Goal: Task Accomplishment & Management: Complete application form

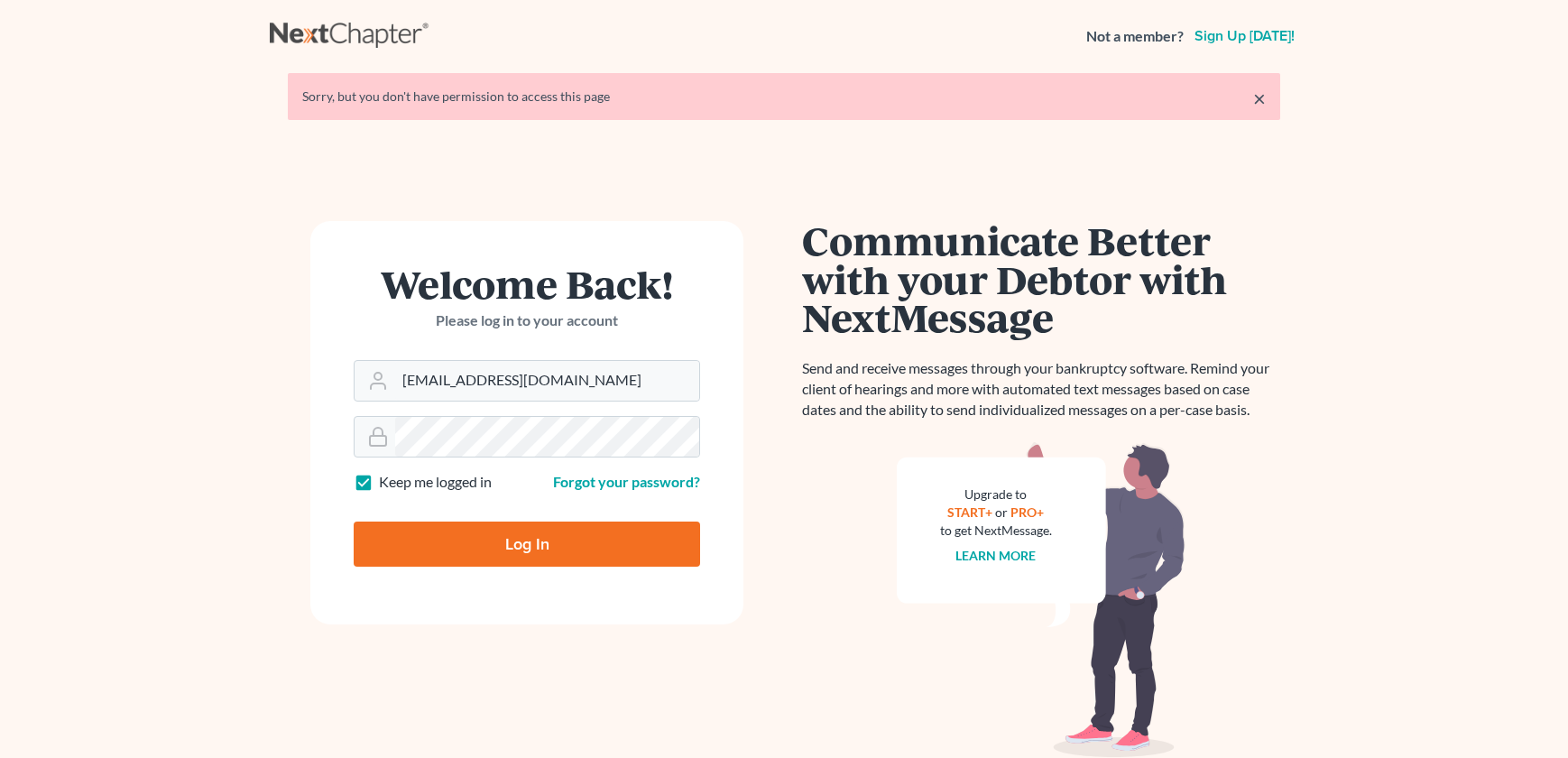
click at [499, 536] on input "Log In" at bounding box center [526, 543] width 347 height 45
type input "Thinking..."
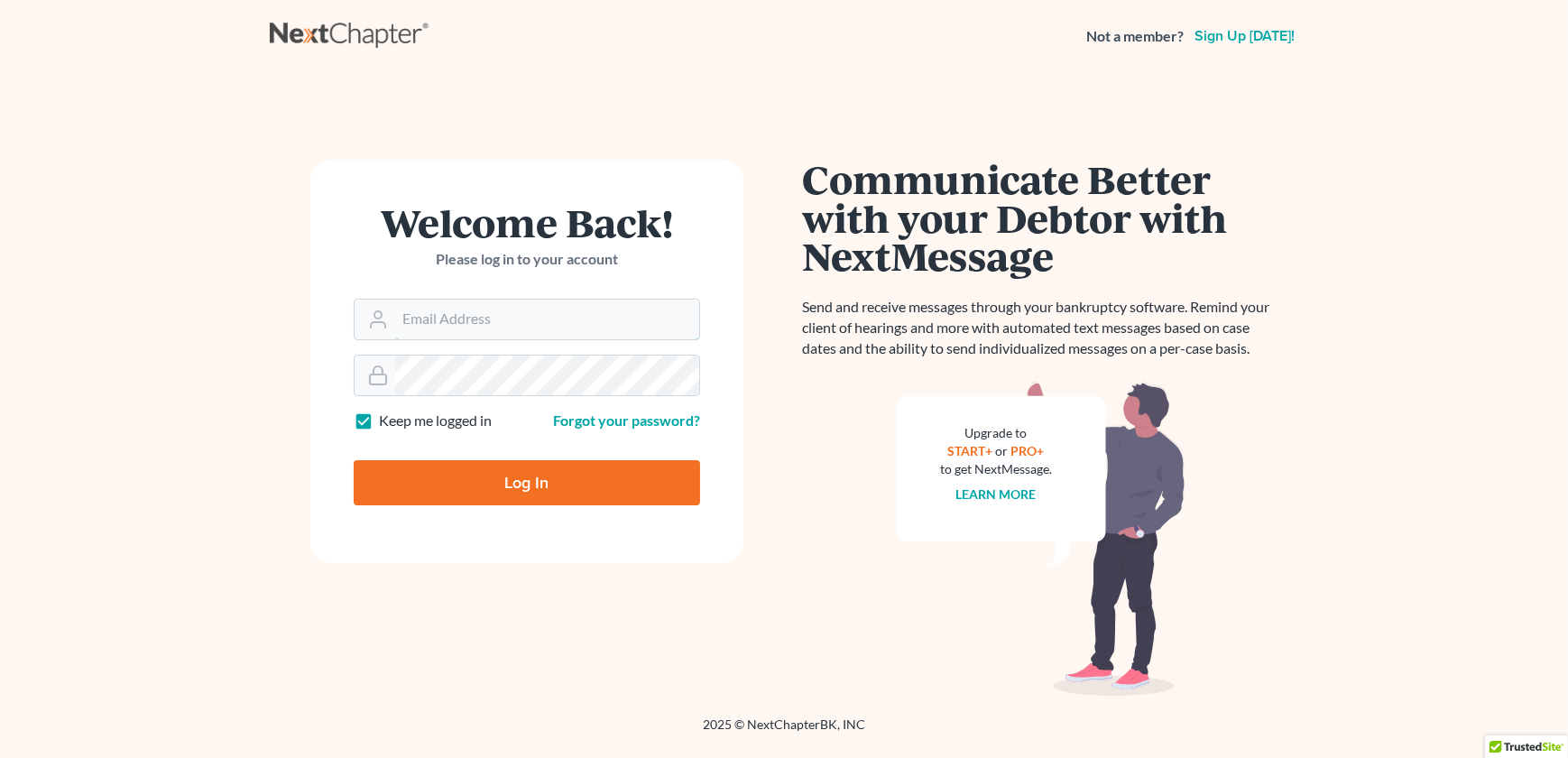
type input "[EMAIL_ADDRESS][DOMAIN_NAME]"
click at [502, 497] on input "Log In" at bounding box center [526, 482] width 347 height 45
type input "Thinking..."
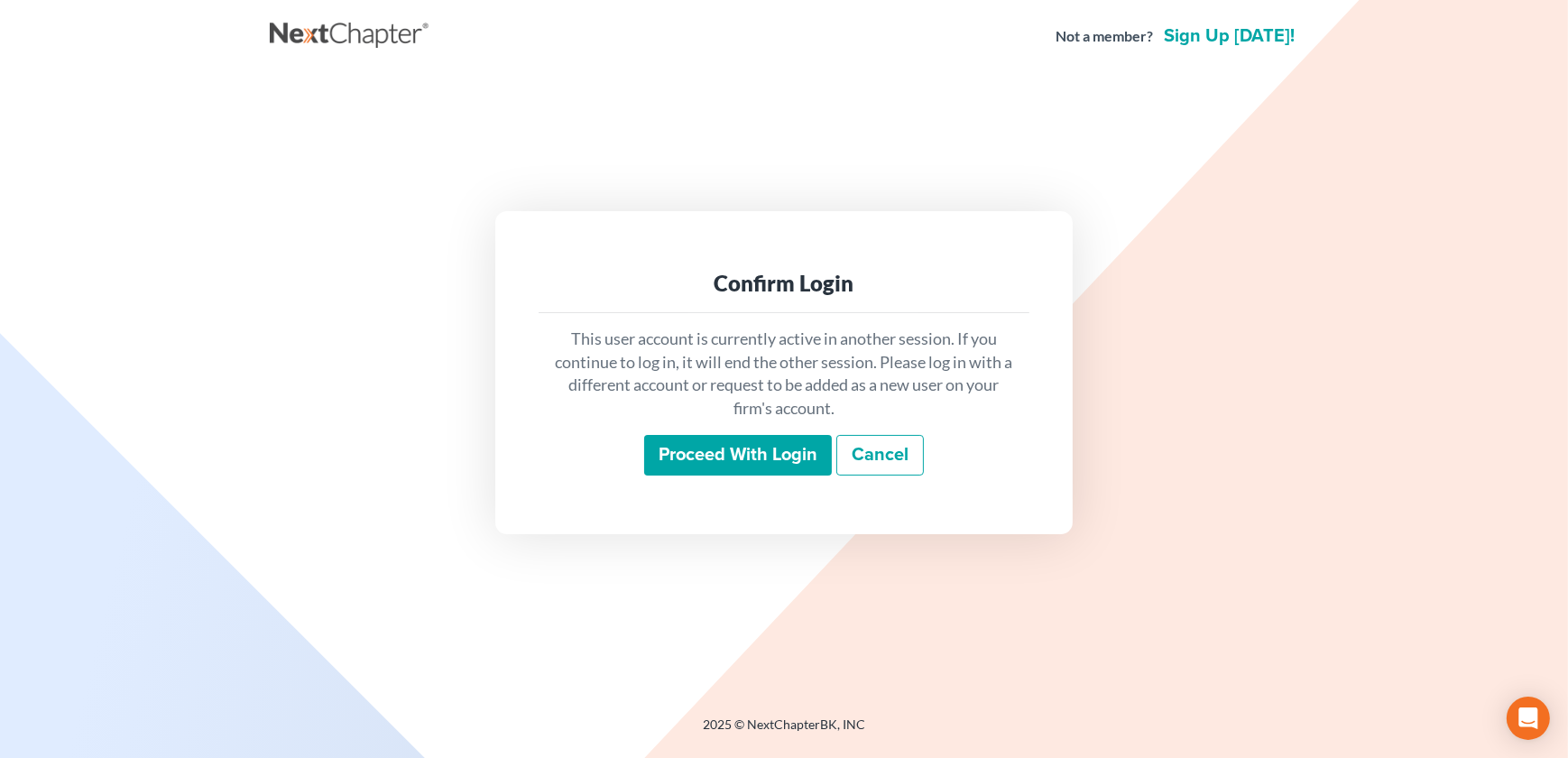
click at [716, 466] on input "Proceed with login" at bounding box center [738, 456] width 188 height 42
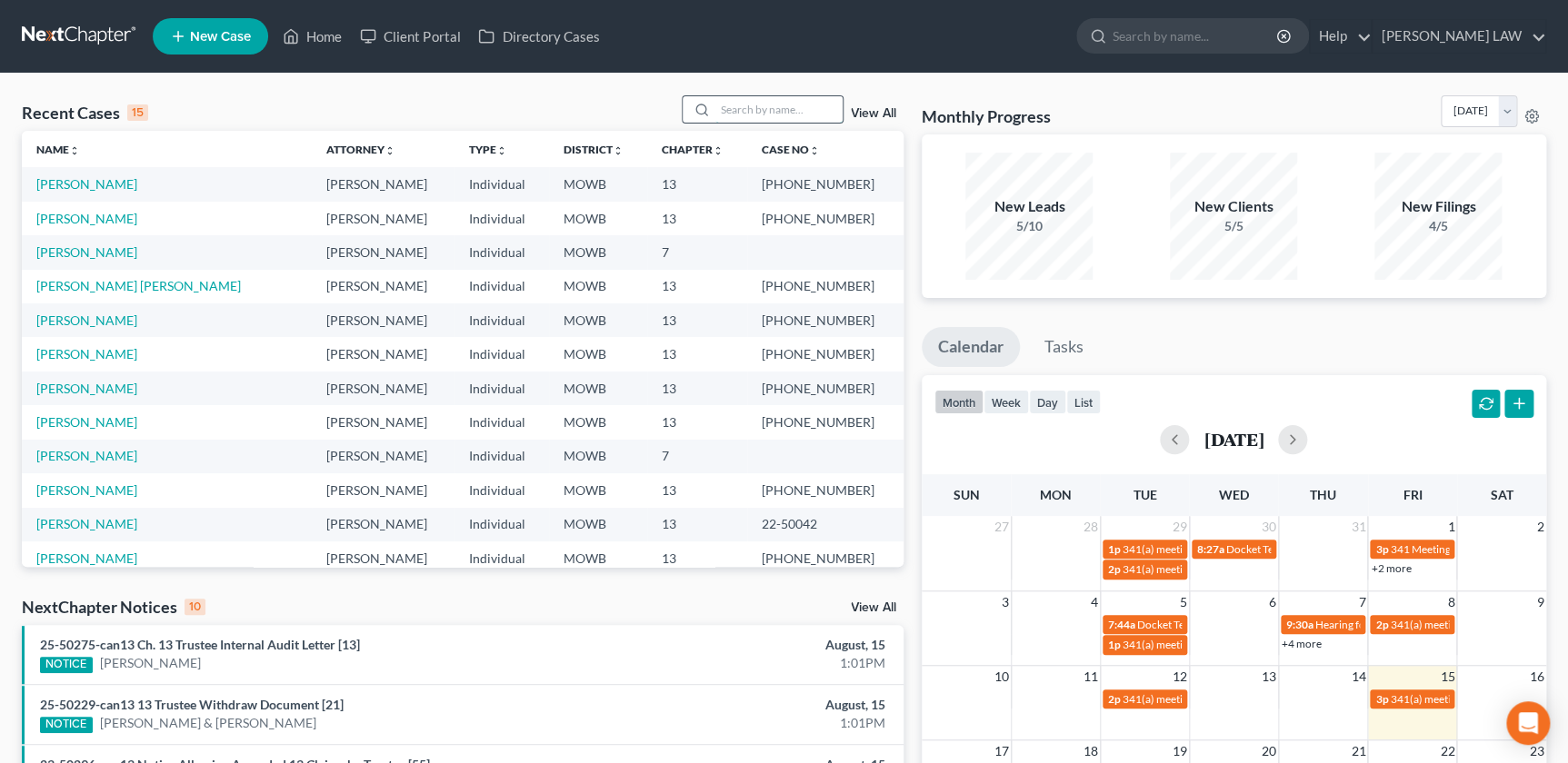
click at [751, 106] on input "search" at bounding box center [778, 109] width 127 height 26
type input "dilley"
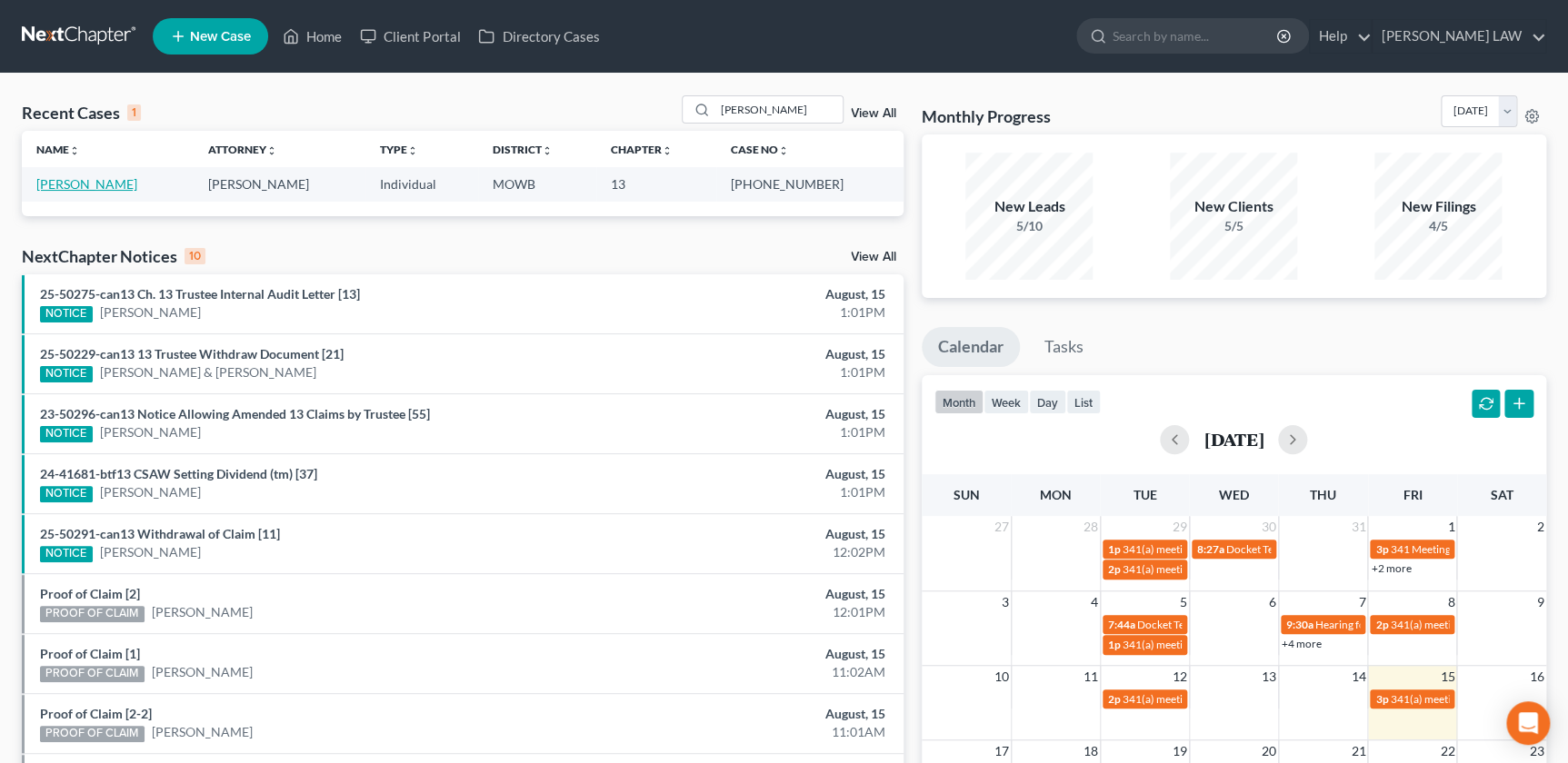
click at [88, 181] on link "Dilley, Matthew" at bounding box center [86, 183] width 101 height 15
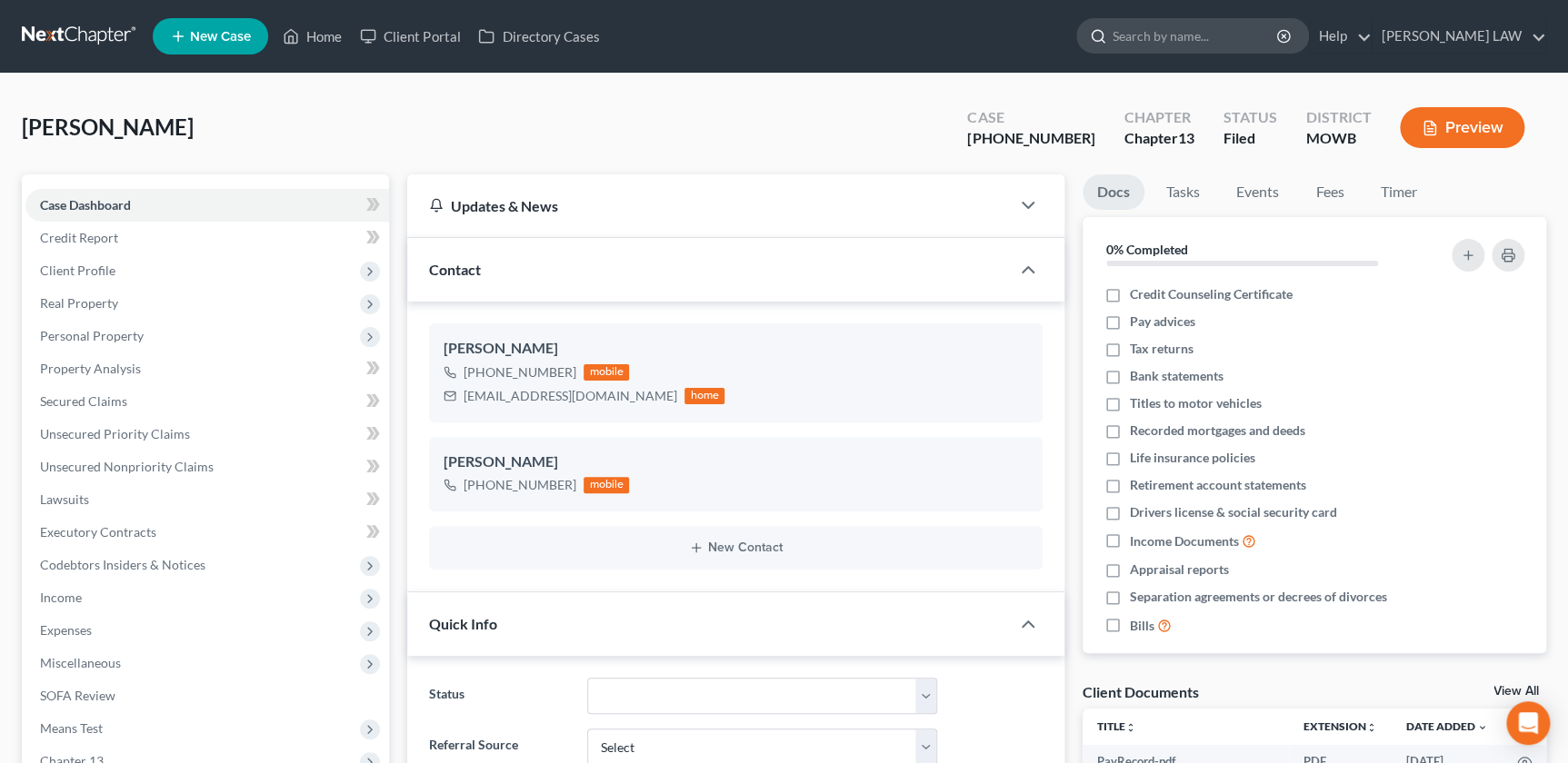
click at [1244, 37] on input "search" at bounding box center [1195, 36] width 166 height 34
type input "gilpatrick"
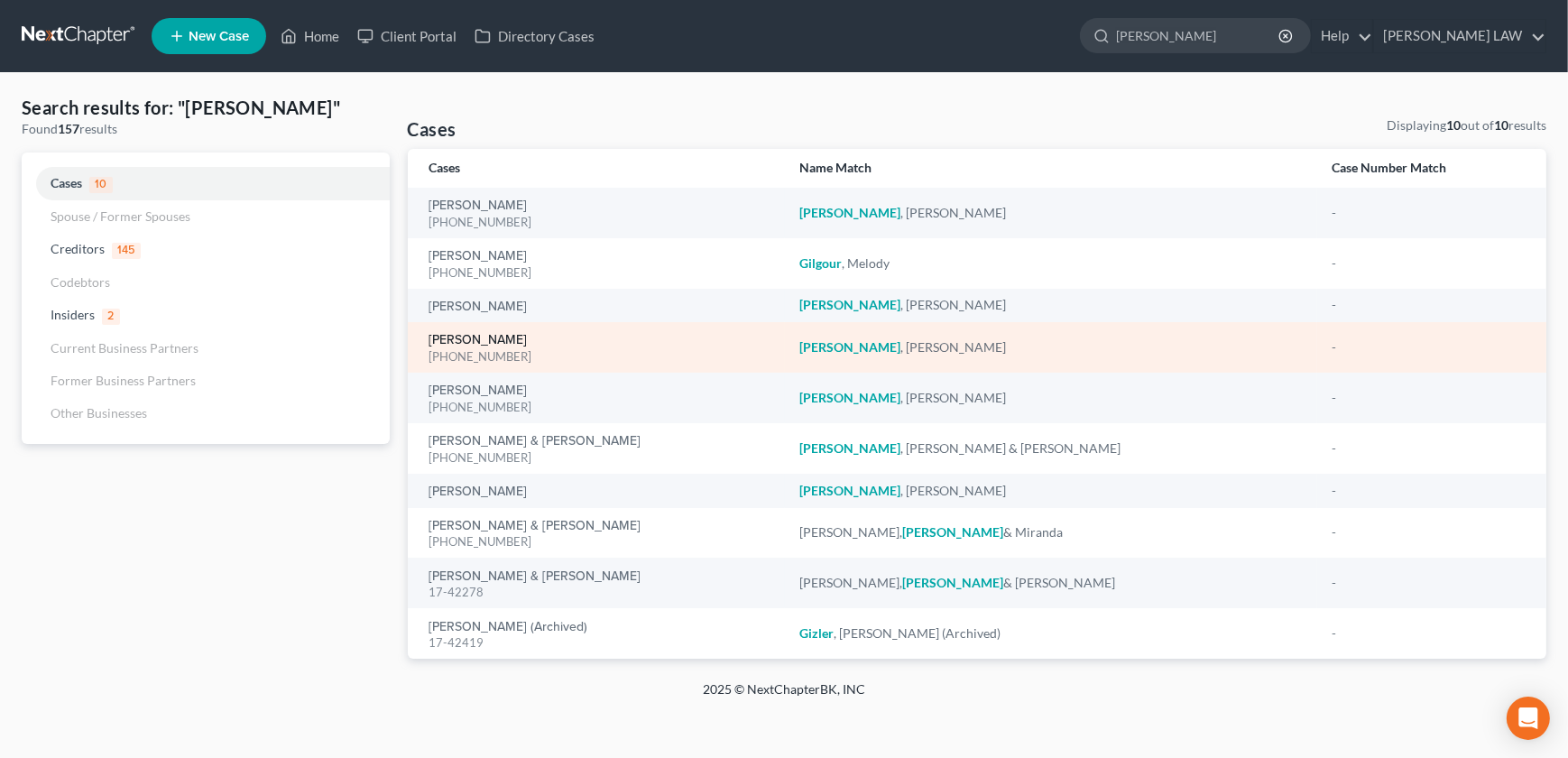
click at [528, 338] on link "[PERSON_NAME]" at bounding box center [479, 340] width 98 height 13
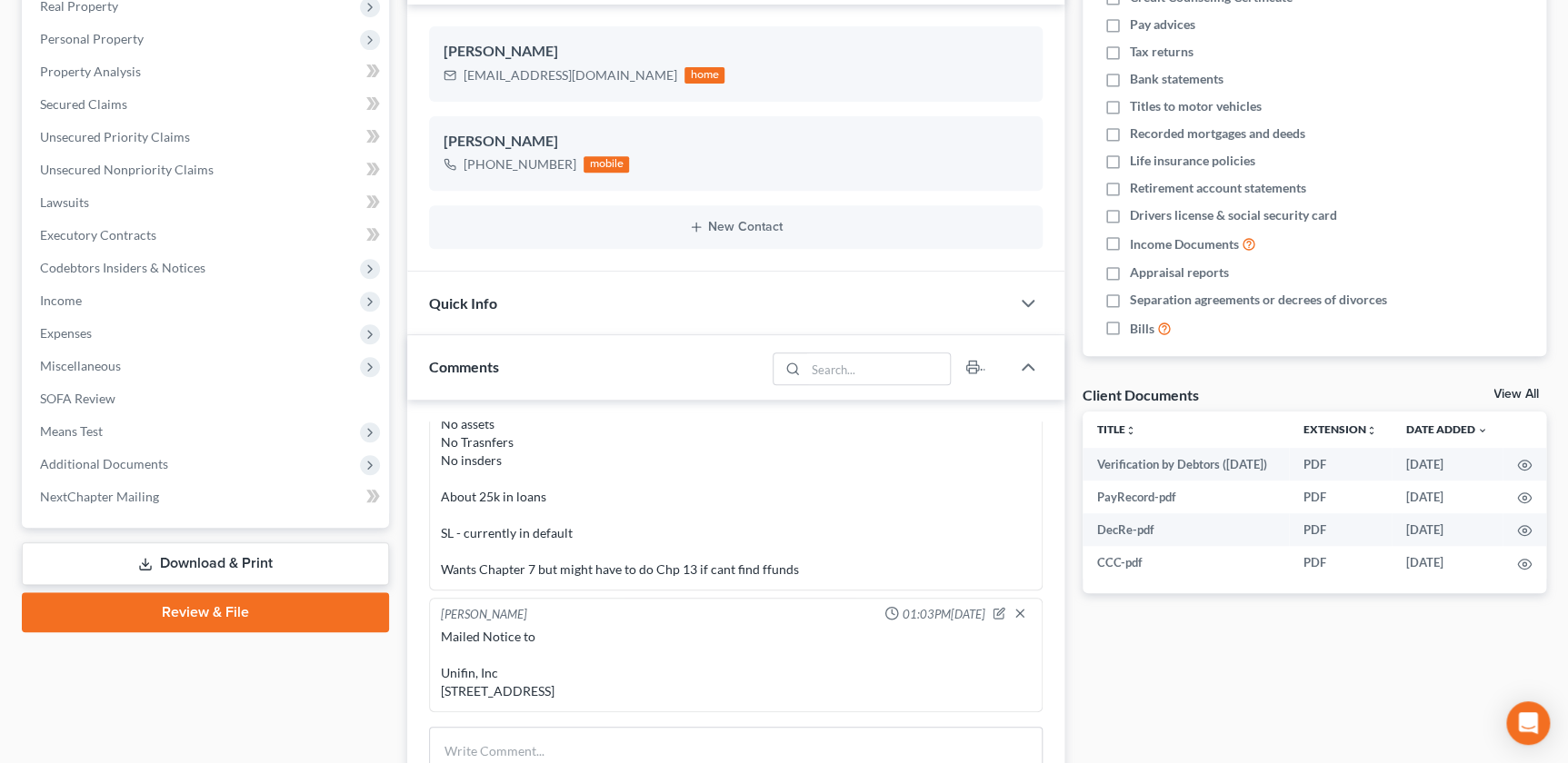
scroll to position [372, 0]
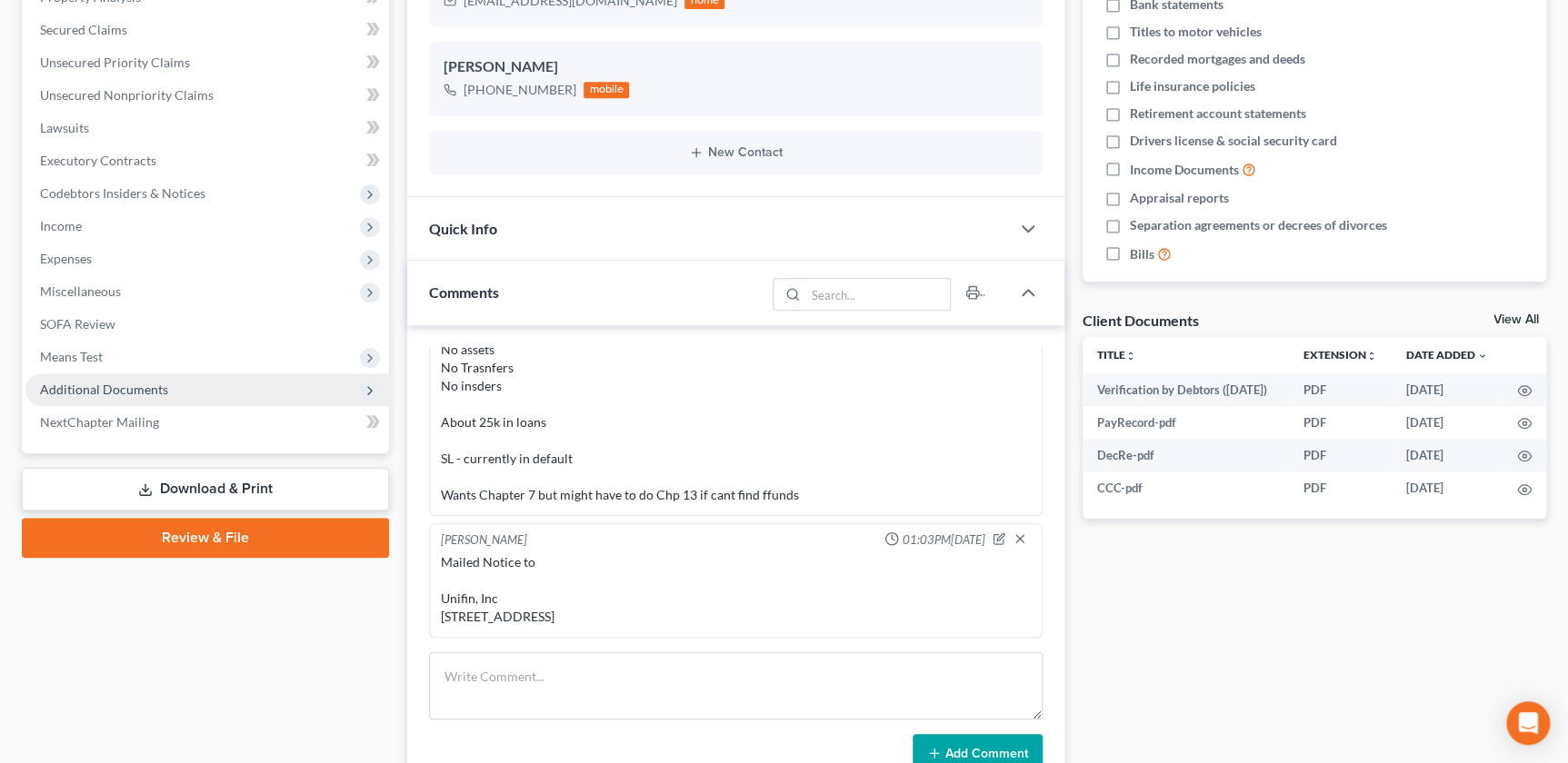
click at [61, 393] on span "Additional Documents" at bounding box center [104, 389] width 128 height 15
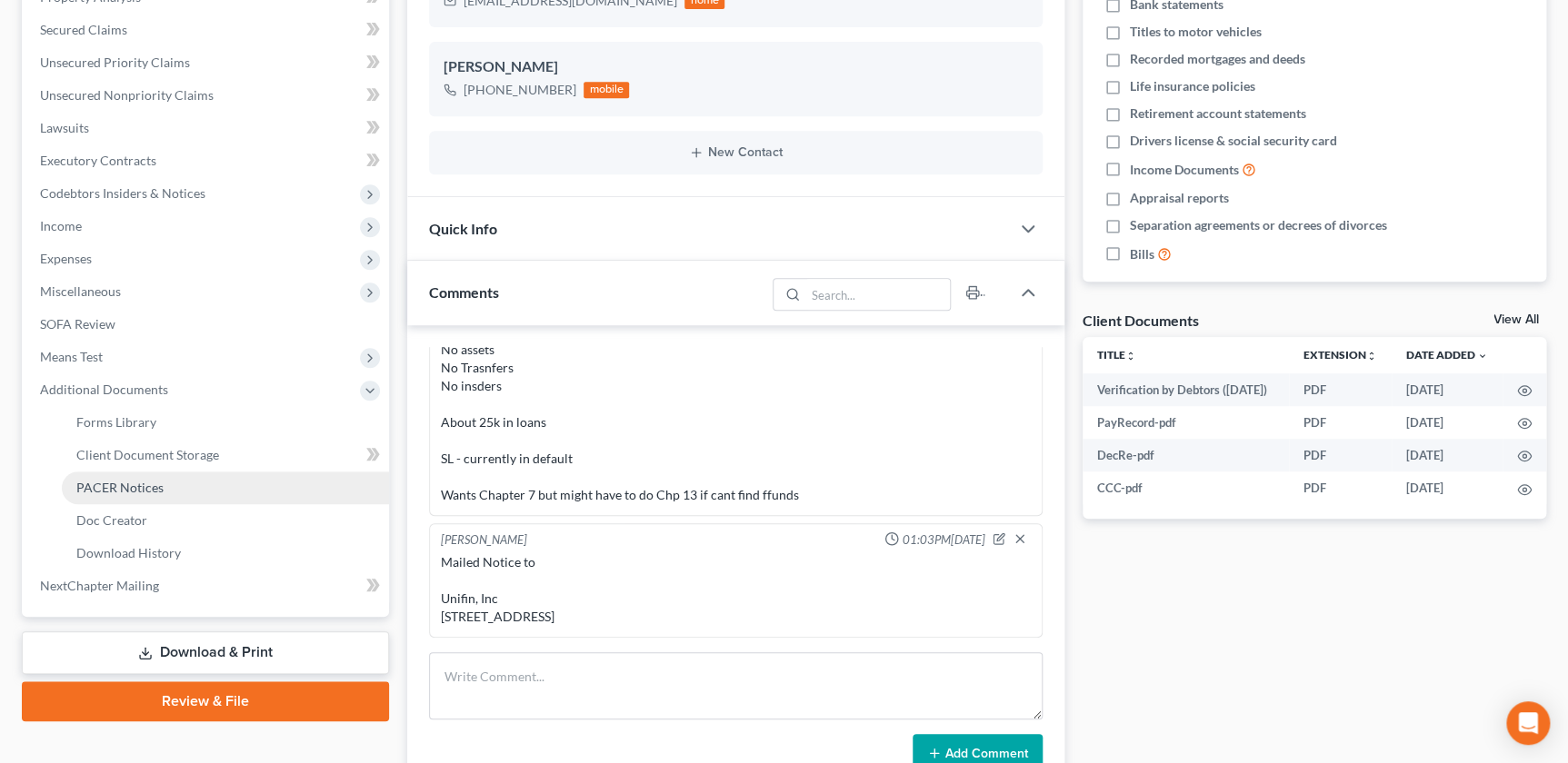
click at [183, 474] on link "PACER Notices" at bounding box center [225, 488] width 327 height 33
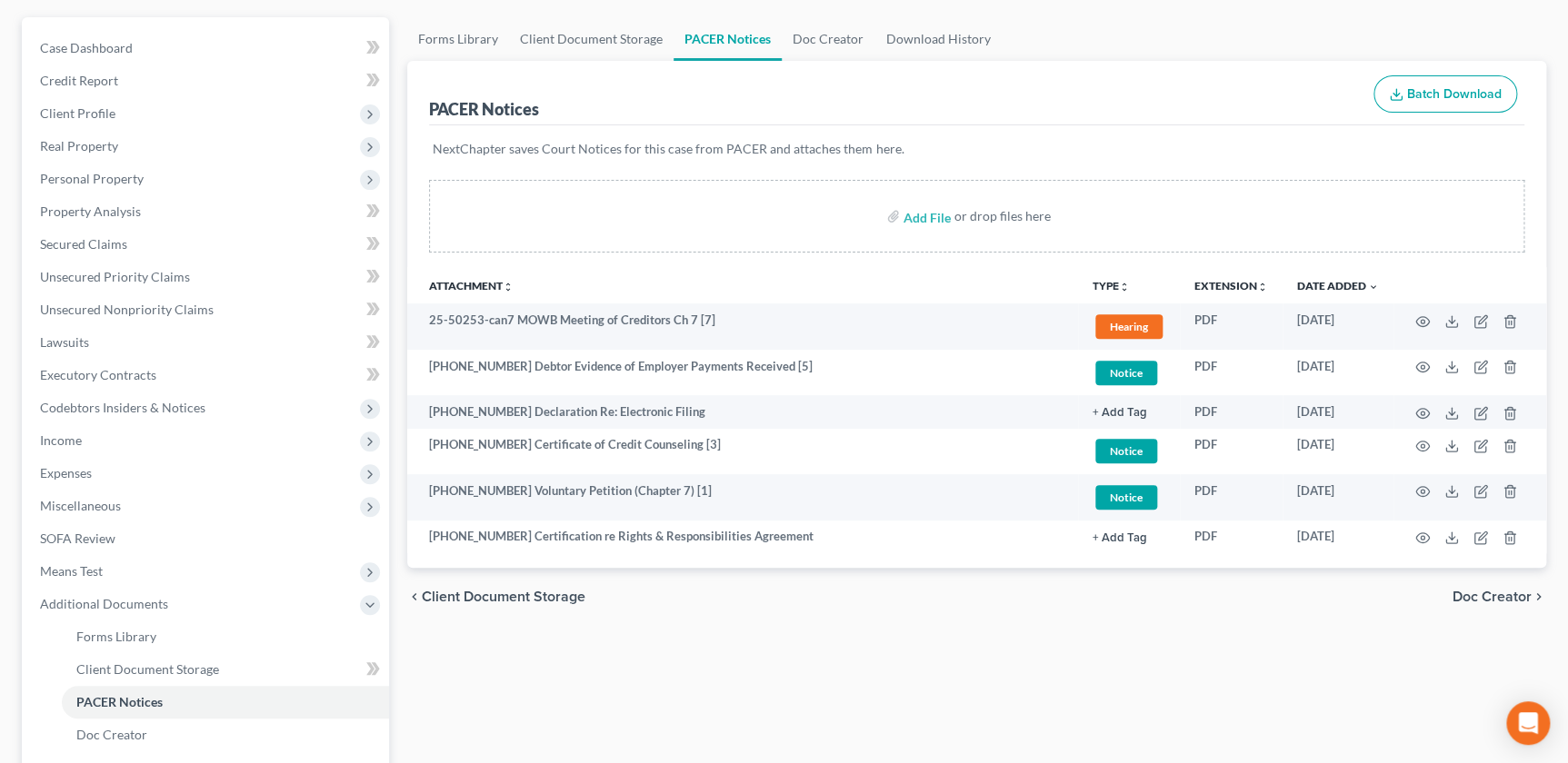
scroll to position [164, 0]
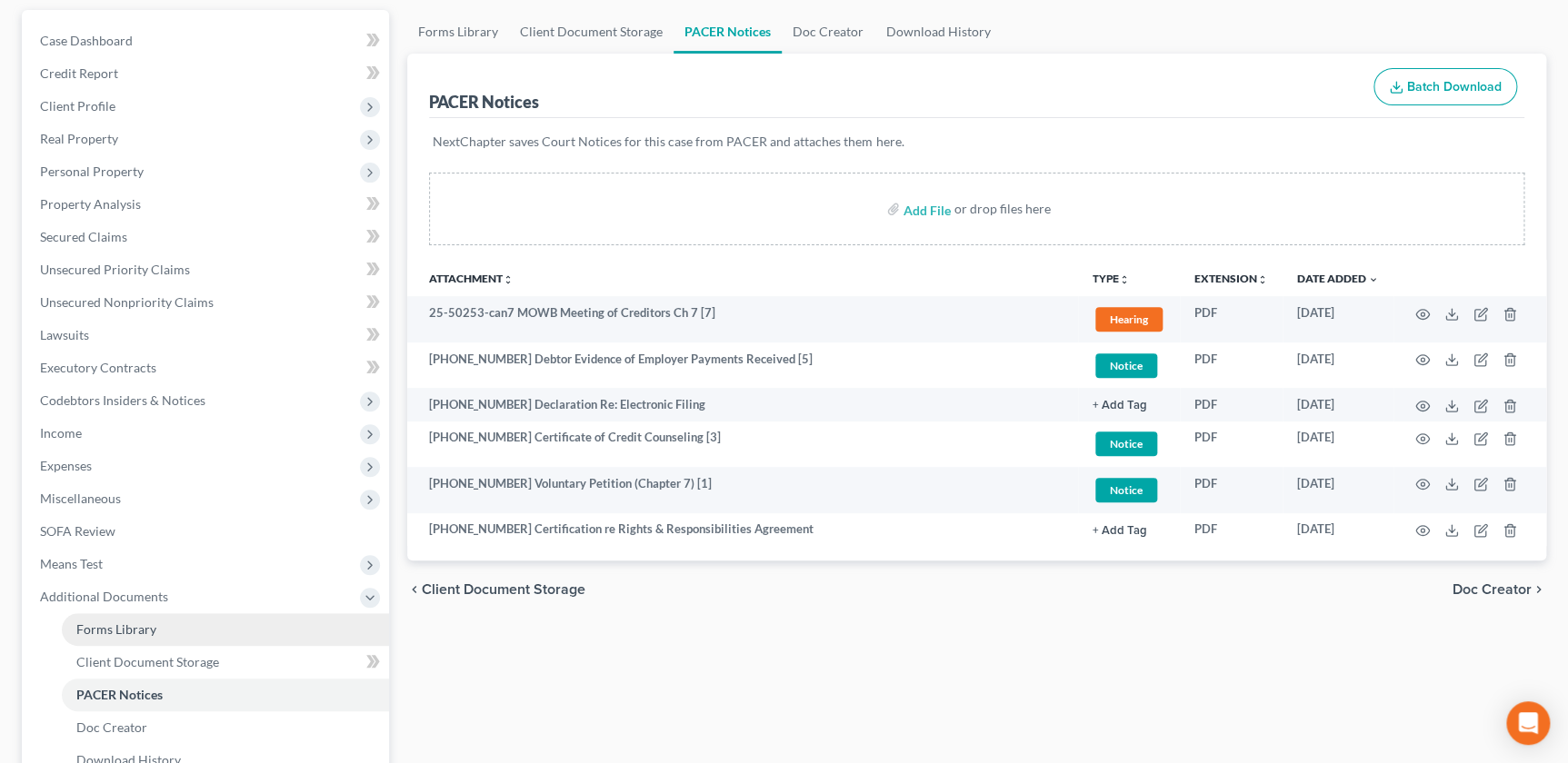
click at [125, 634] on span "Forms Library" at bounding box center [116, 629] width 80 height 15
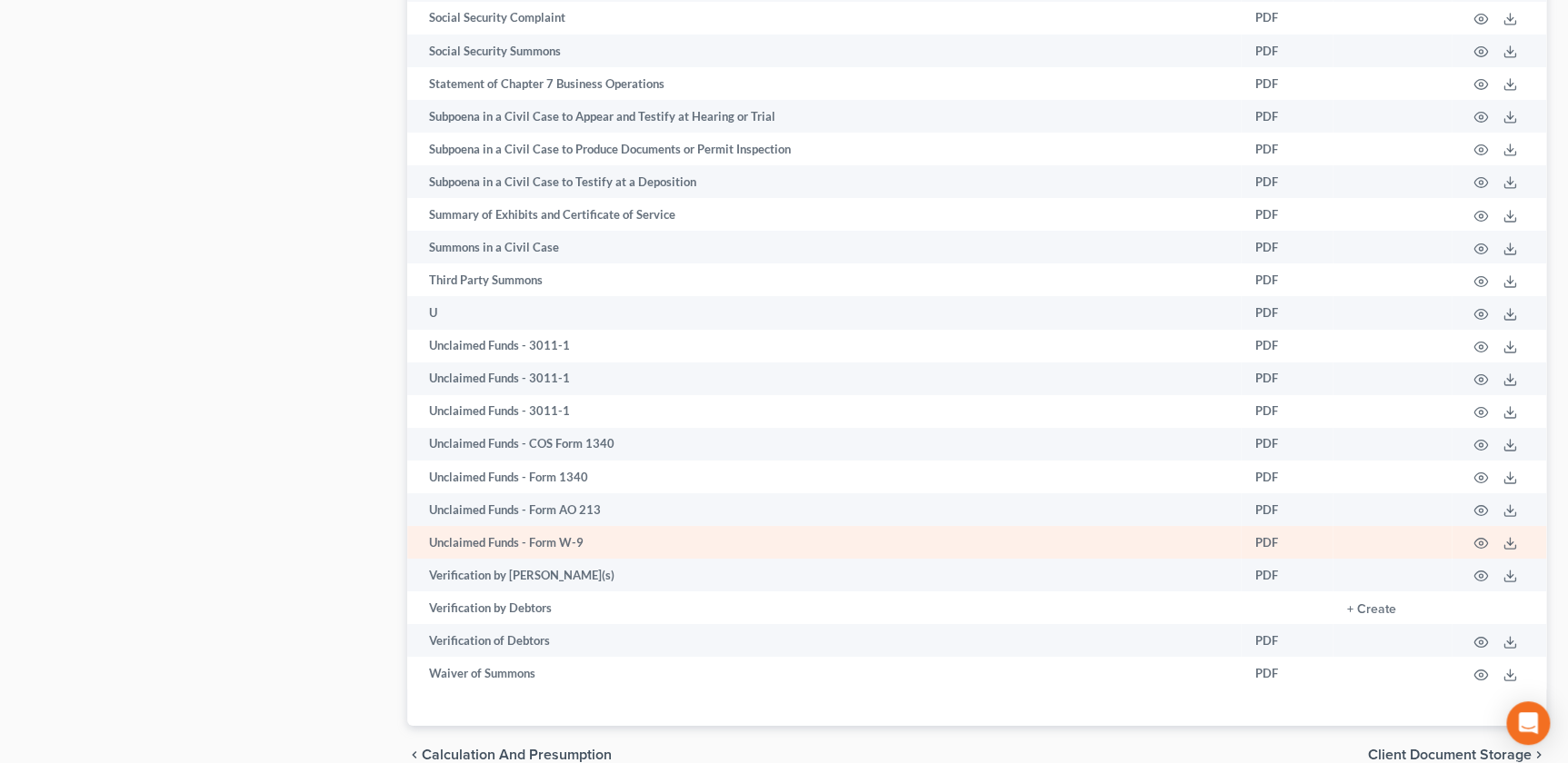
scroll to position [3170, 0]
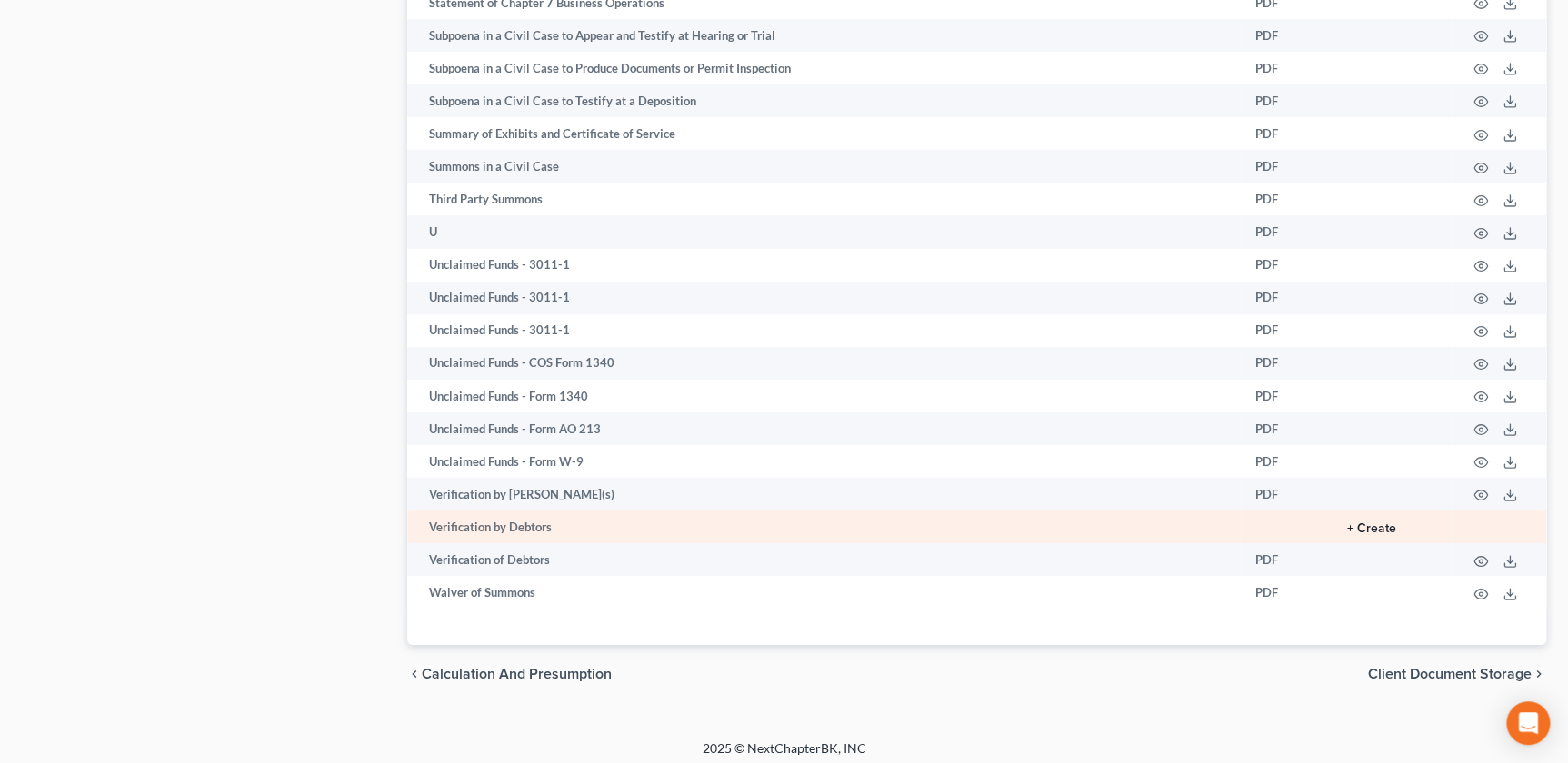
click at [1377, 523] on button "+ Create" at bounding box center [1371, 529] width 49 height 13
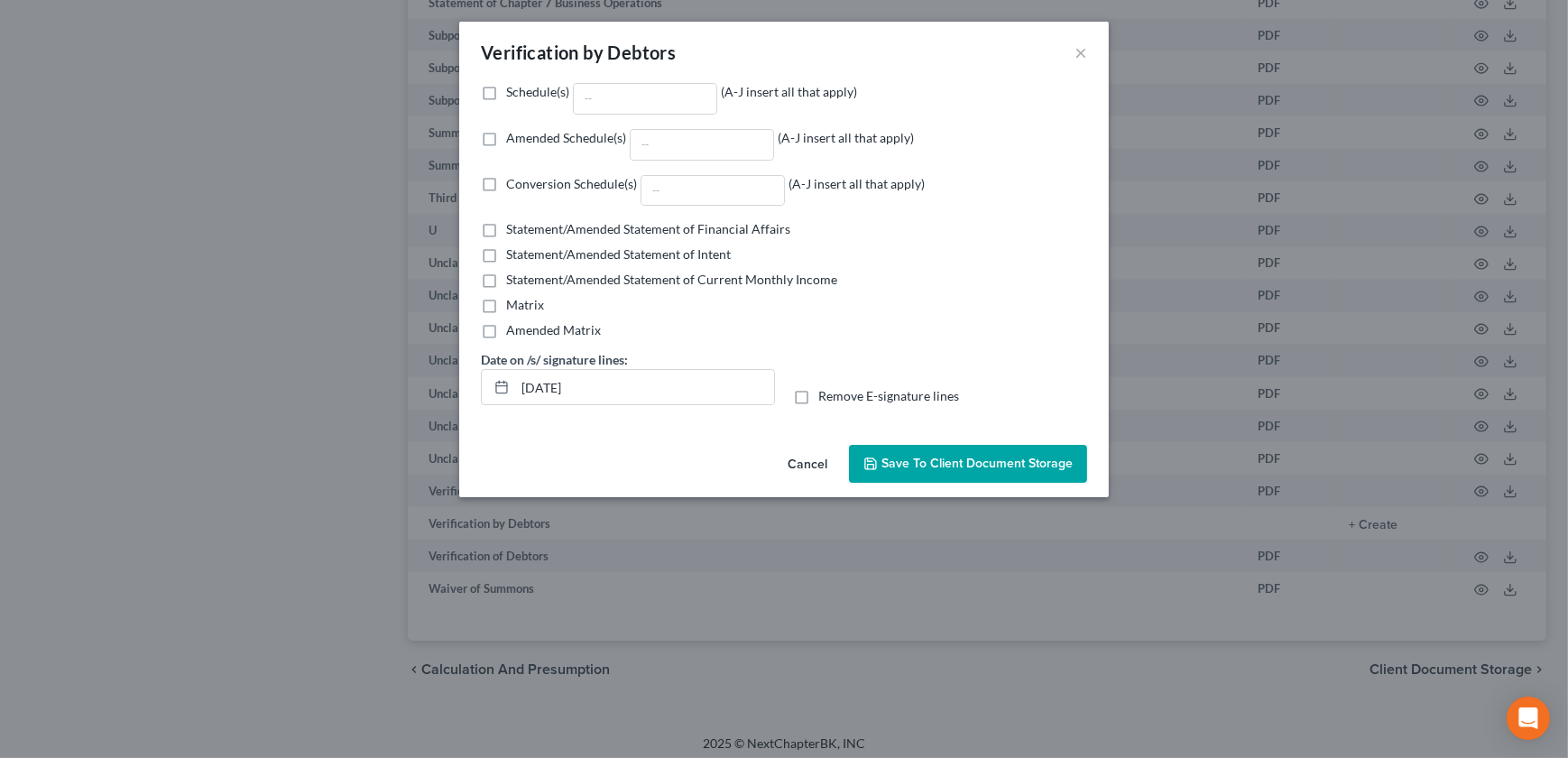
click at [818, 396] on label "Remove E-signature lines" at bounding box center [889, 396] width 141 height 18
click at [825, 396] on input "Remove E-signature lines" at bounding box center [831, 393] width 12 height 12
checkbox input "true"
click at [889, 448] on button "Save to Client Document Storage" at bounding box center [968, 464] width 238 height 38
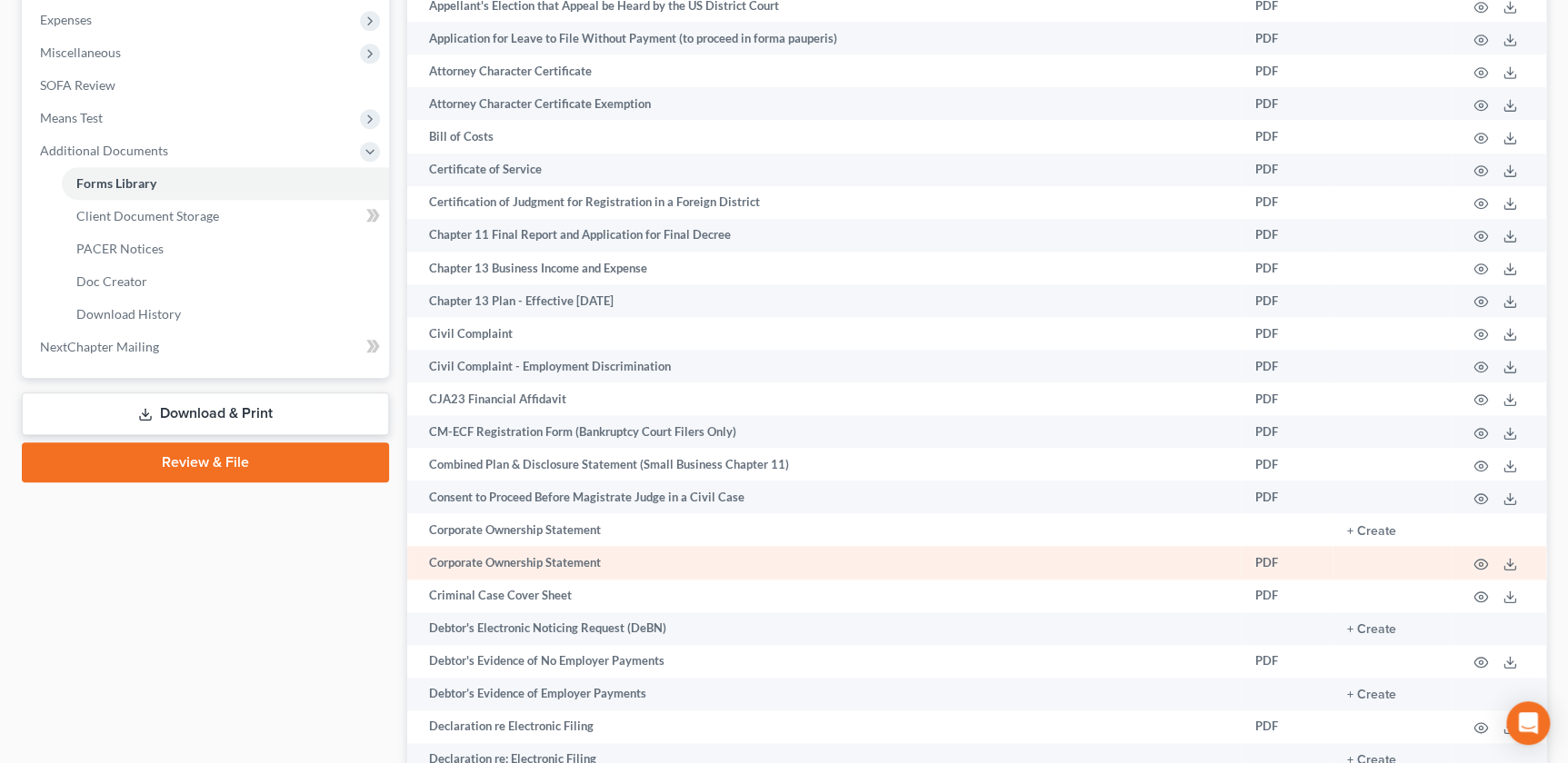
scroll to position [609, 0]
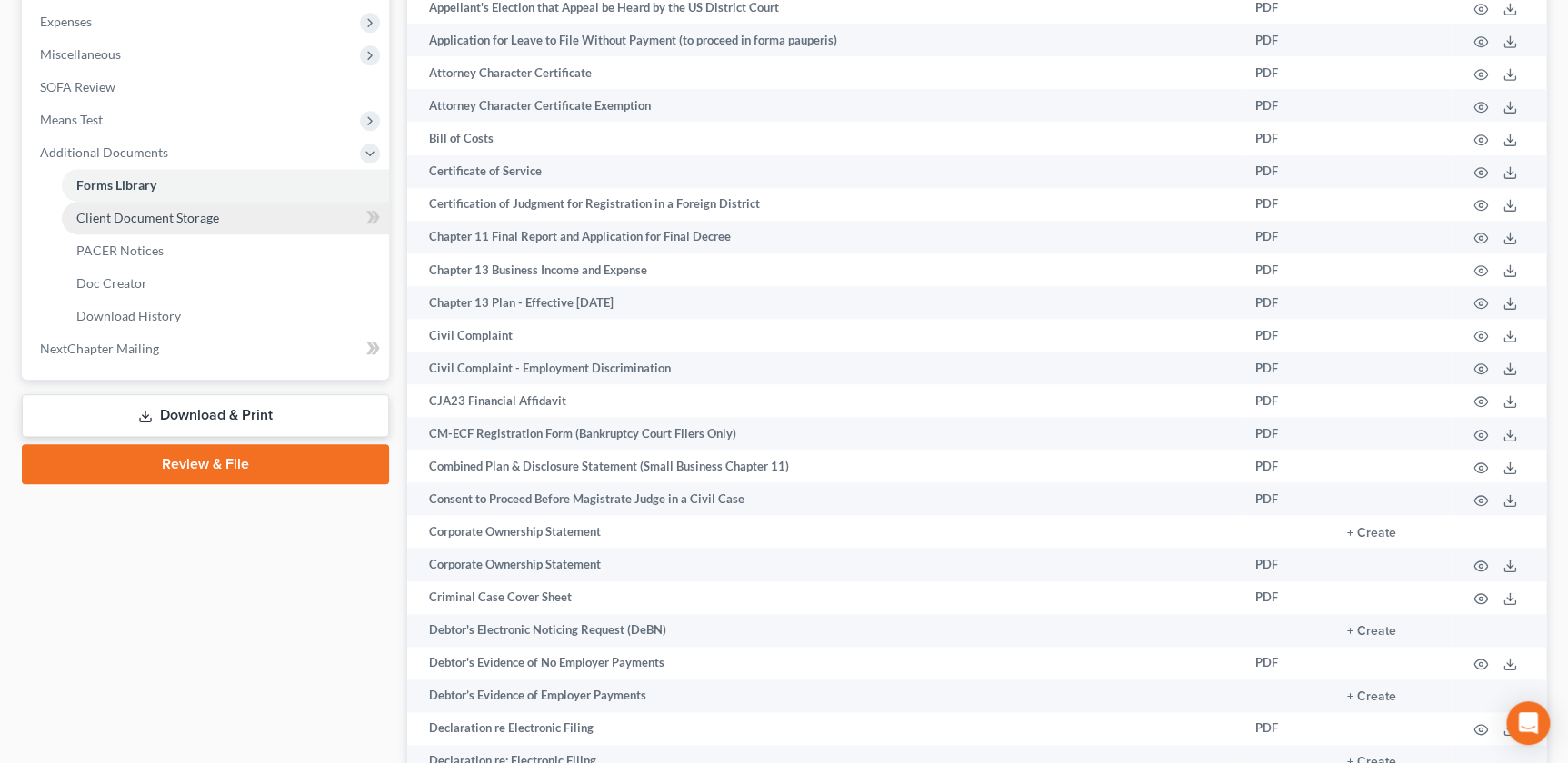
click at [159, 205] on link "Client Document Storage" at bounding box center [225, 218] width 327 height 33
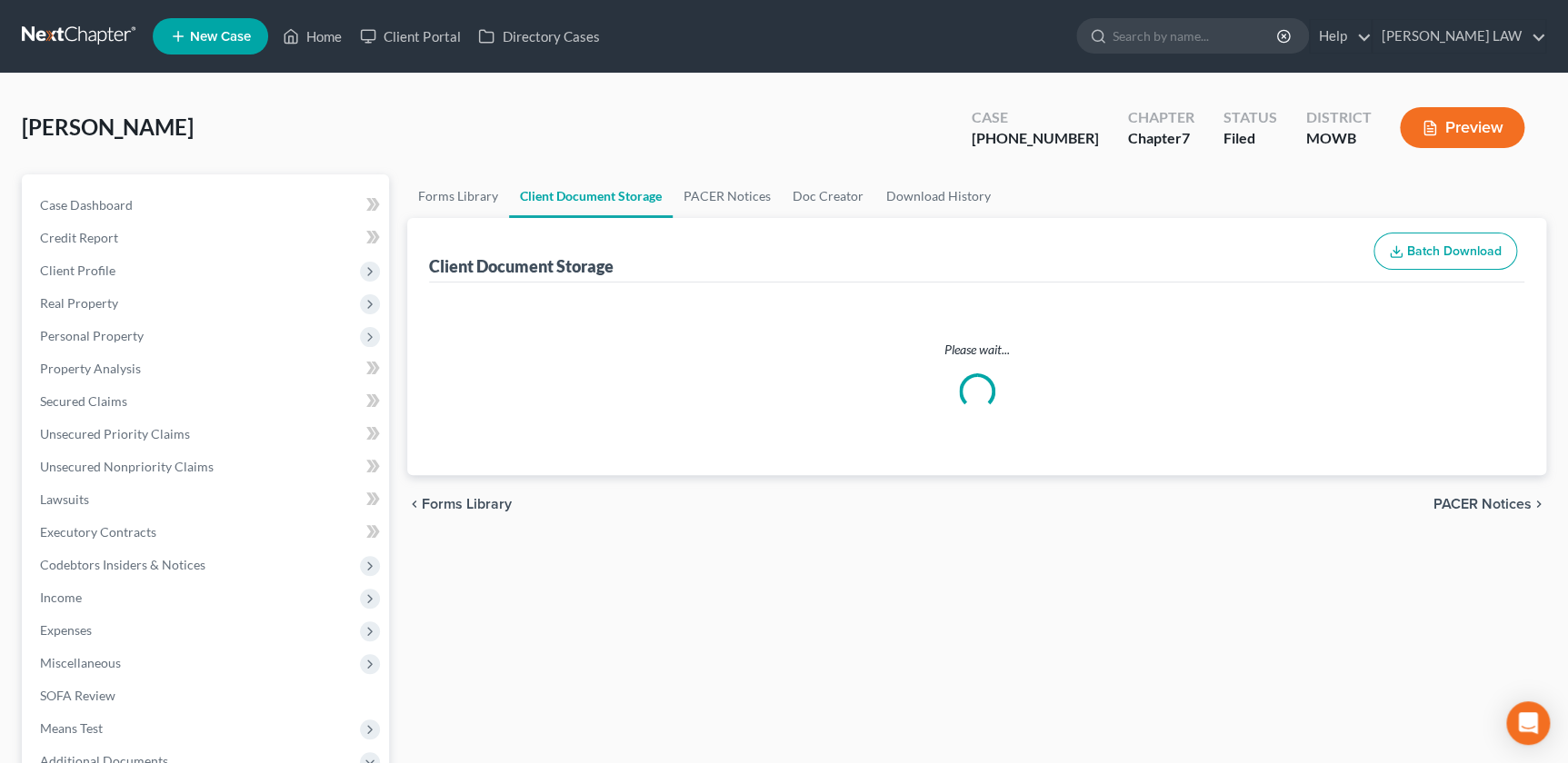
select select "5"
select select "24"
select select "21"
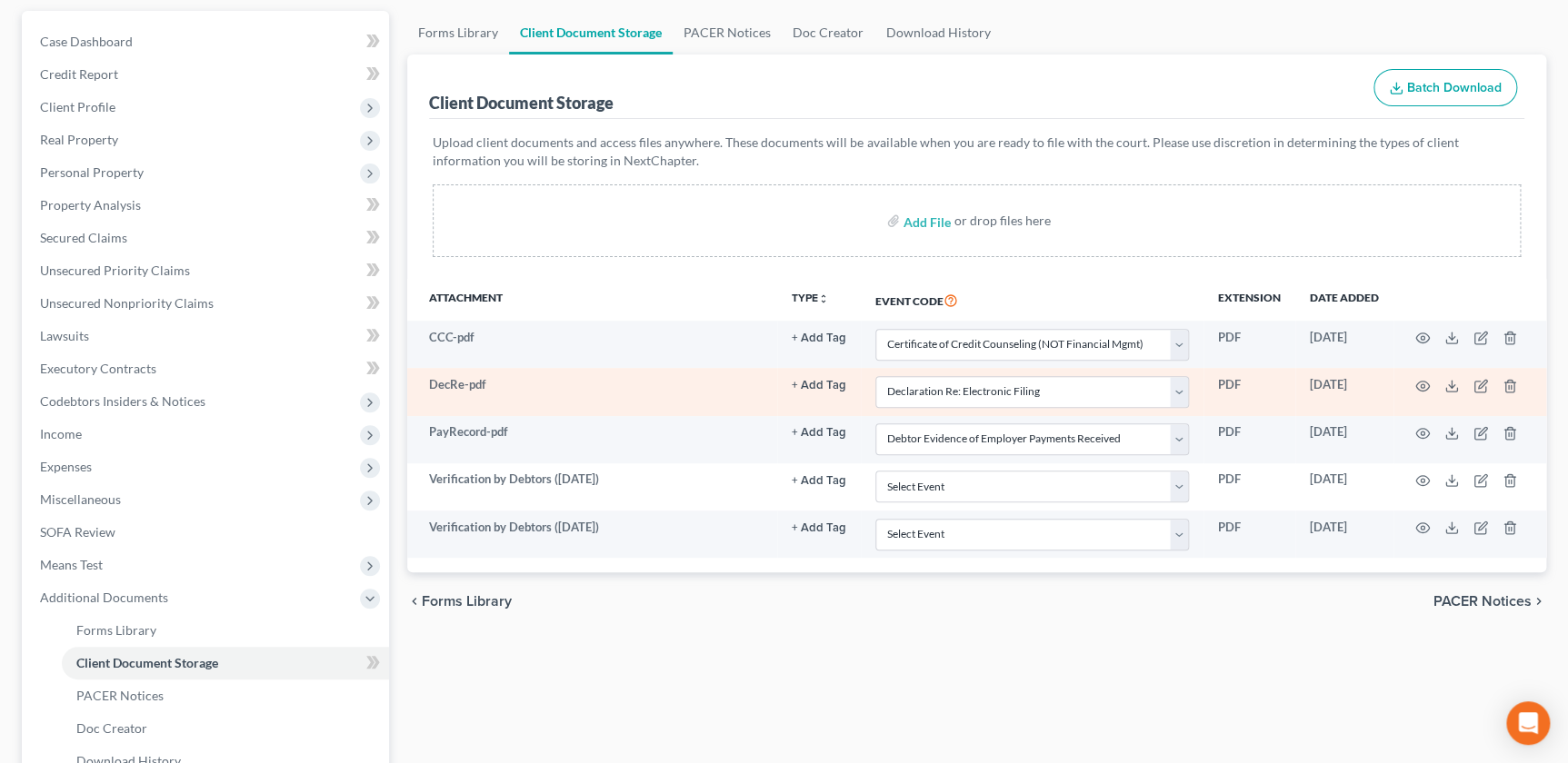
scroll to position [164, 0]
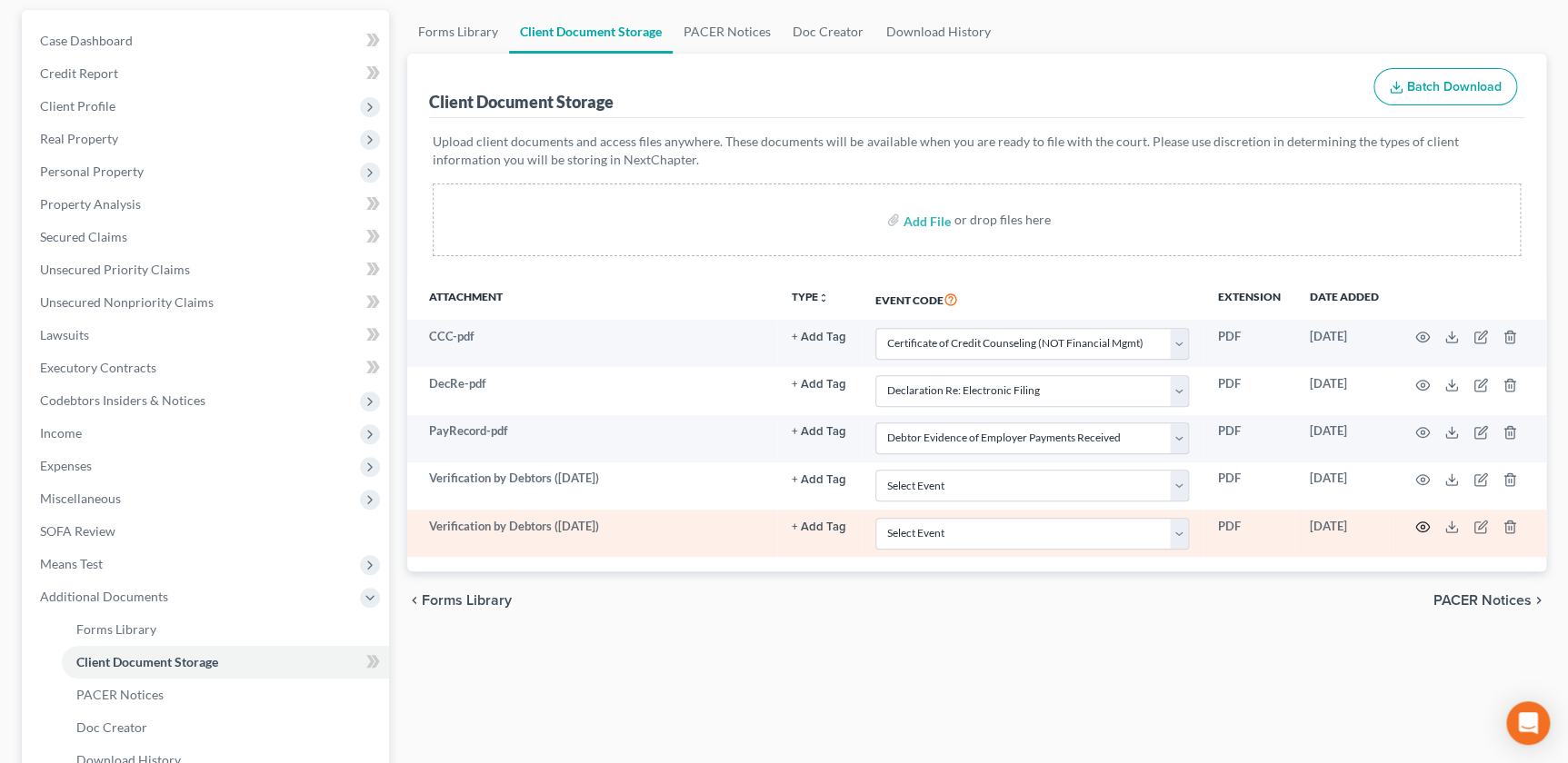
click at [1422, 530] on icon "button" at bounding box center [1422, 527] width 15 height 15
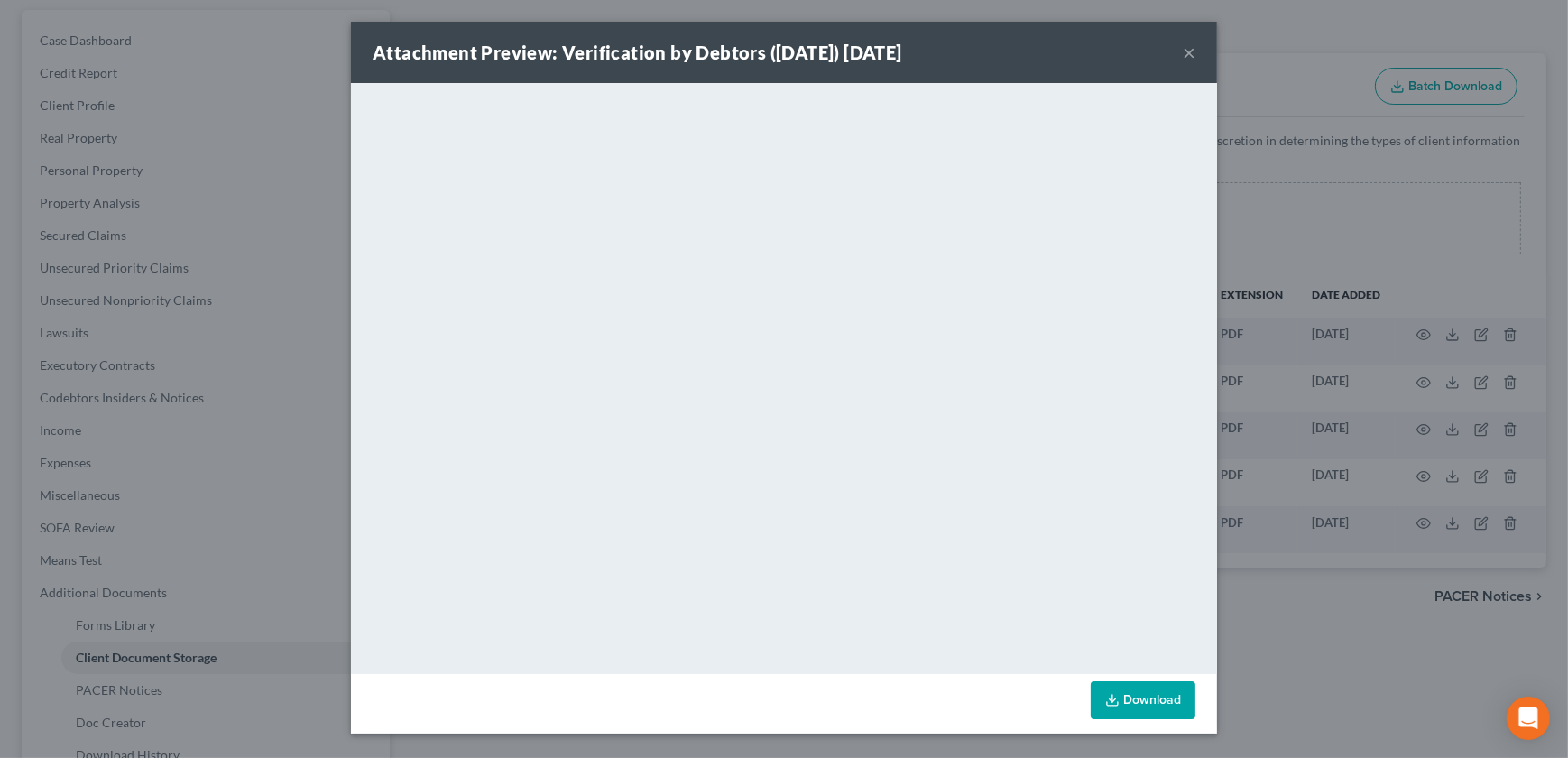
click at [1187, 53] on button "×" at bounding box center [1189, 53] width 13 height 22
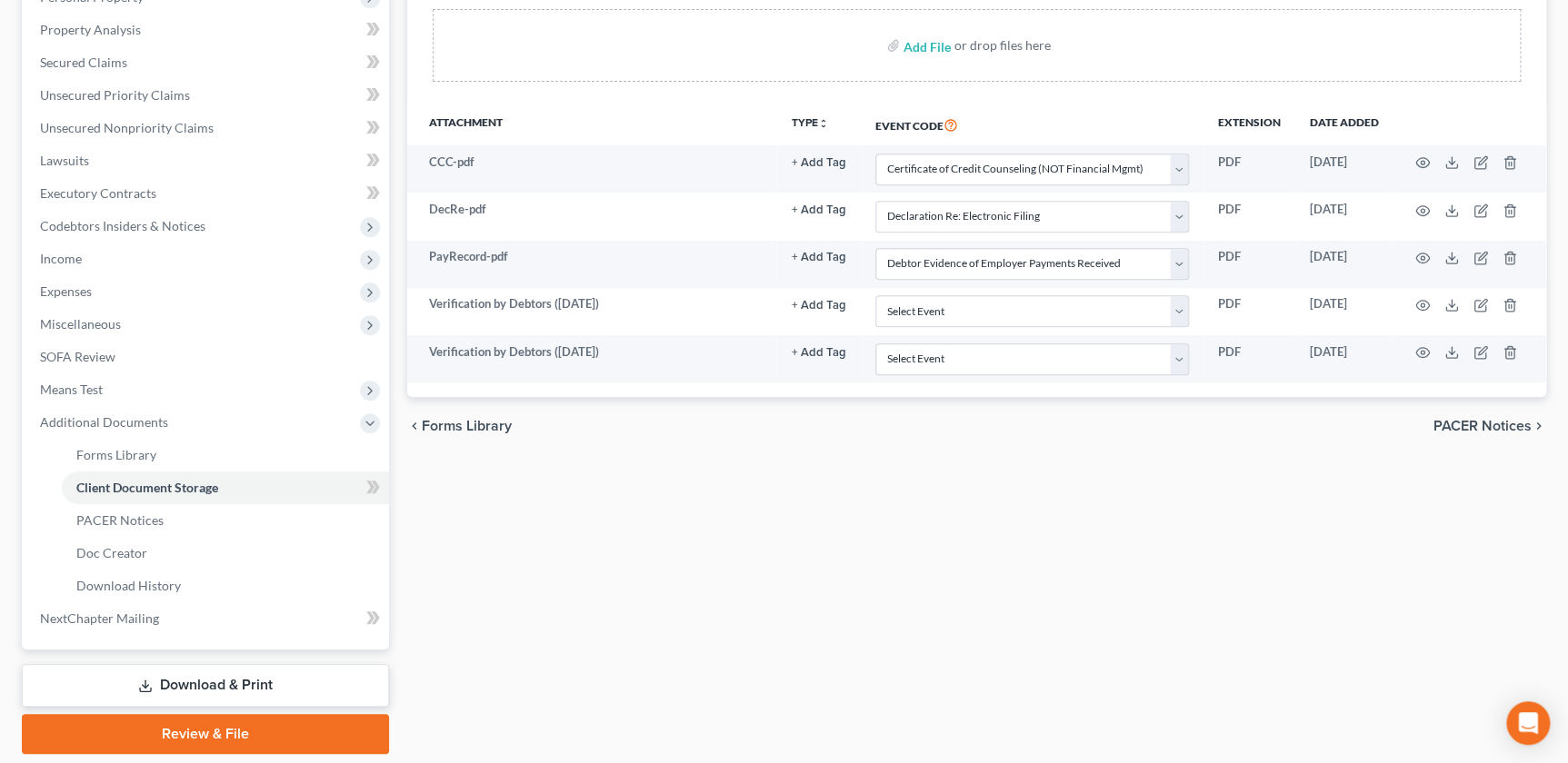
scroll to position [396, 0]
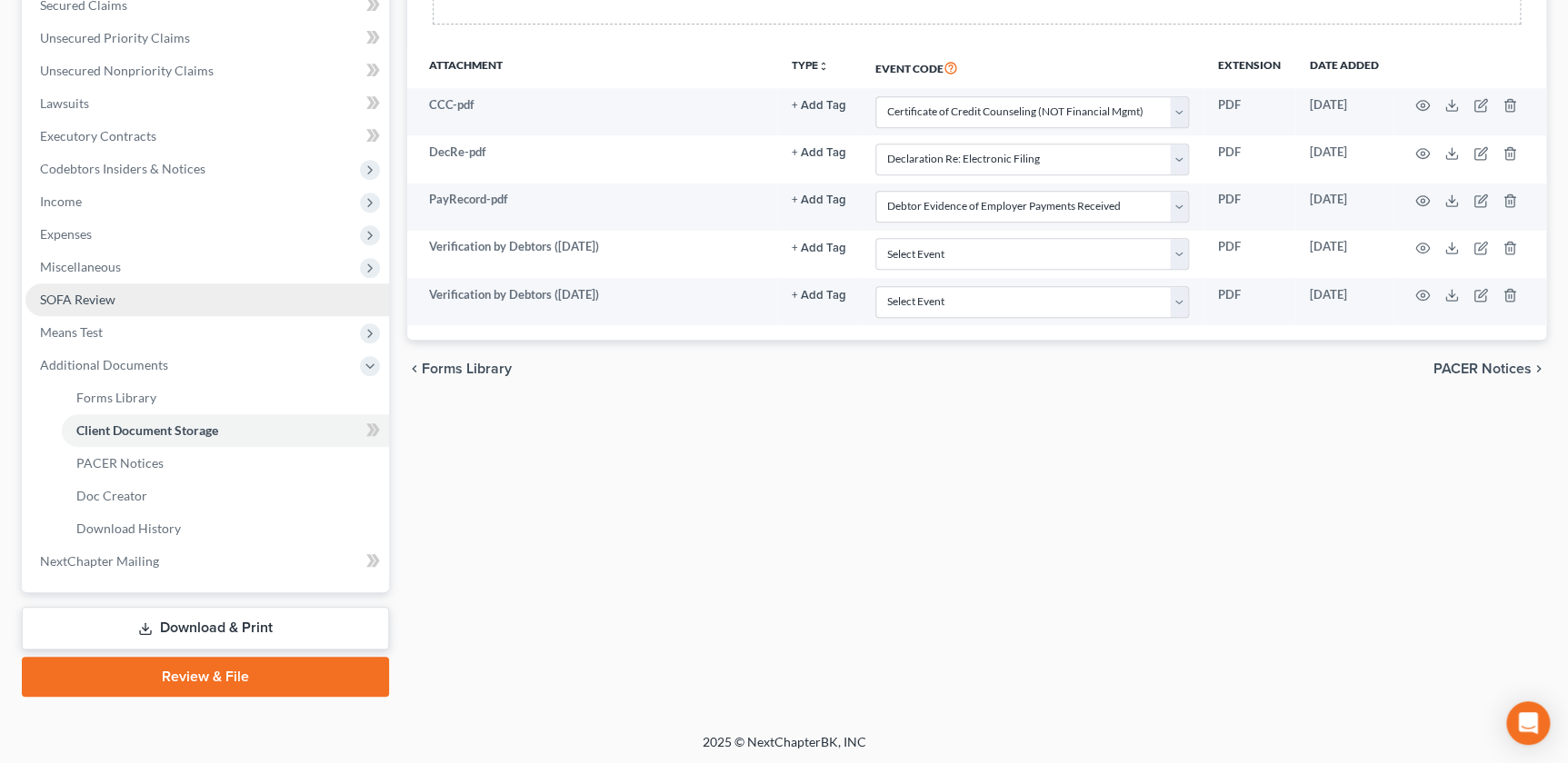
click at [82, 305] on link "SOFA Review" at bounding box center [206, 300] width 363 height 33
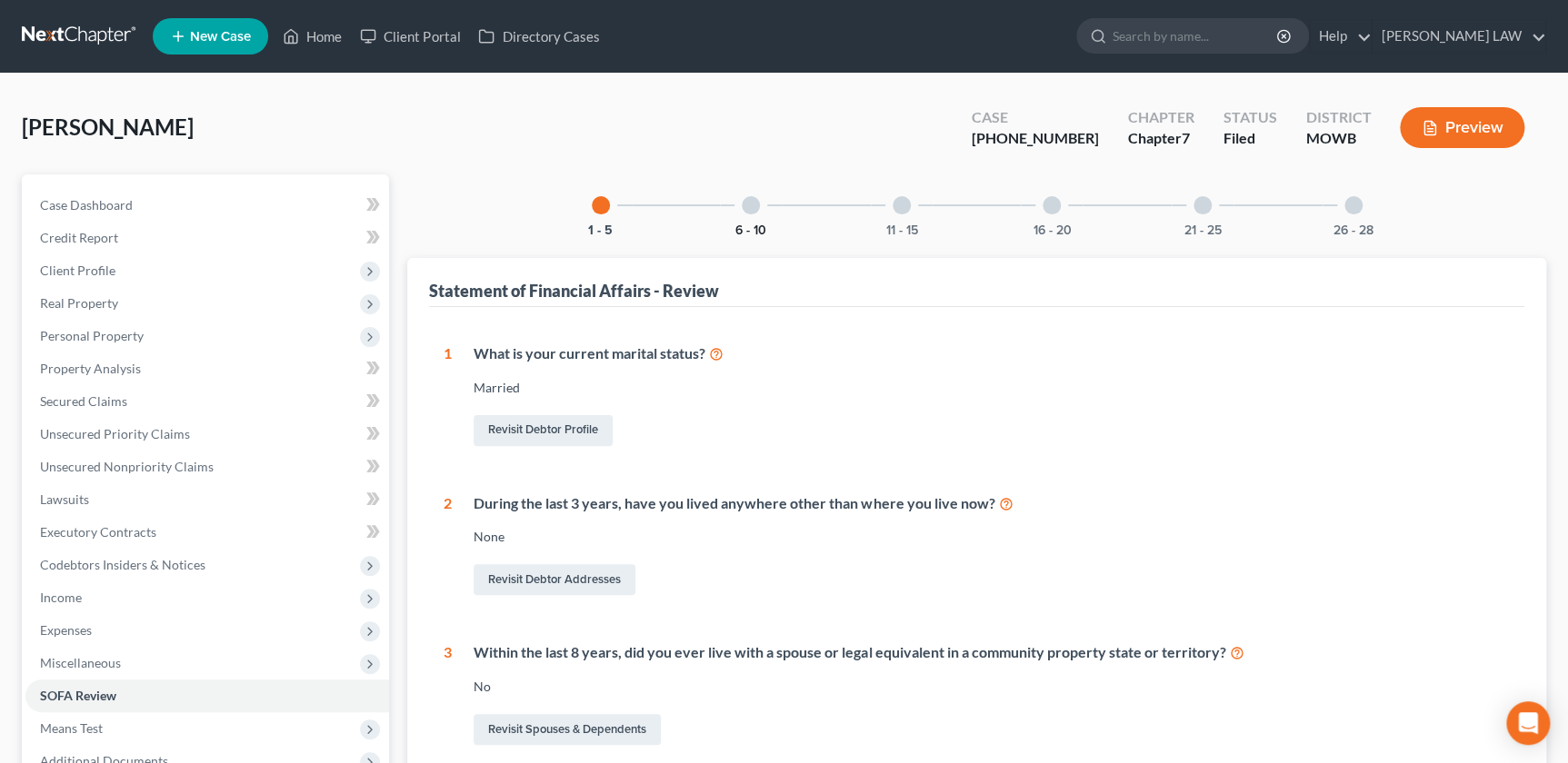
click at [751, 228] on button "6 - 10" at bounding box center [750, 230] width 31 height 13
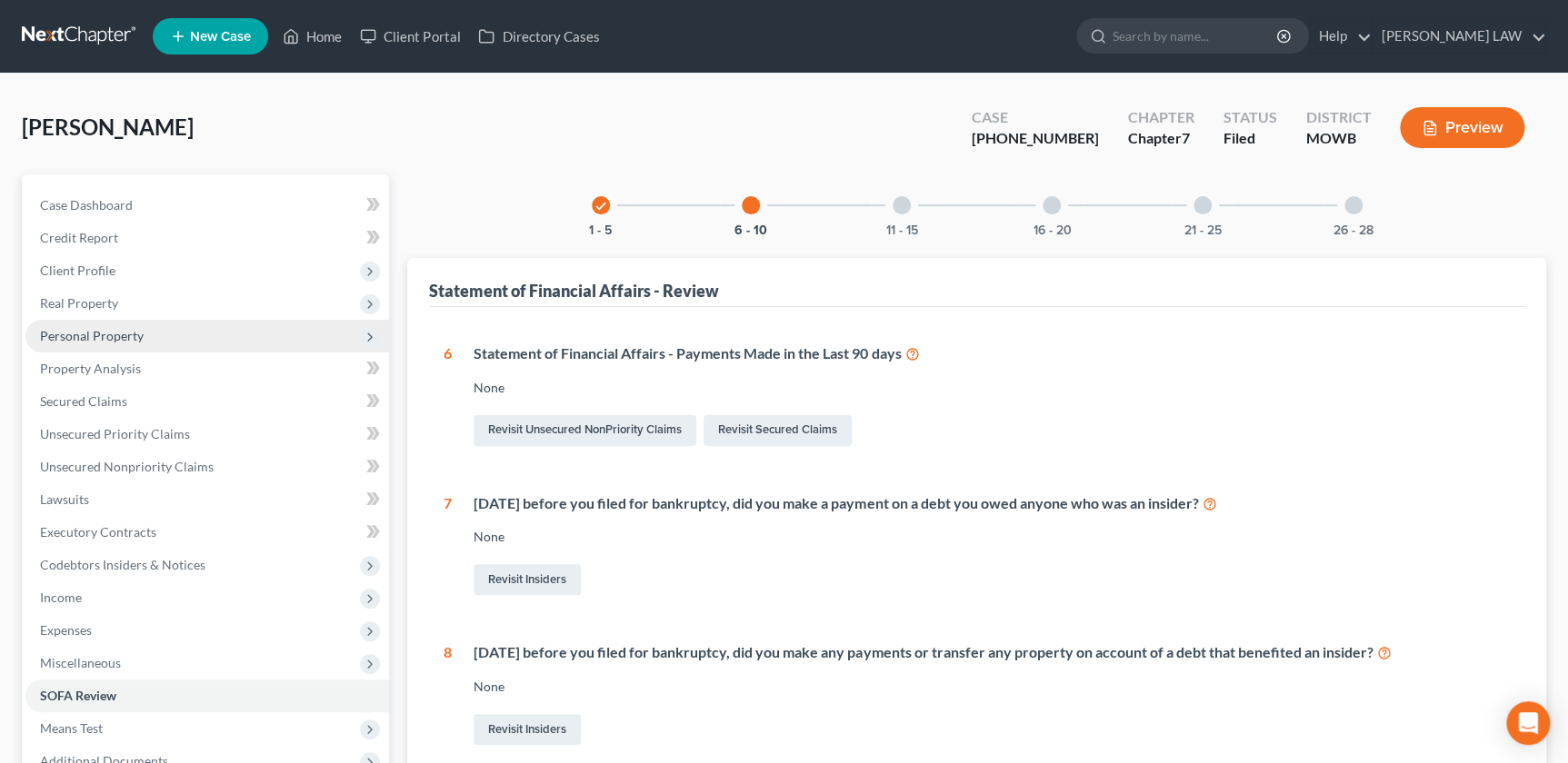
click at [171, 338] on span "Personal Property" at bounding box center [206, 336] width 363 height 33
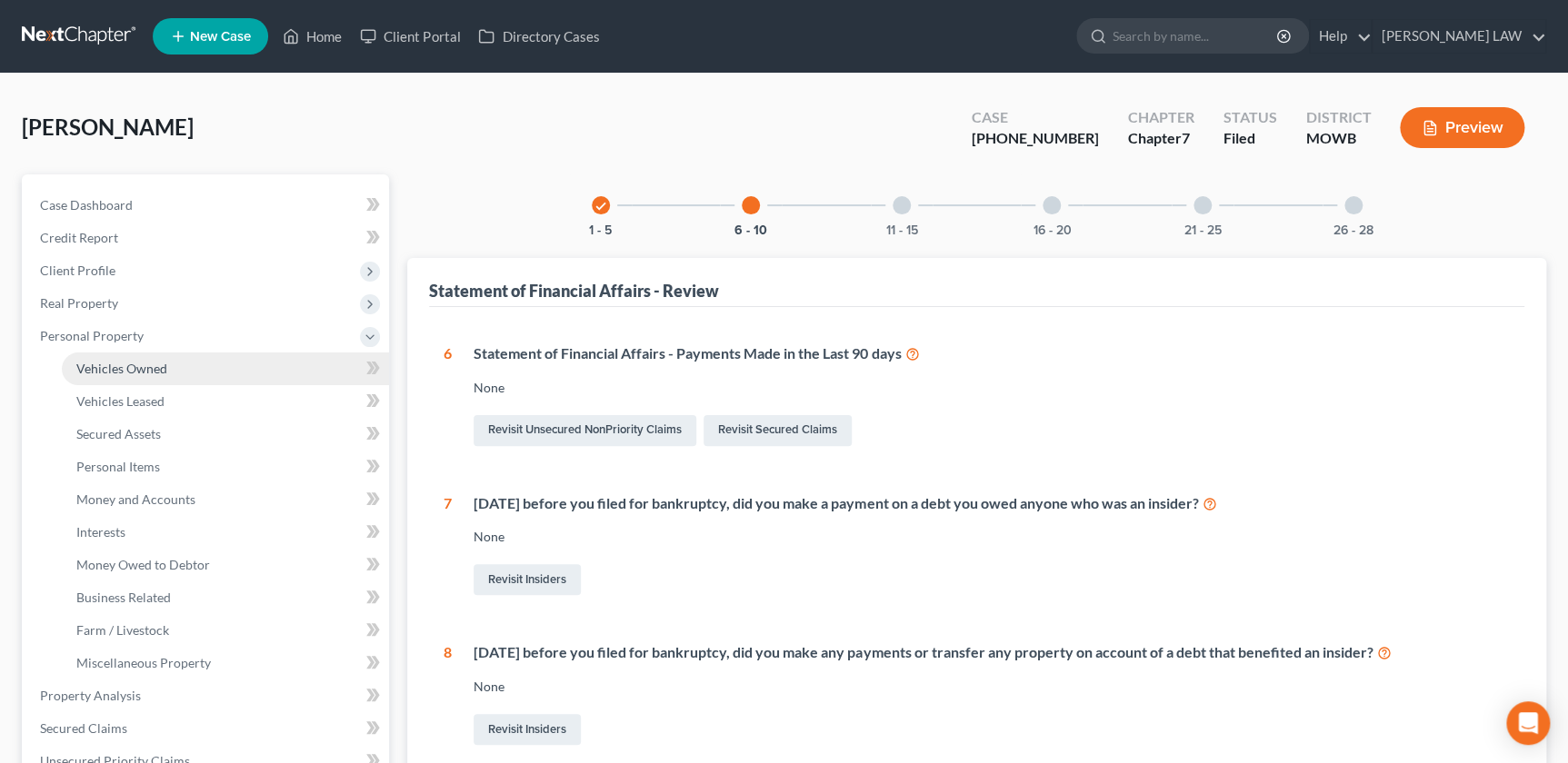
click at [173, 362] on link "Vehicles Owned" at bounding box center [225, 369] width 327 height 33
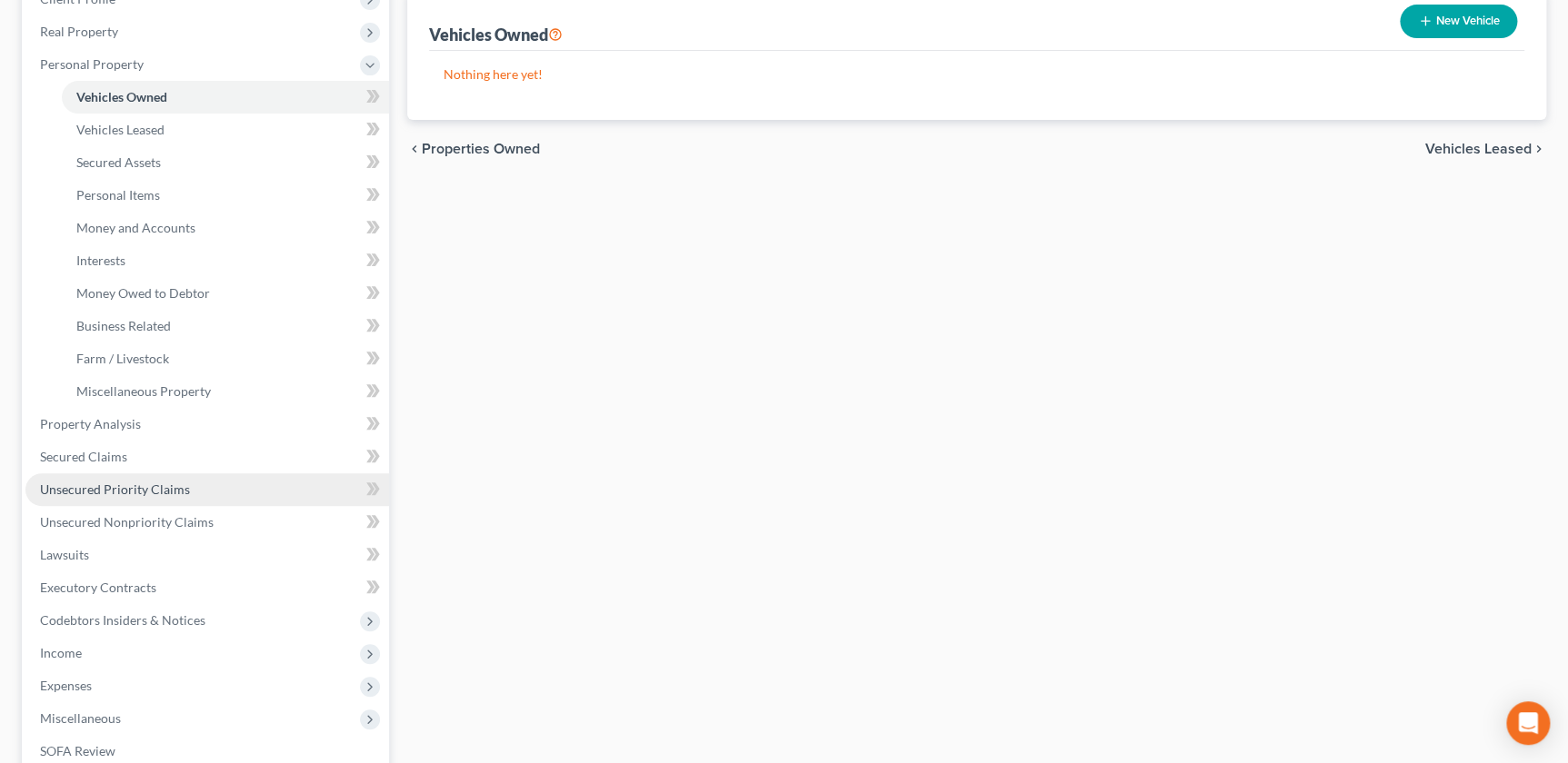
scroll to position [372, 0]
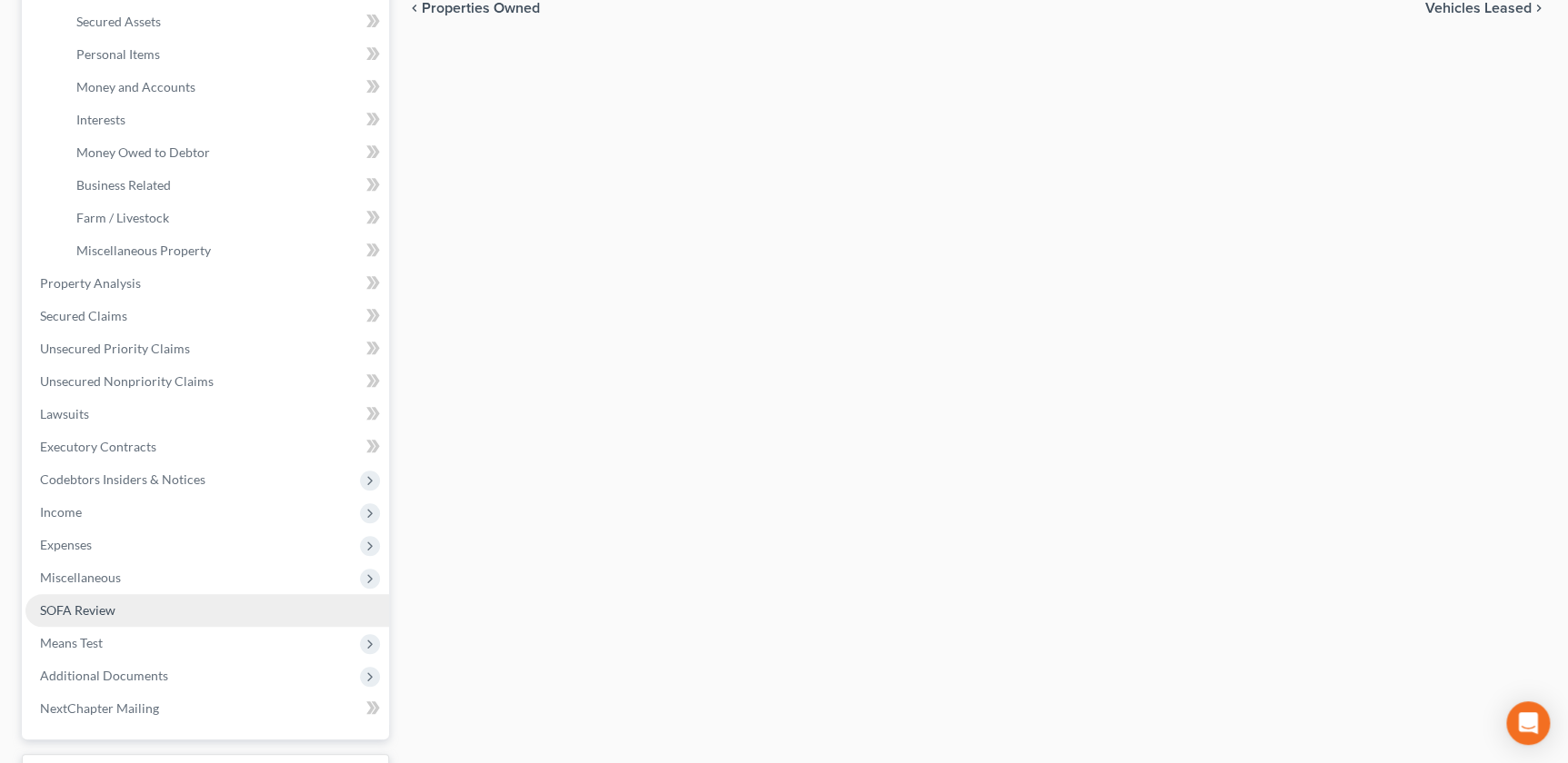
click at [84, 612] on span "SOFA Review" at bounding box center [77, 609] width 75 height 15
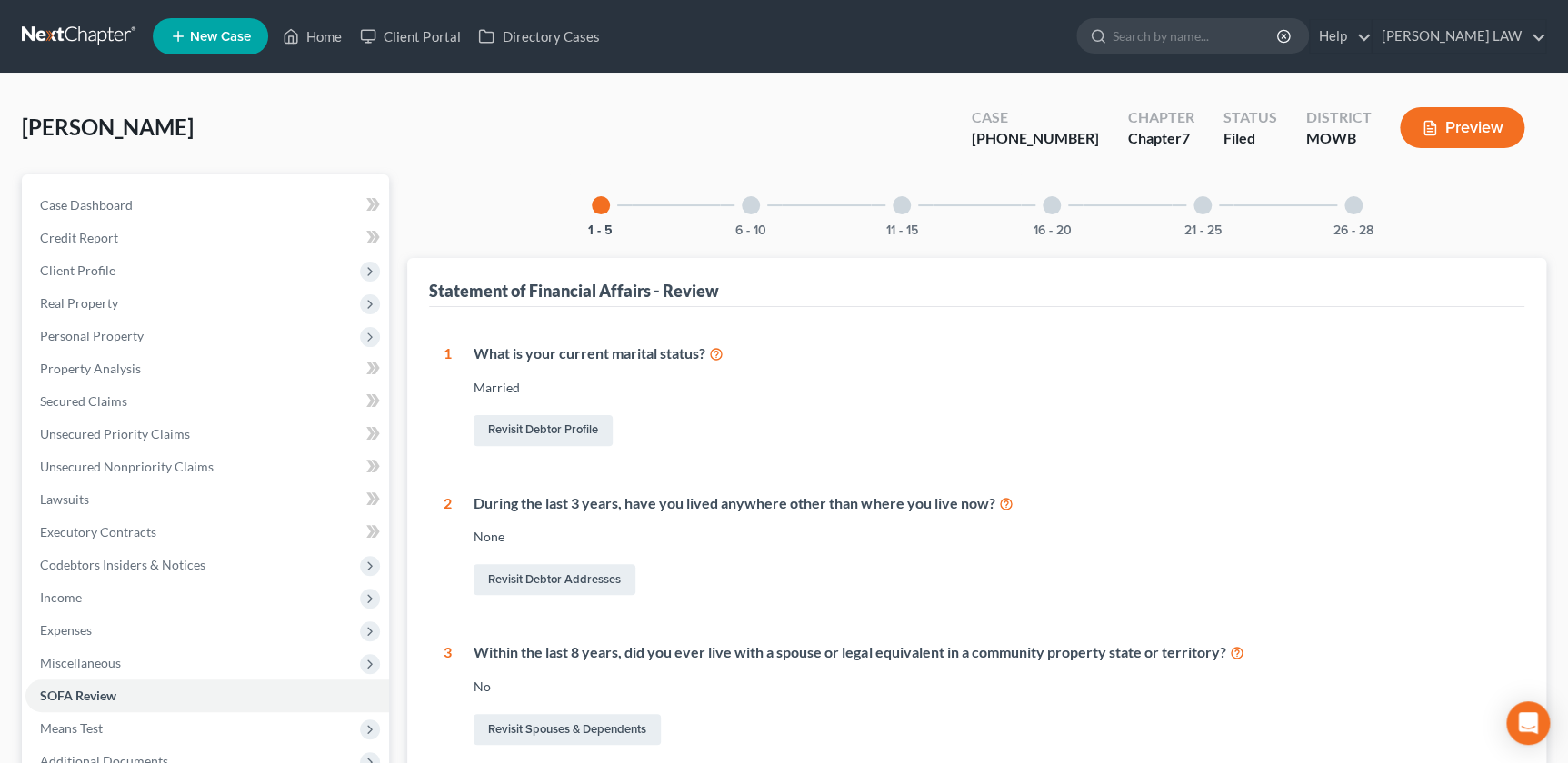
click at [755, 214] on div "6 - 10" at bounding box center [751, 205] width 62 height 62
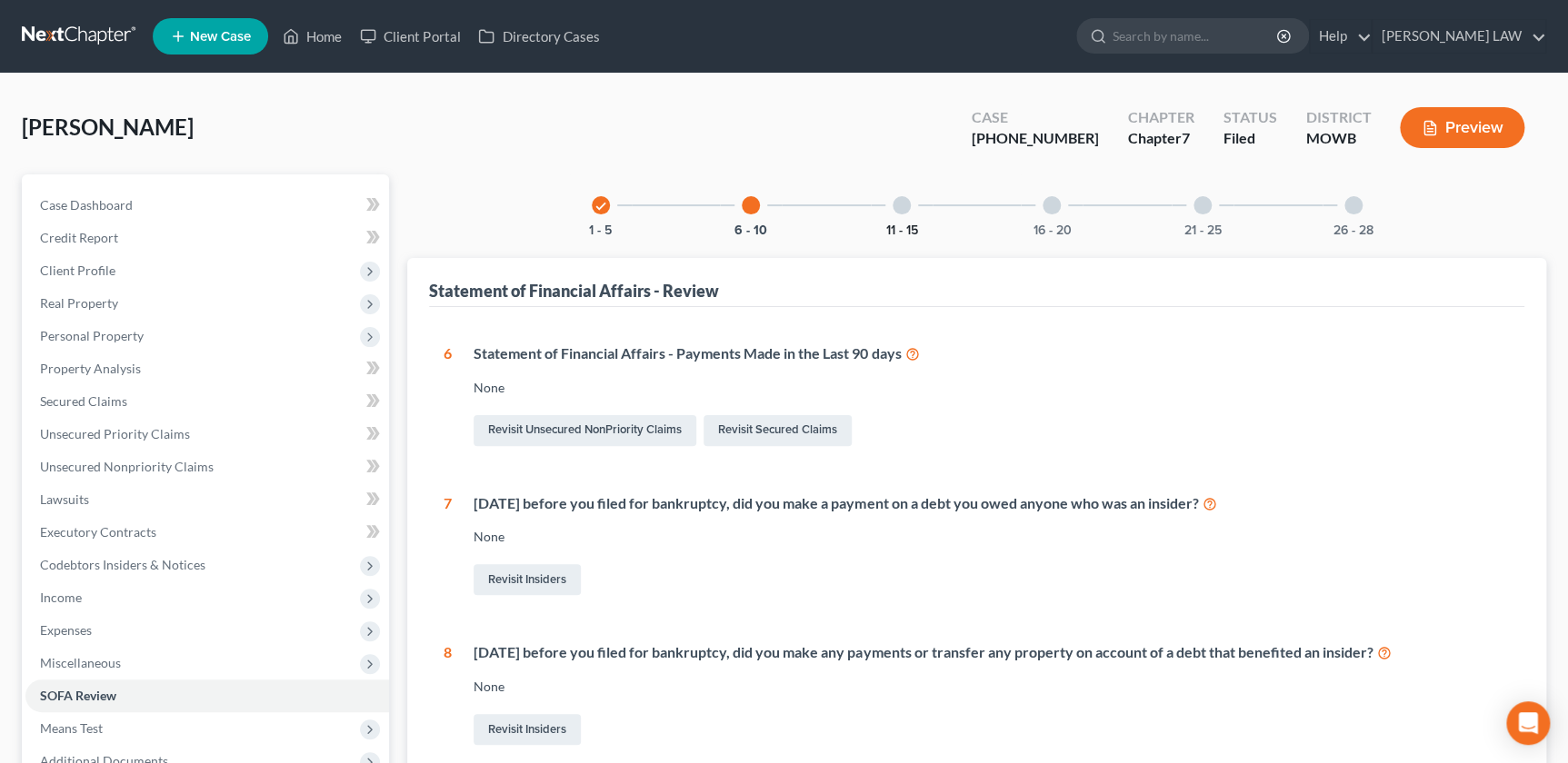
click at [894, 224] on button "11 - 15" at bounding box center [901, 230] width 32 height 13
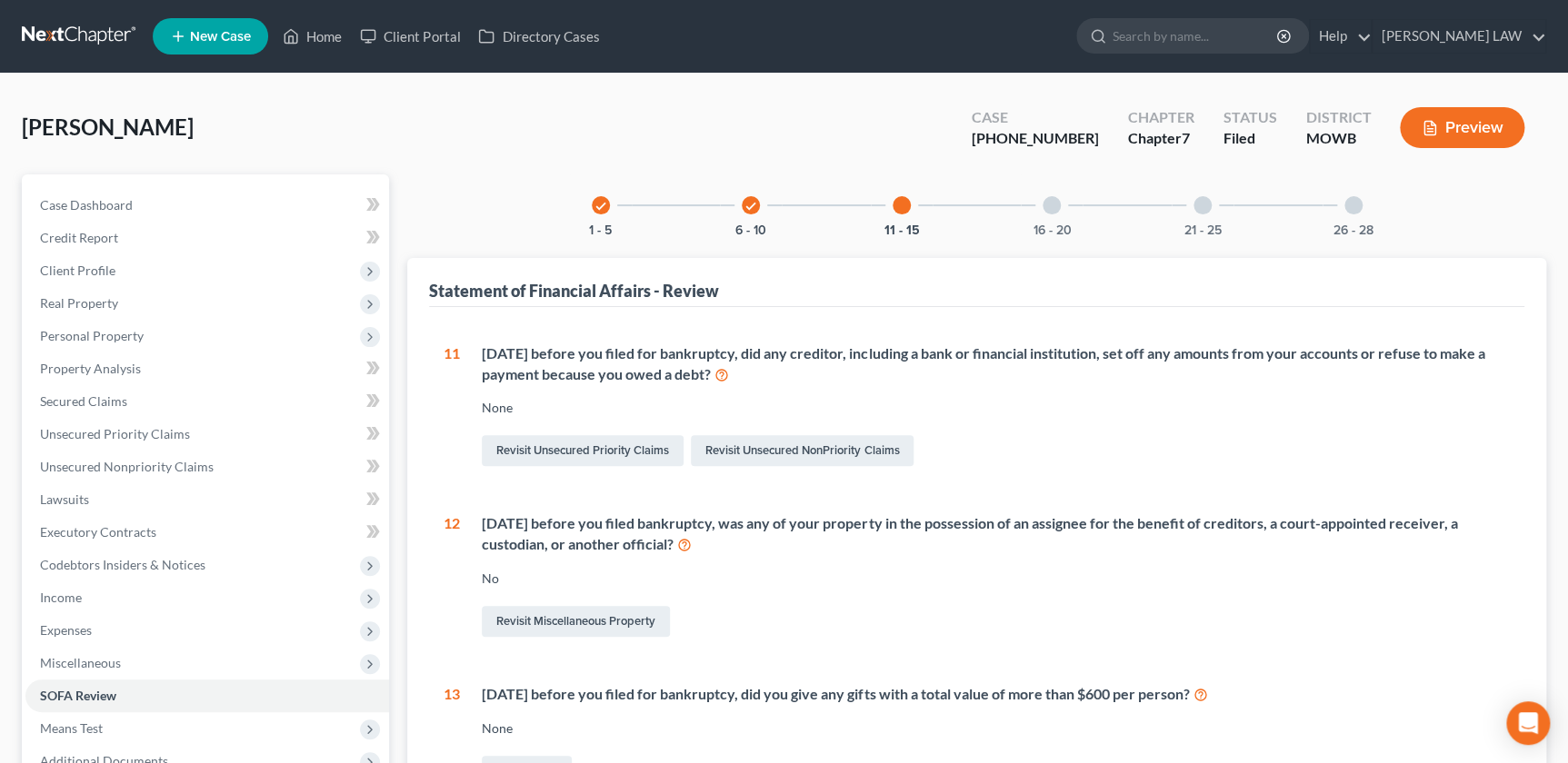
click at [1037, 207] on div "16 - 20" at bounding box center [1051, 205] width 62 height 62
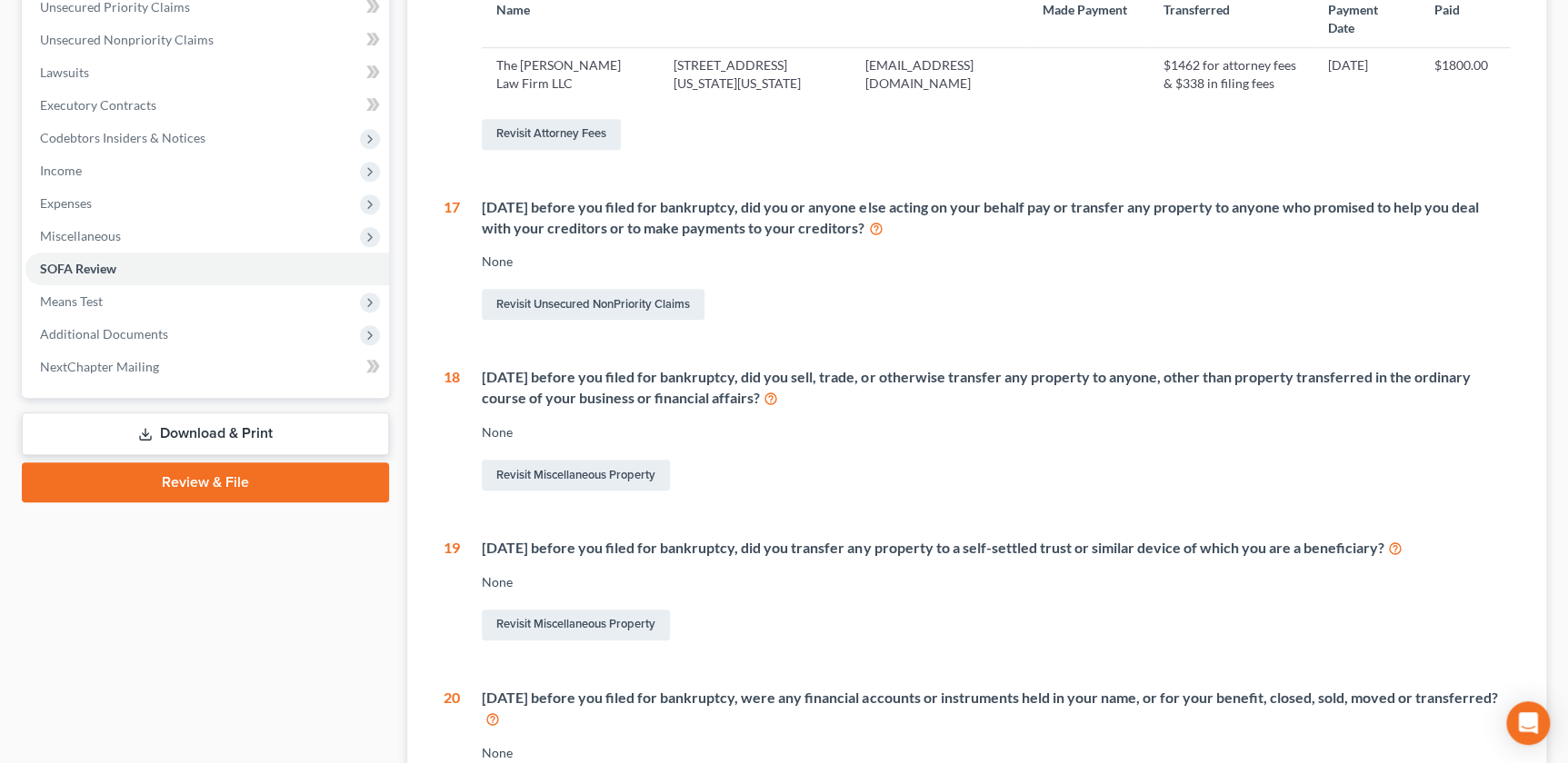
scroll to position [433, 0]
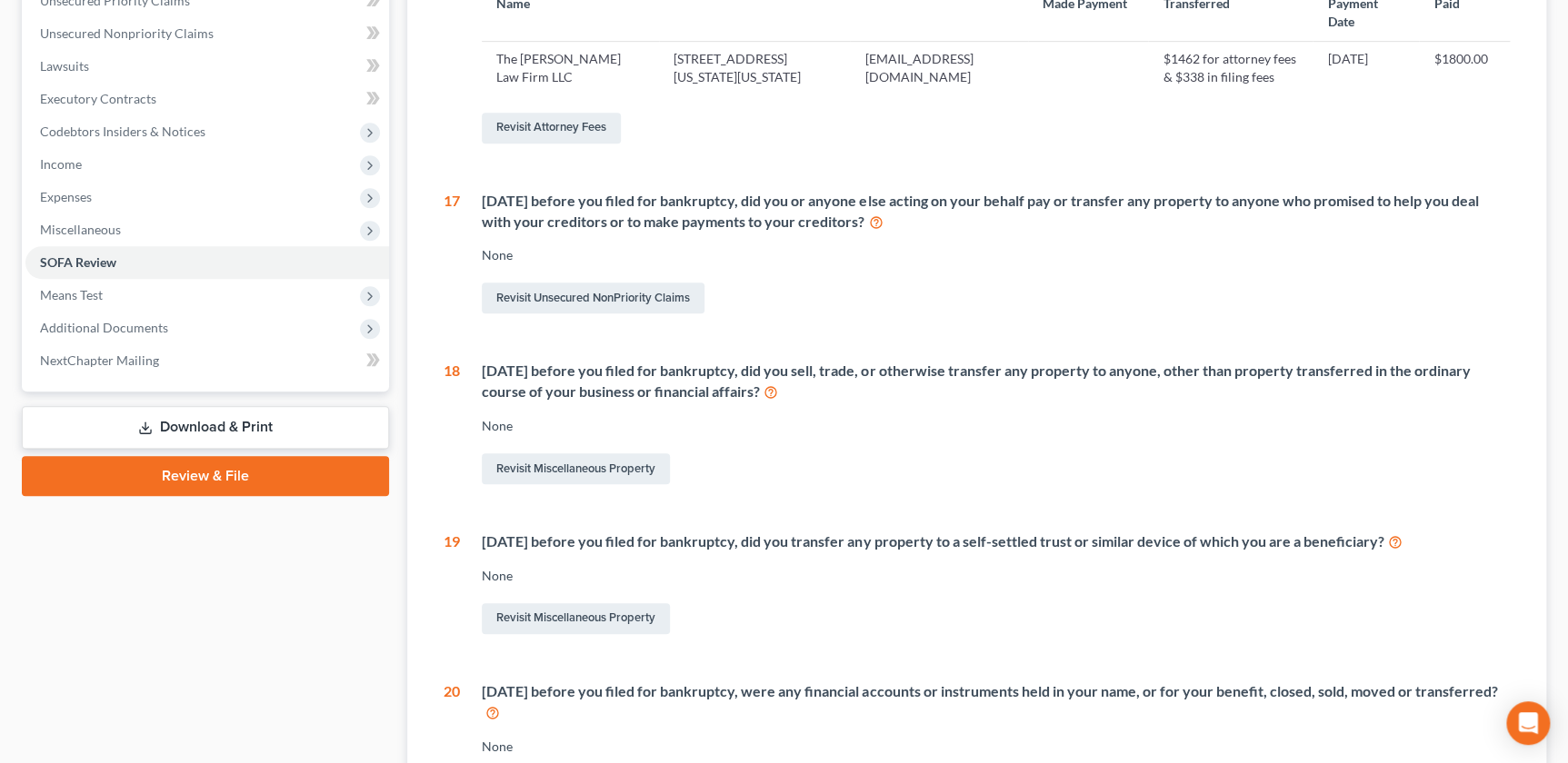
click at [768, 389] on icon at bounding box center [770, 391] width 15 height 17
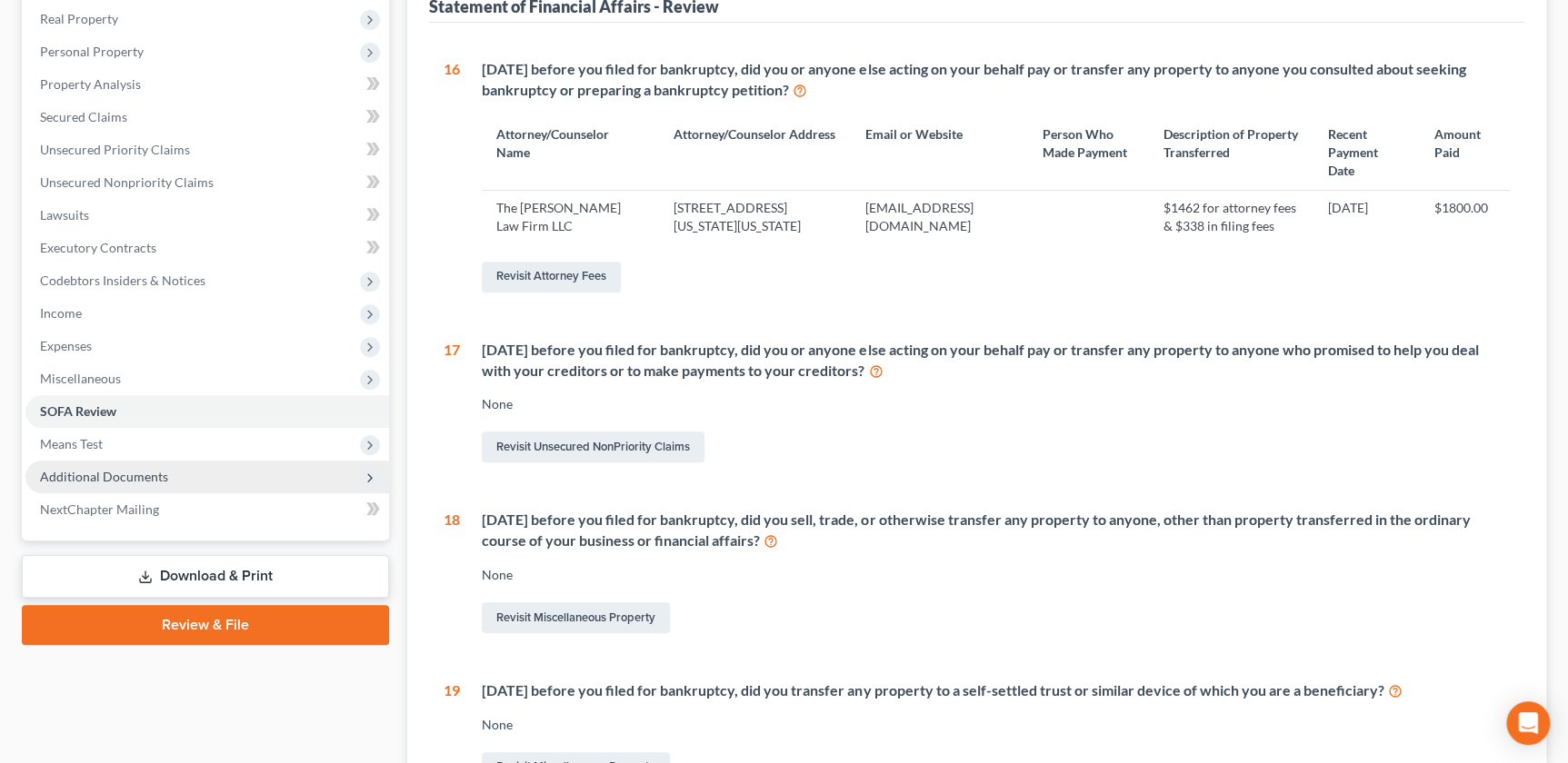
scroll to position [289, 0]
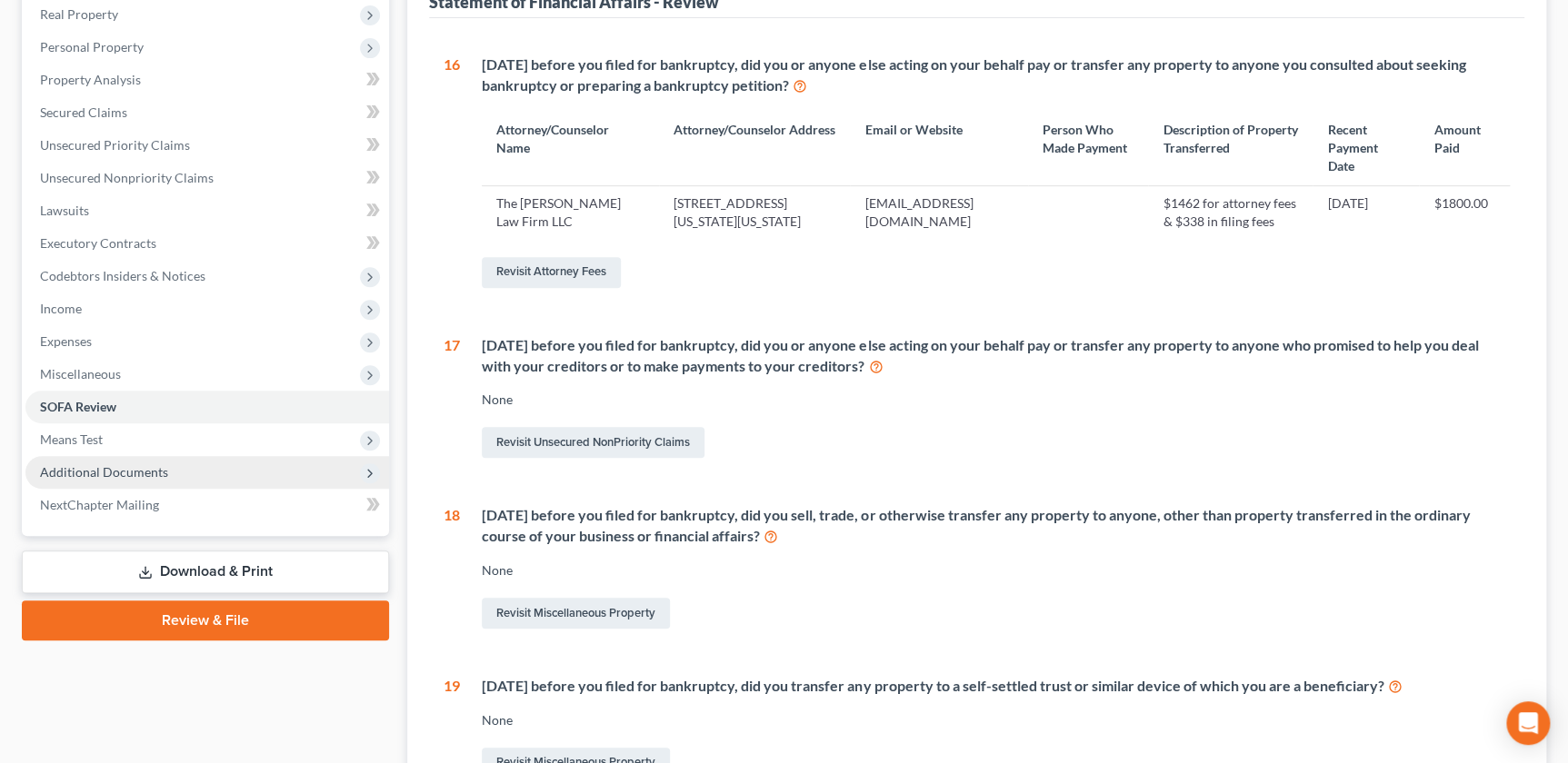
click at [120, 469] on span "Additional Documents" at bounding box center [104, 471] width 128 height 15
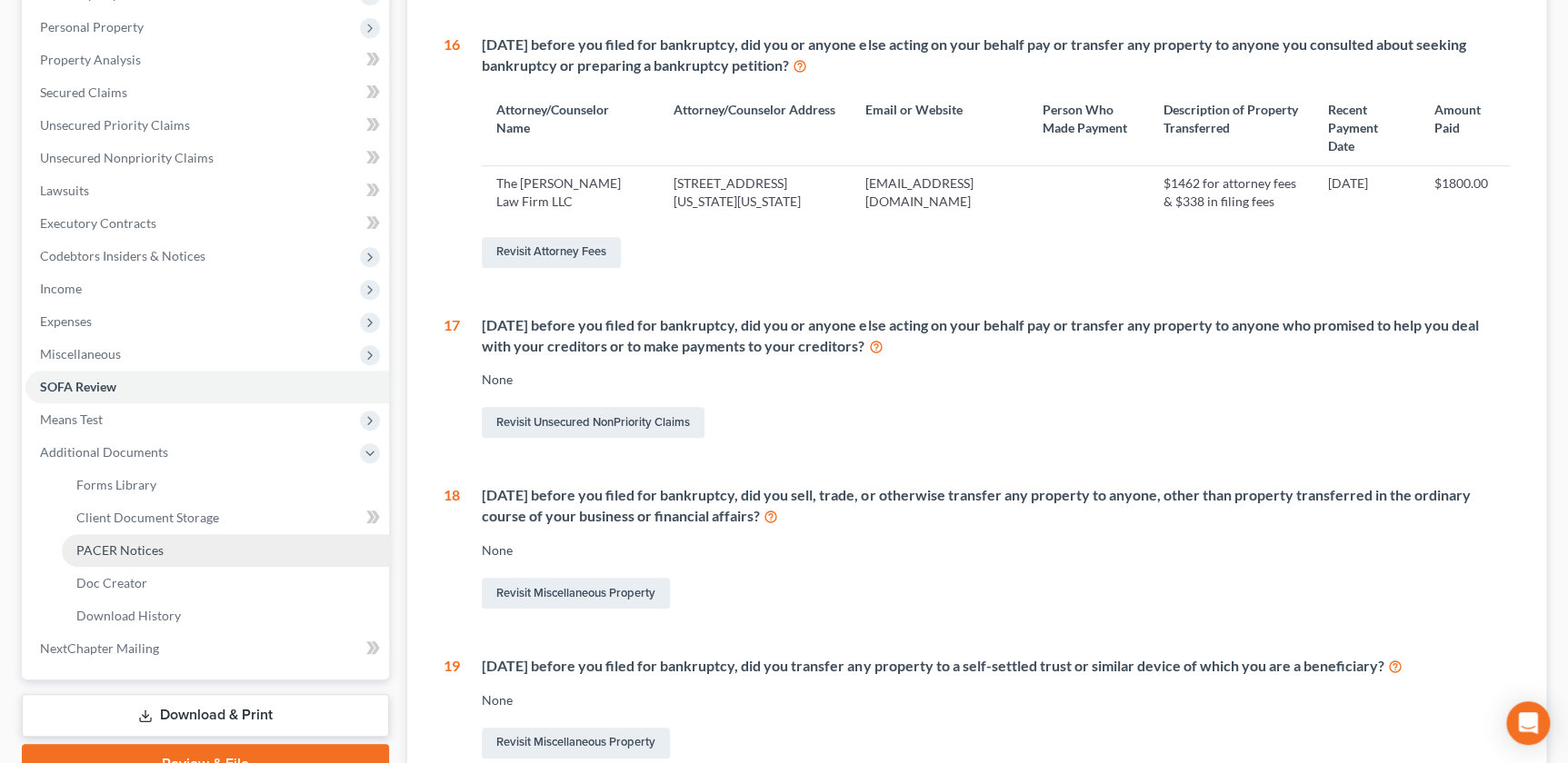
click at [175, 558] on link "PACER Notices" at bounding box center [225, 550] width 327 height 33
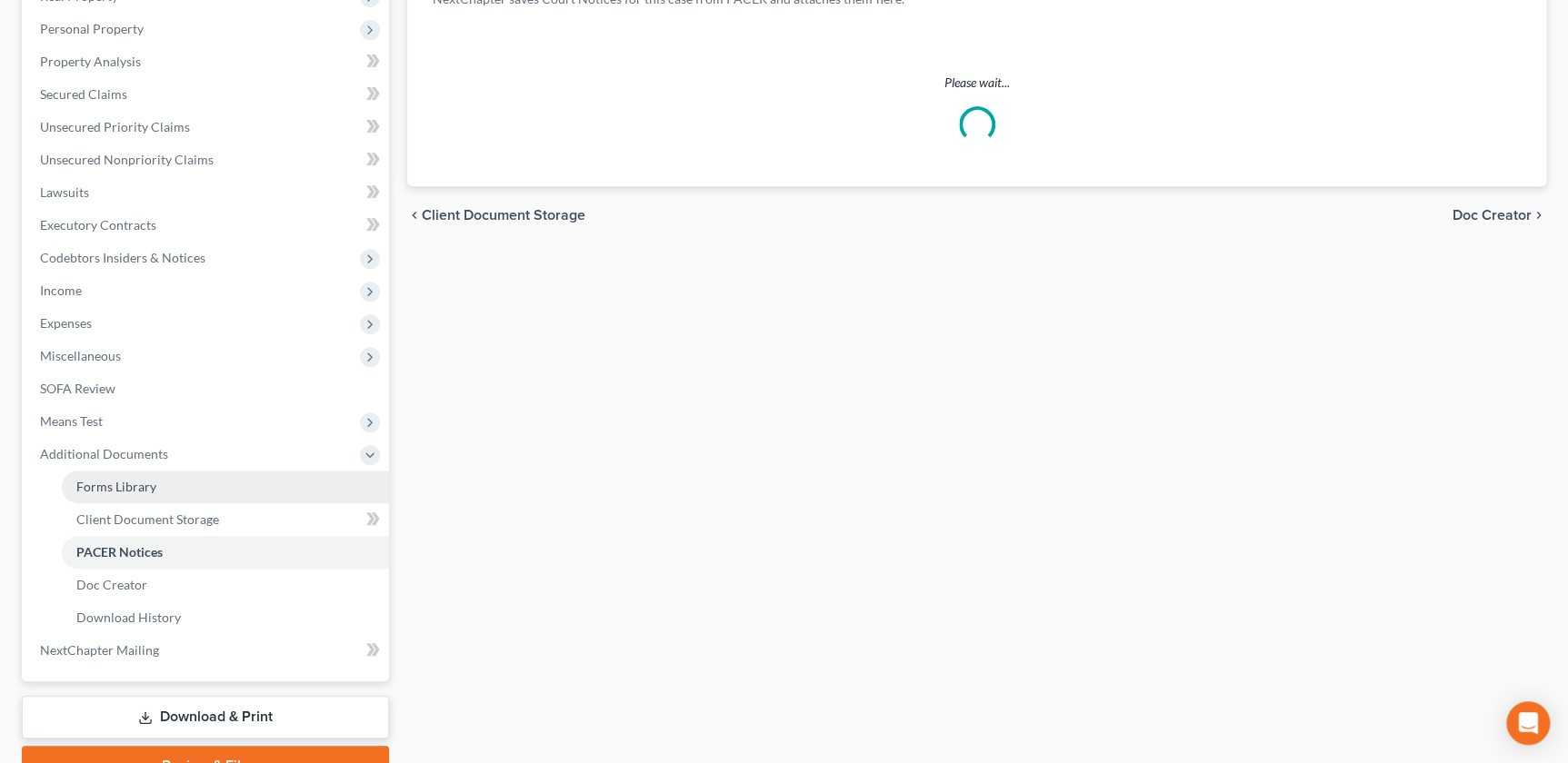
scroll to position [309, 0]
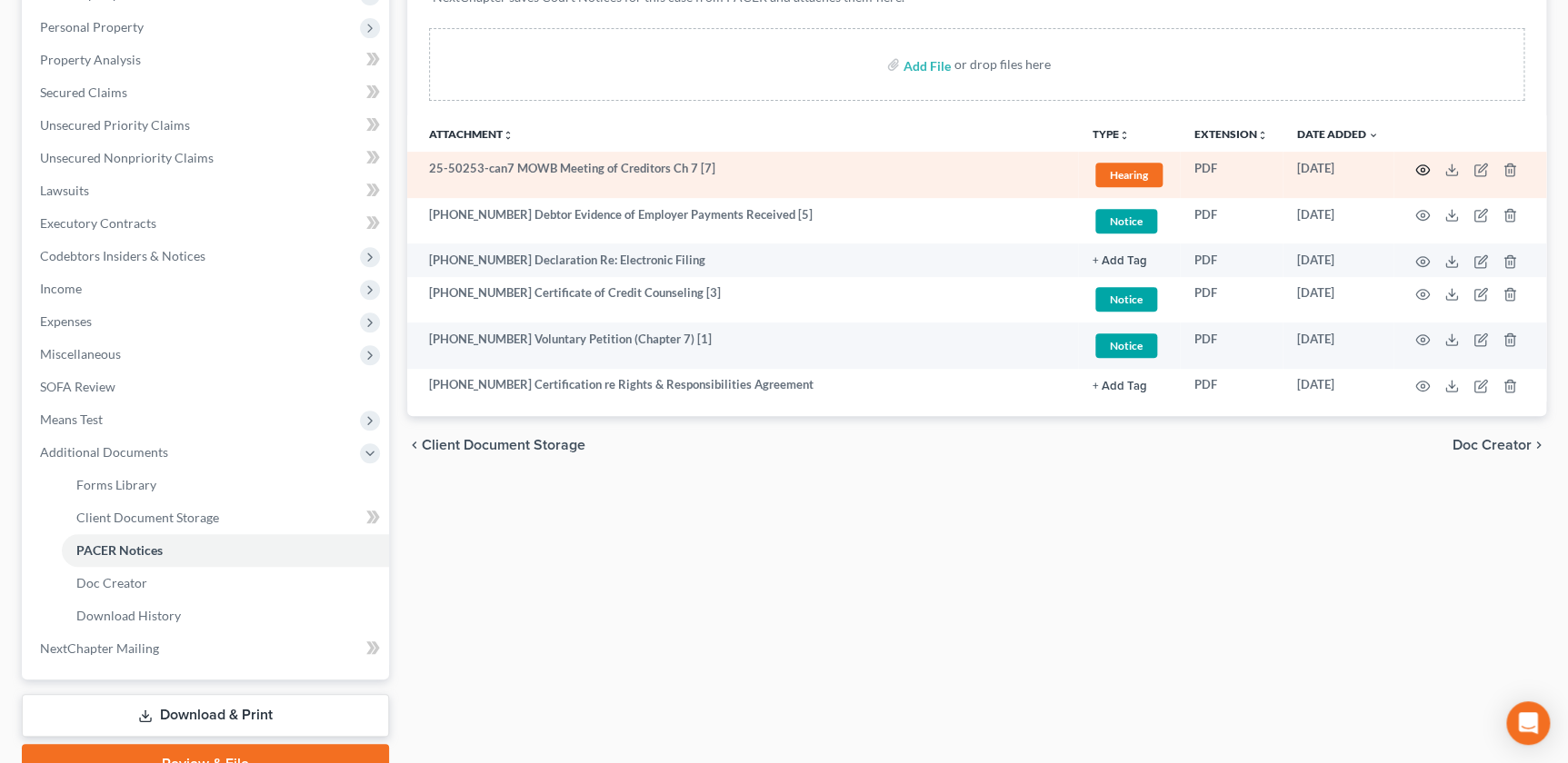
click at [1420, 163] on icon "button" at bounding box center [1422, 170] width 15 height 15
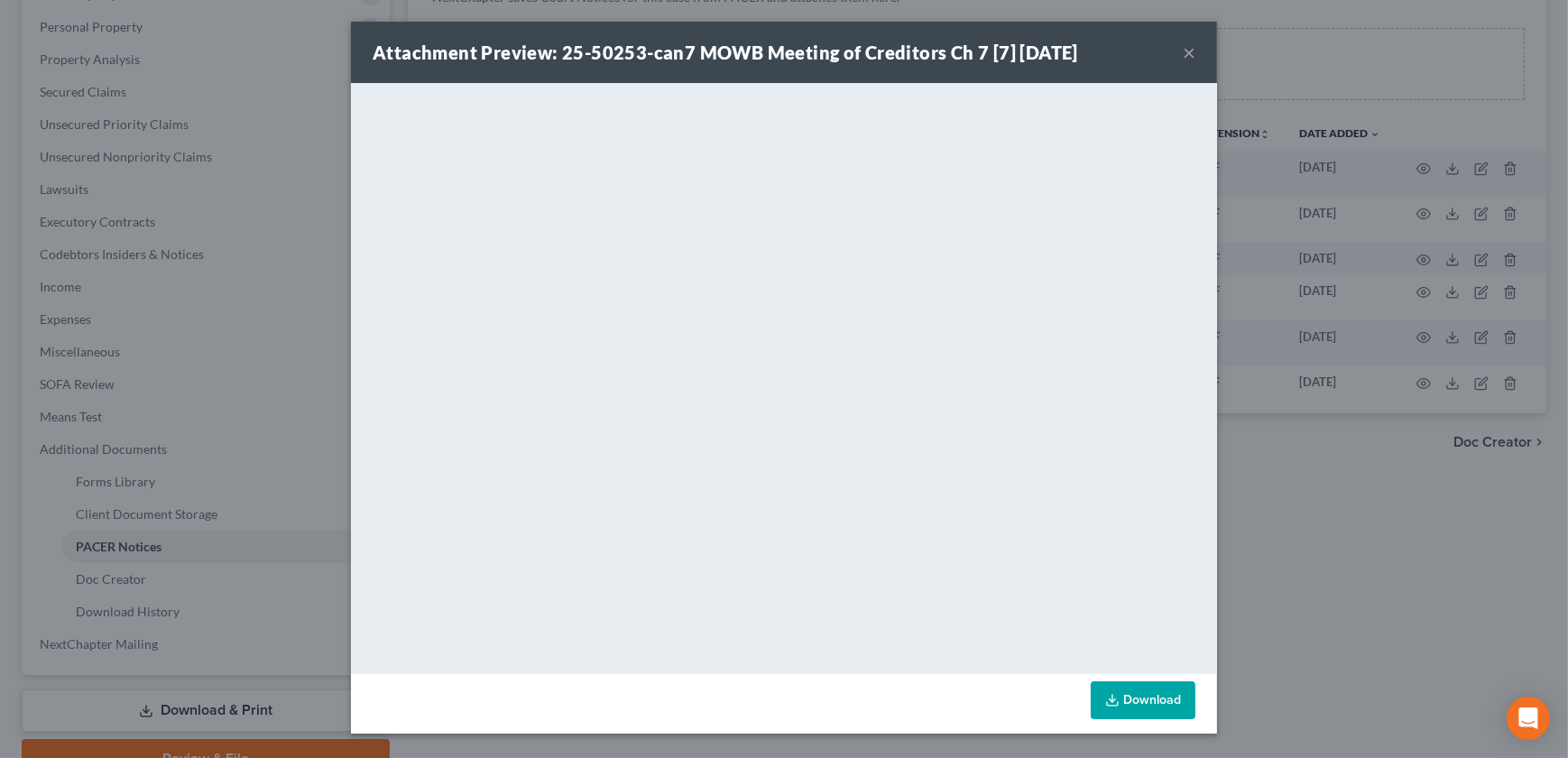
click at [1190, 55] on button "×" at bounding box center [1189, 53] width 13 height 22
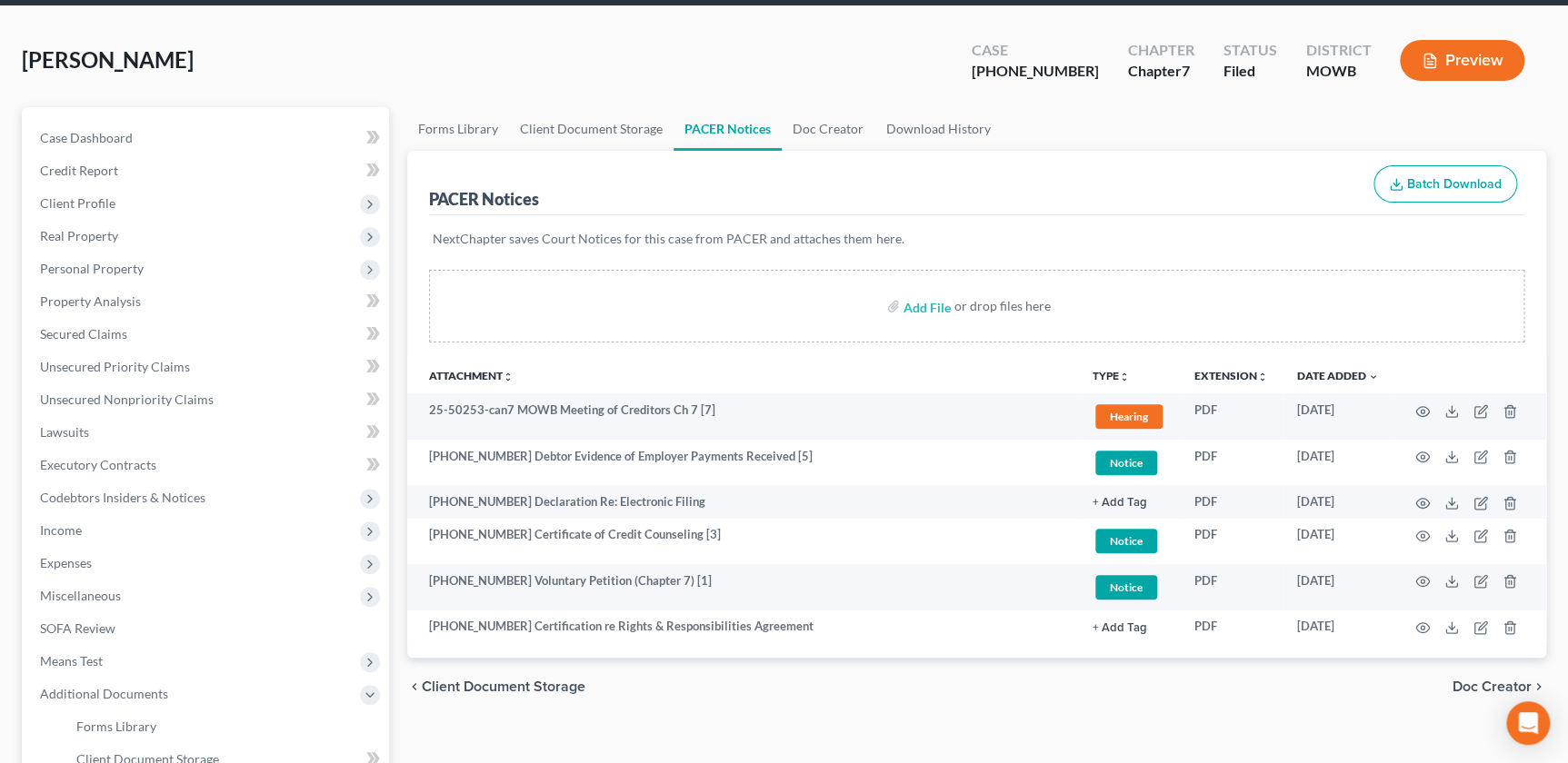
scroll to position [0, 0]
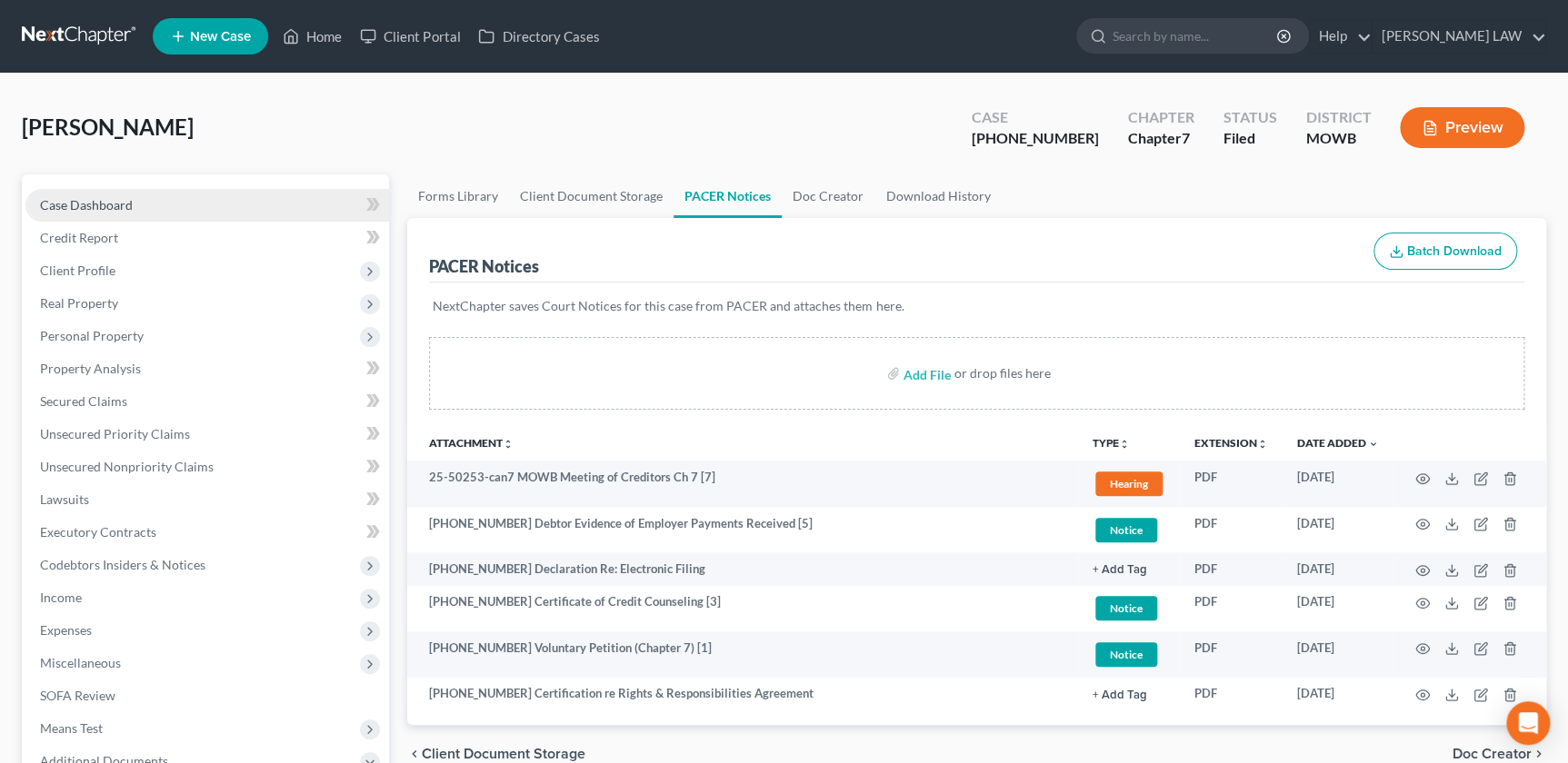
click at [81, 212] on link "Case Dashboard" at bounding box center [206, 205] width 363 height 33
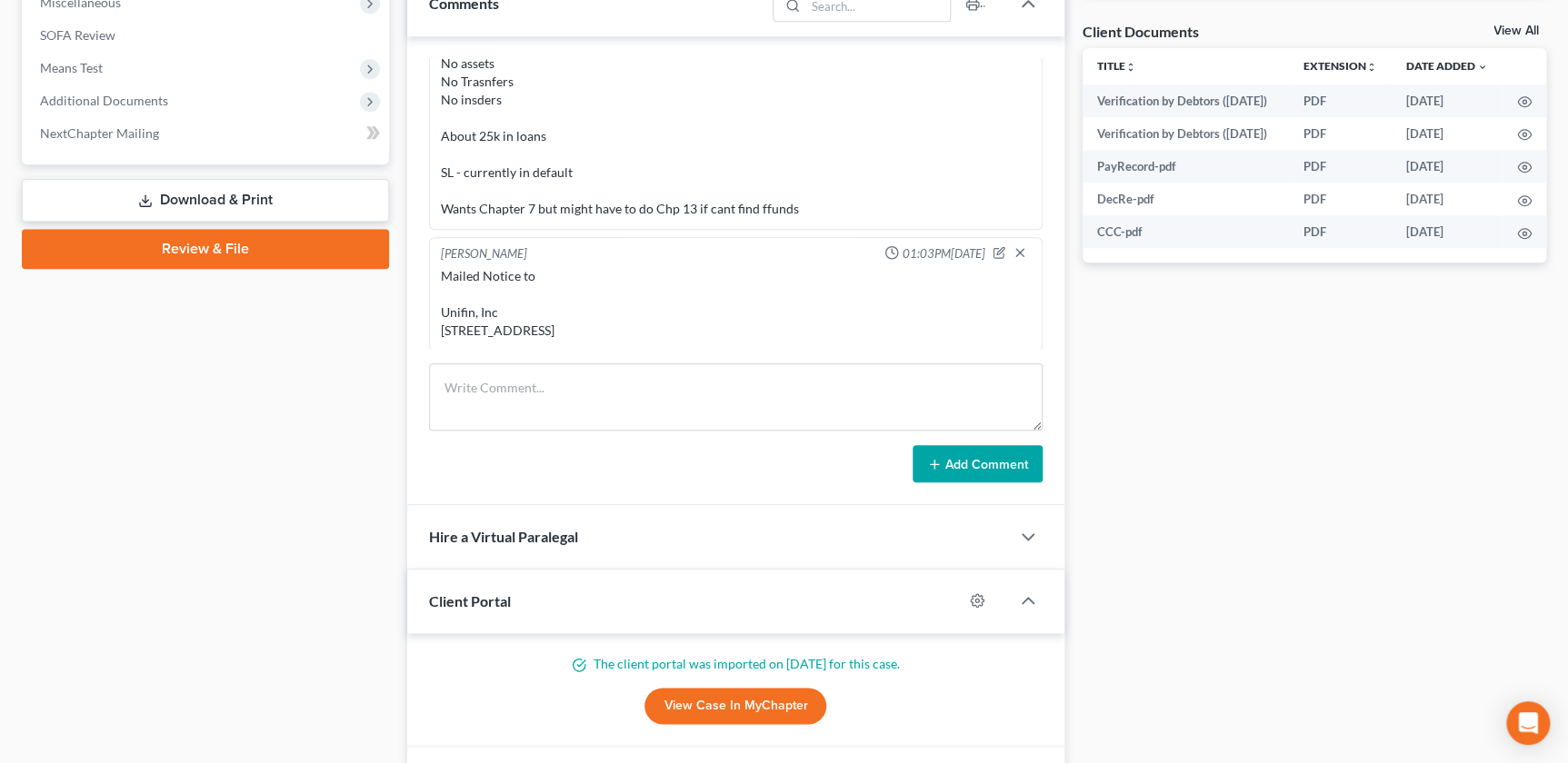
scroll to position [254, 0]
drag, startPoint x: 468, startPoint y: 255, endPoint x: 582, endPoint y: 339, distance: 141.8
click at [582, 339] on div "Ryan Knipp 01:03PM, 08/02/2025 Mailed Notice to Unifin, Inc PO Box 1608 Skokie,…" at bounding box center [735, 291] width 612 height 114
drag, startPoint x: 1299, startPoint y: 544, endPoint x: 1283, endPoint y: 535, distance: 17.9
click at [1292, 542] on div "Docs Tasks Events Fees Timer 0% Completed Nothing here yet! Credit Counseling C…" at bounding box center [1314, 162] width 482 height 1297
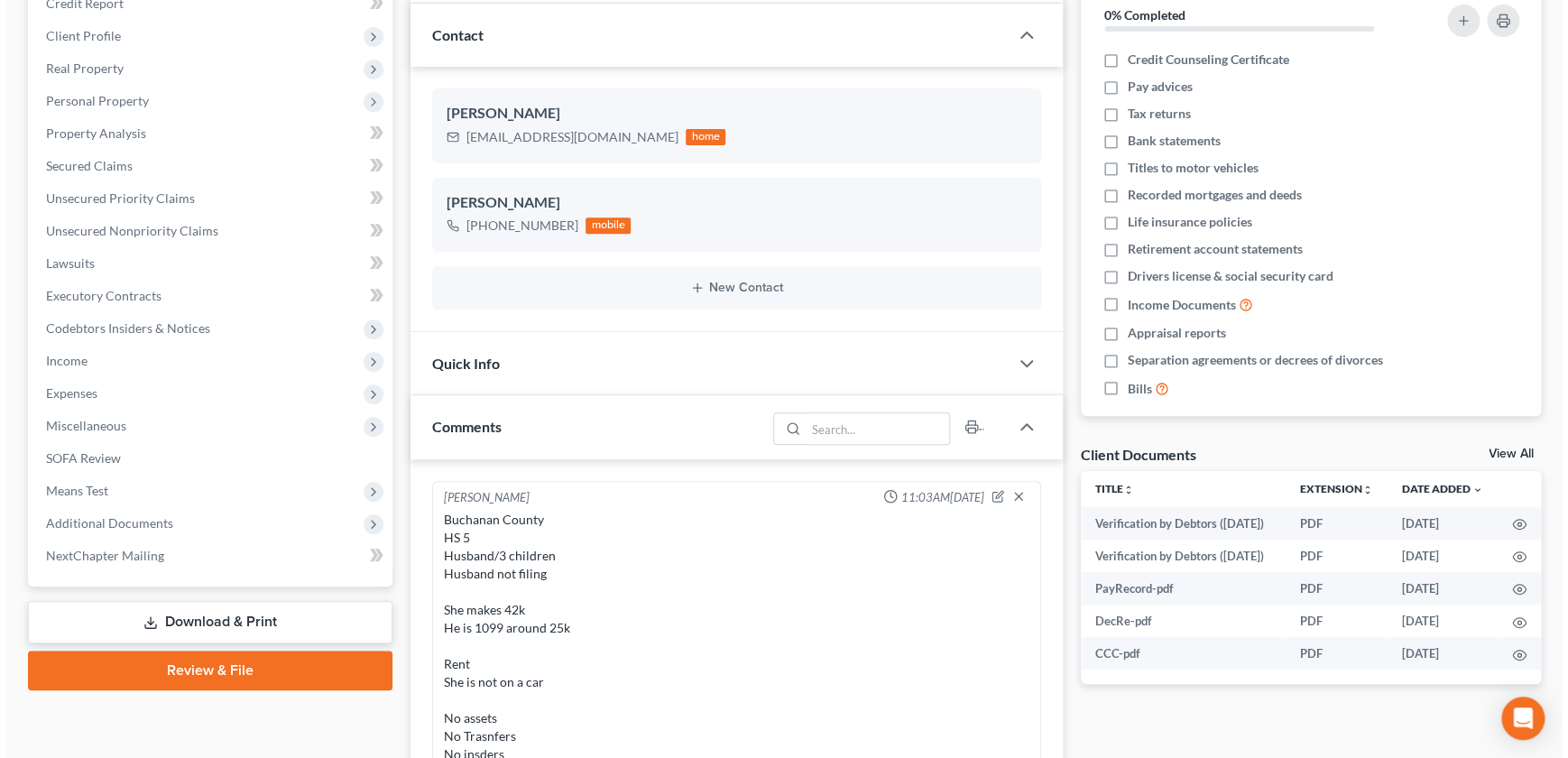
scroll to position [0, 0]
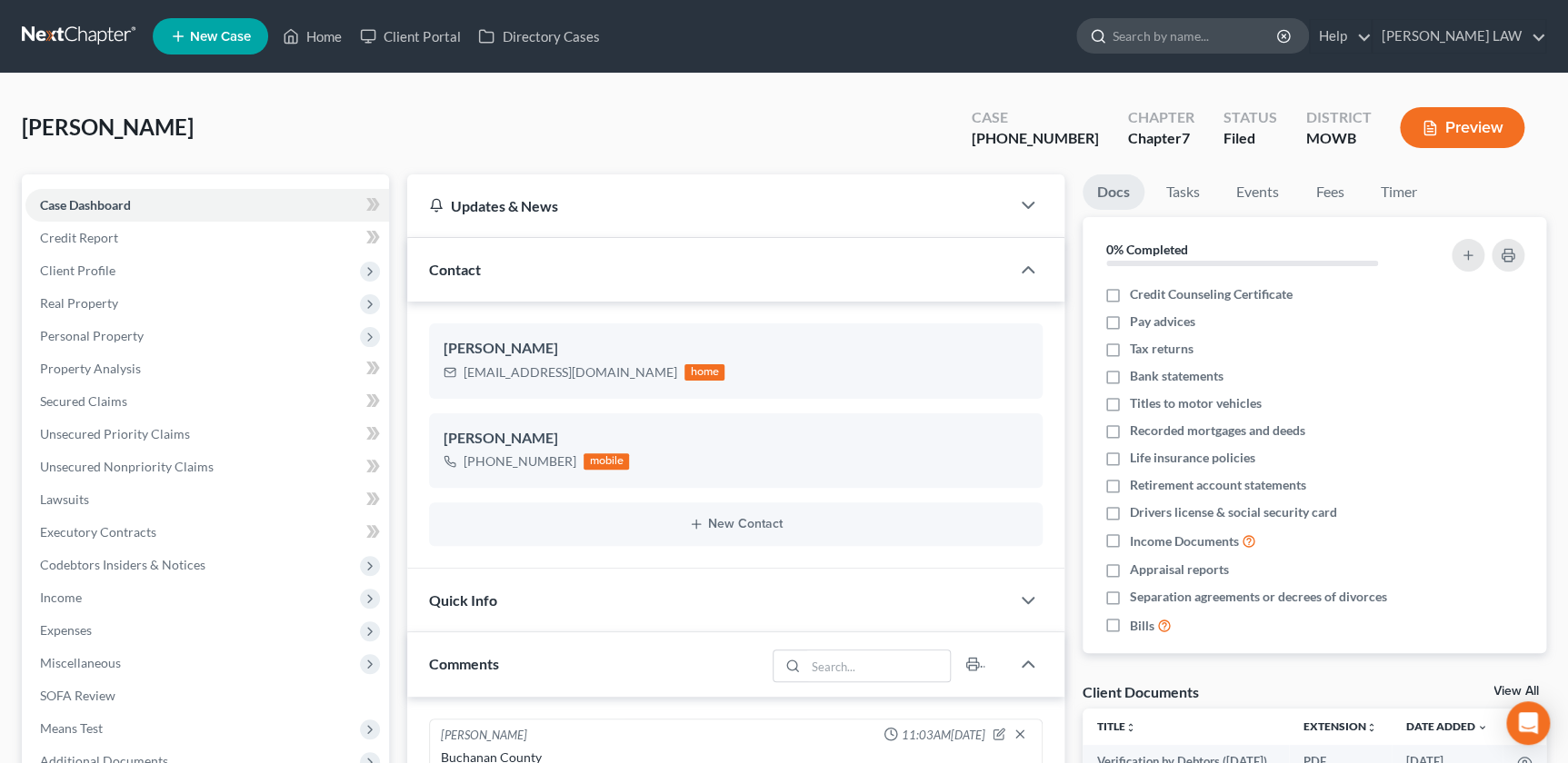
click at [1246, 28] on input "search" at bounding box center [1195, 36] width 166 height 34
type input "hardin"
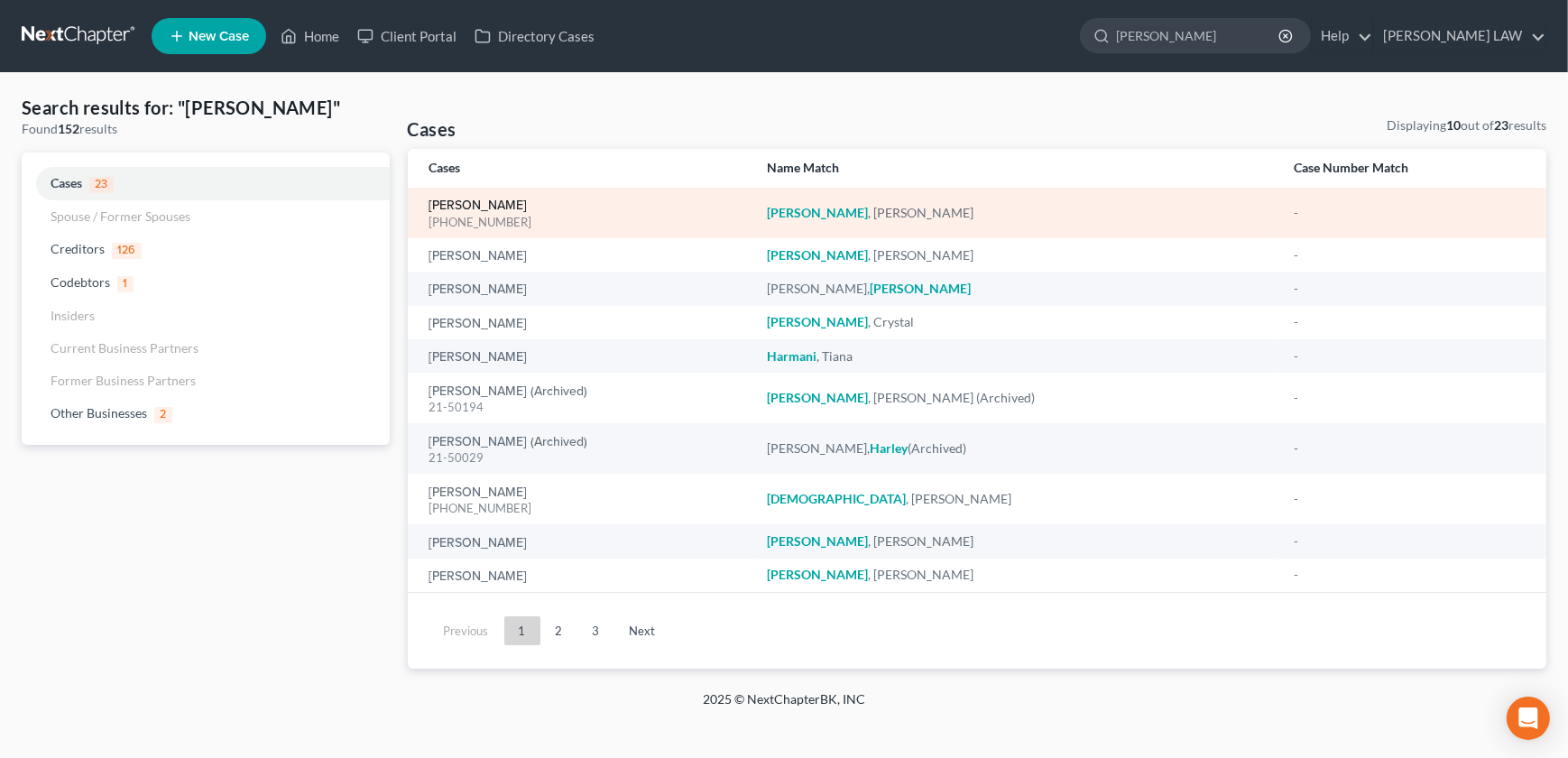
click at [464, 207] on link "Hardin, Jacob" at bounding box center [479, 206] width 98 height 13
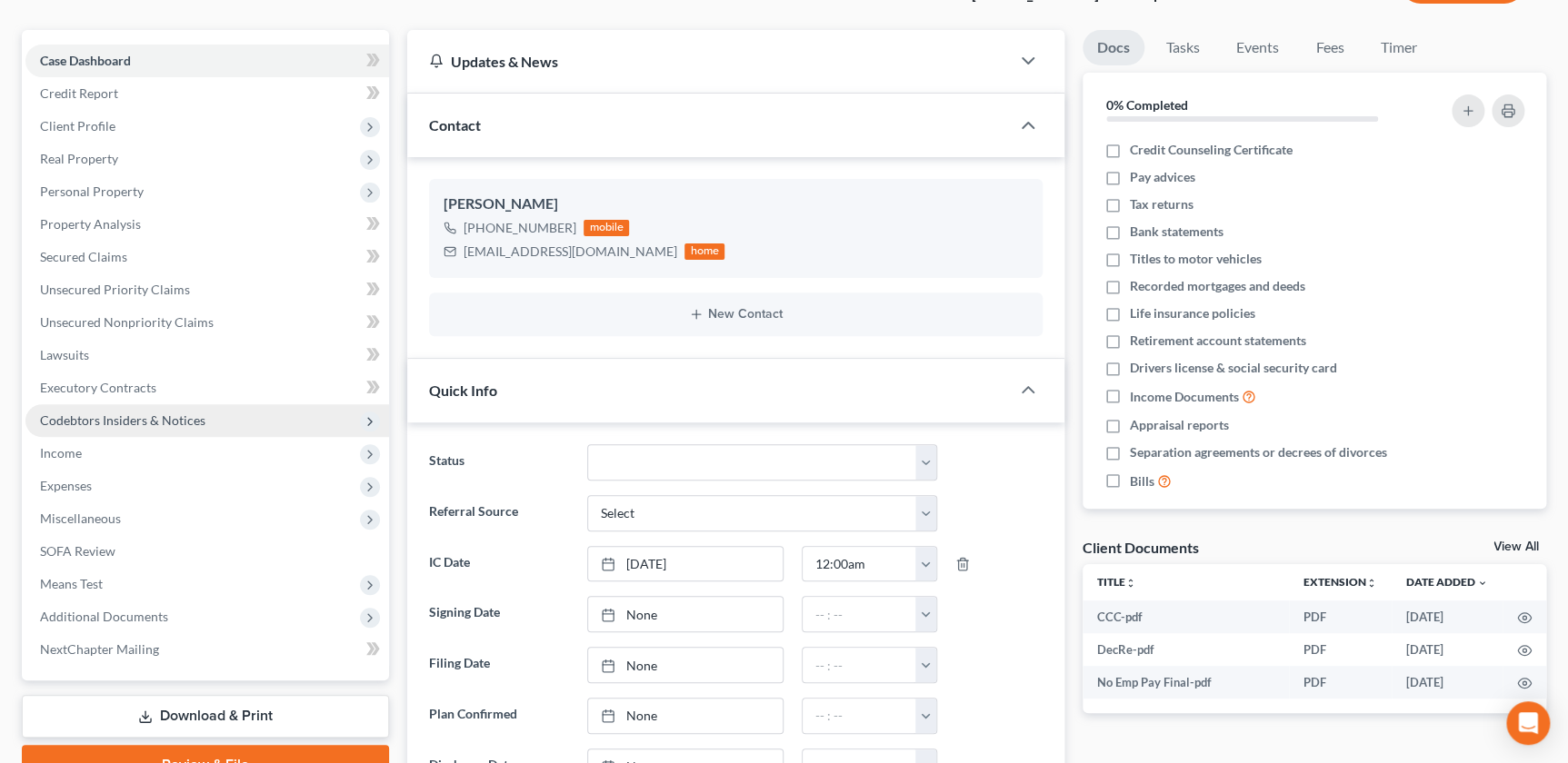
scroll to position [150, 0]
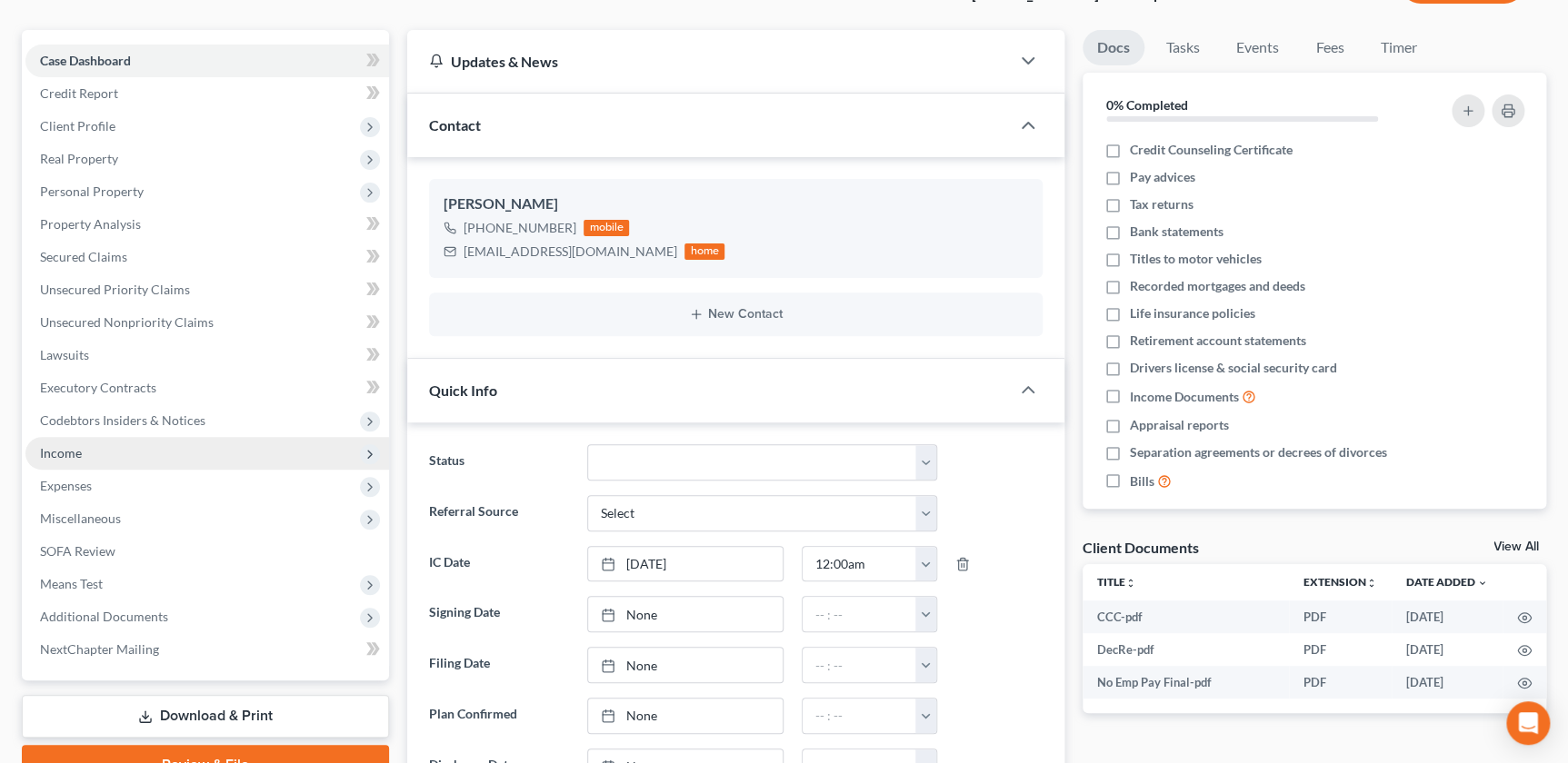
click at [108, 446] on span "Income" at bounding box center [206, 453] width 363 height 33
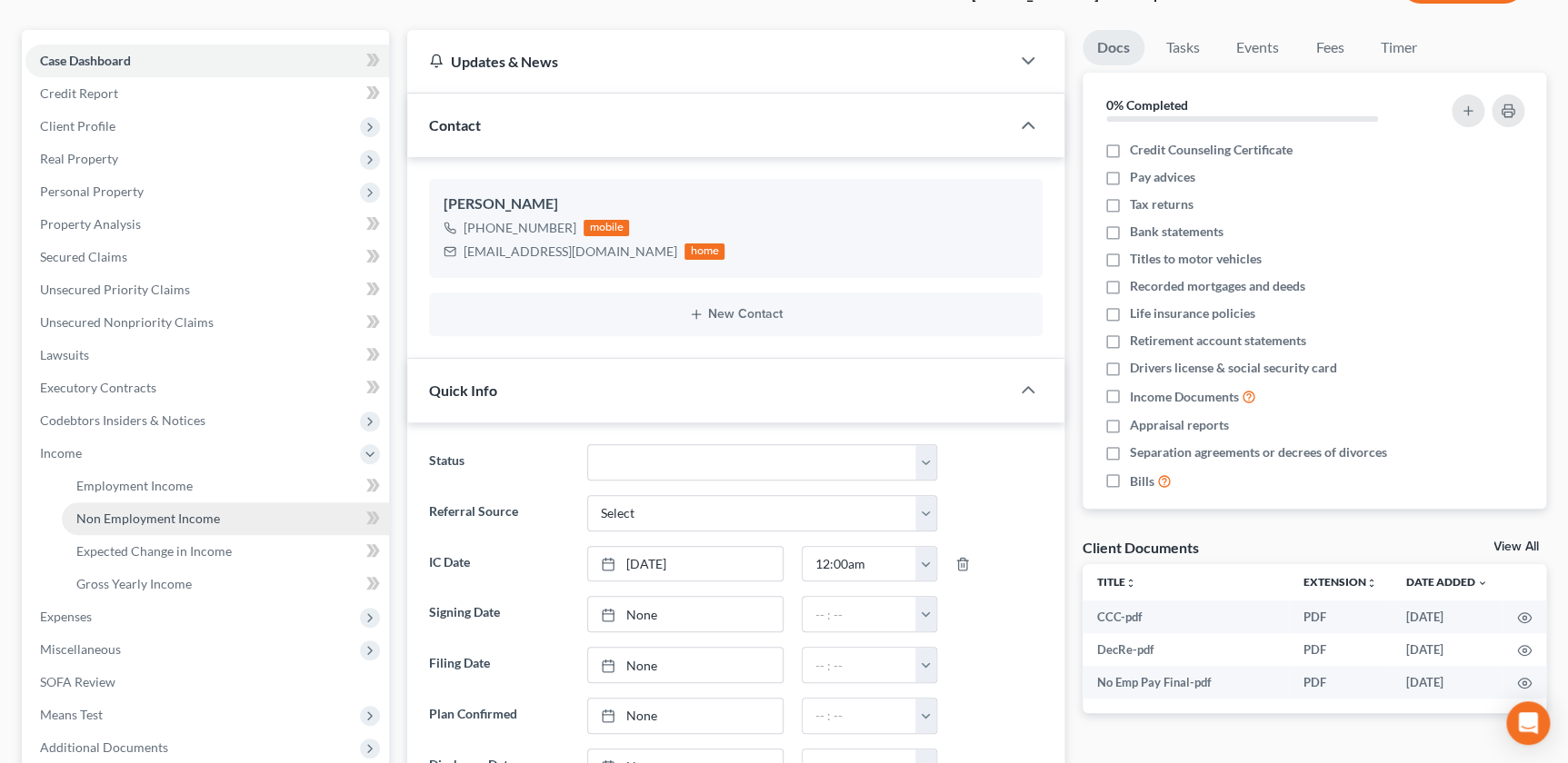
click at [151, 515] on span "Non Employment Income" at bounding box center [148, 518] width 144 height 15
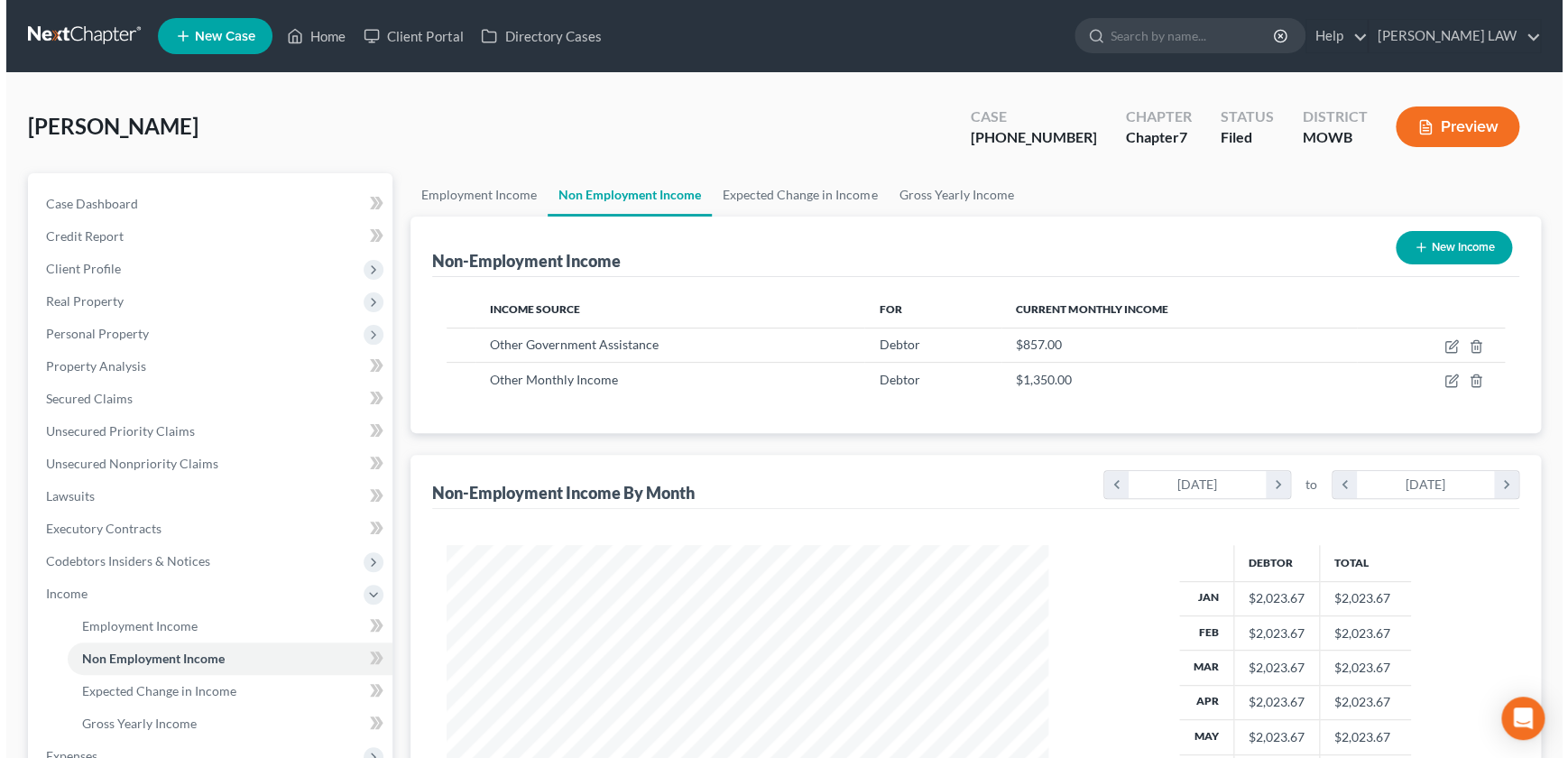
scroll to position [323, 638]
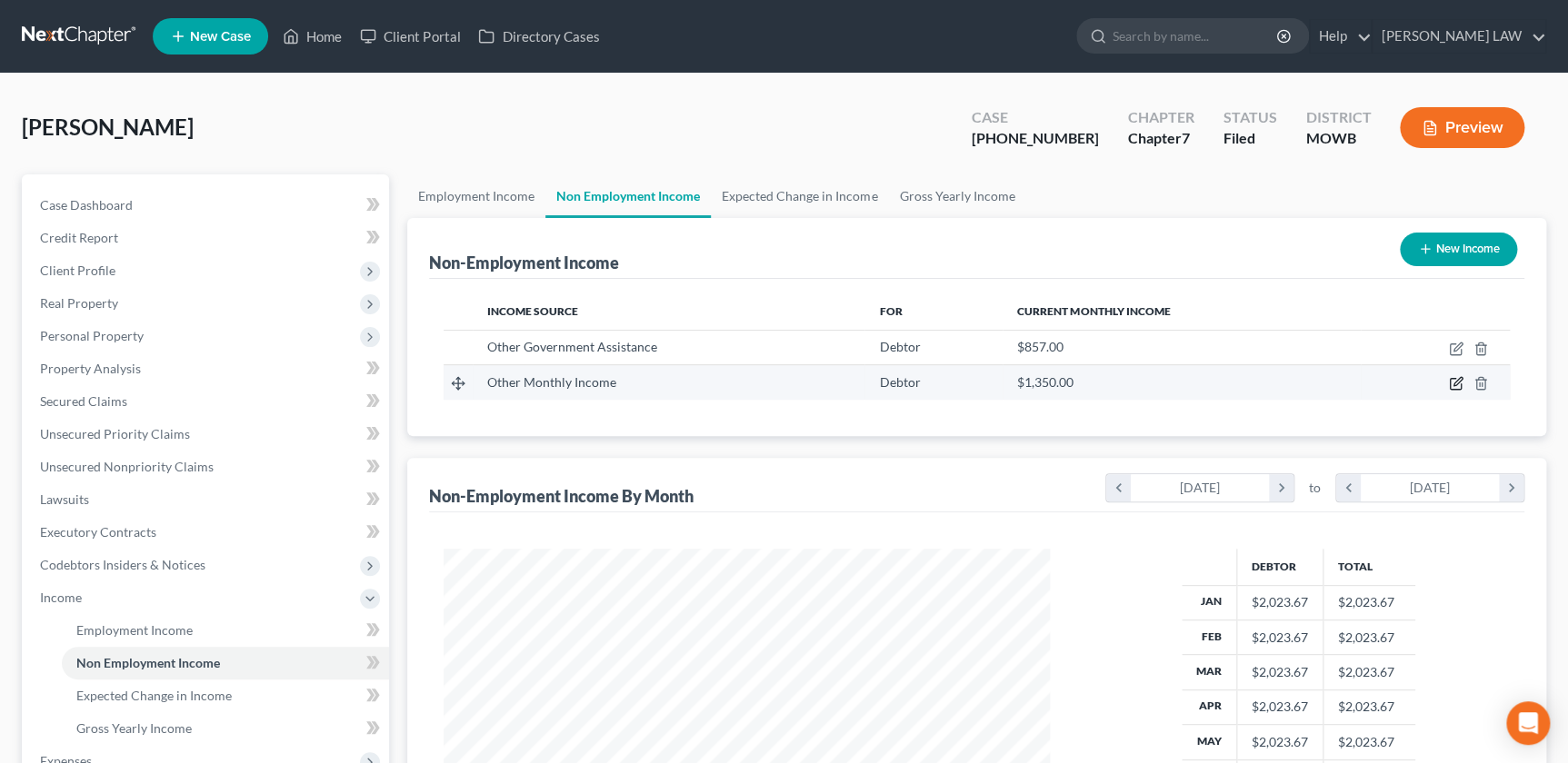
click at [1450, 383] on icon "button" at bounding box center [1455, 383] width 15 height 15
select select "13"
select select "0"
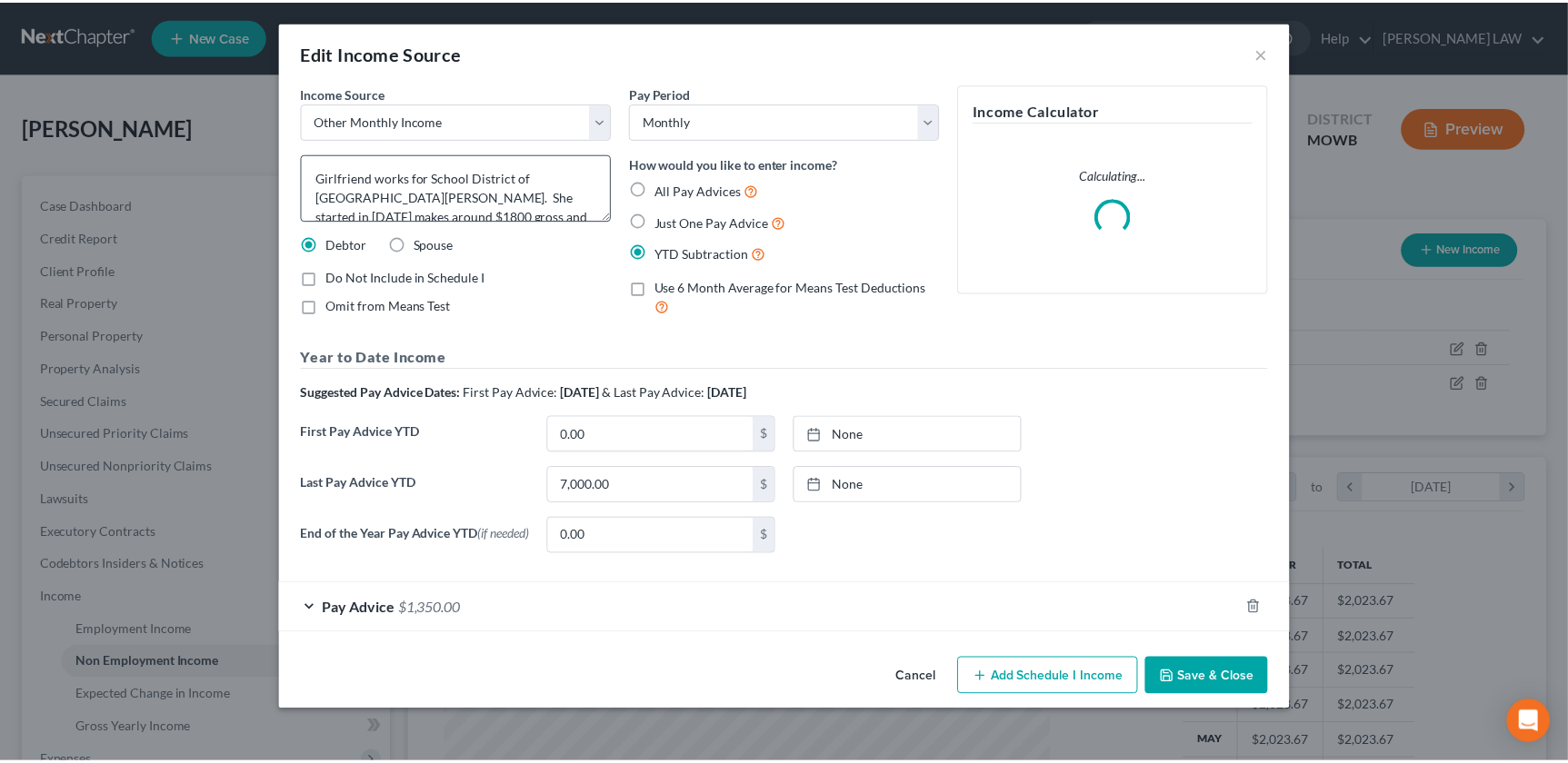
scroll to position [18, 0]
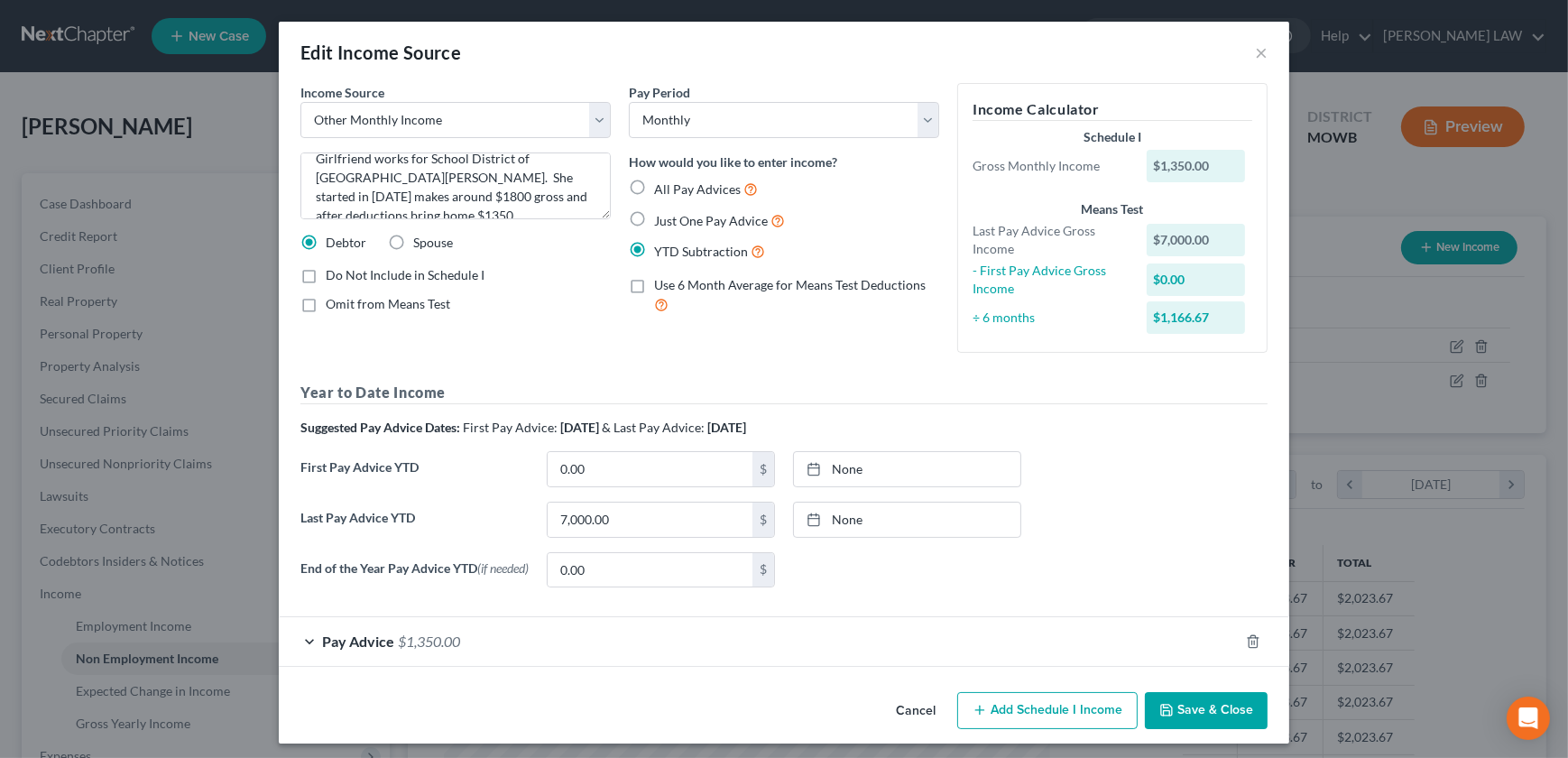
click at [1207, 714] on button "Save & Close" at bounding box center [1207, 711] width 123 height 38
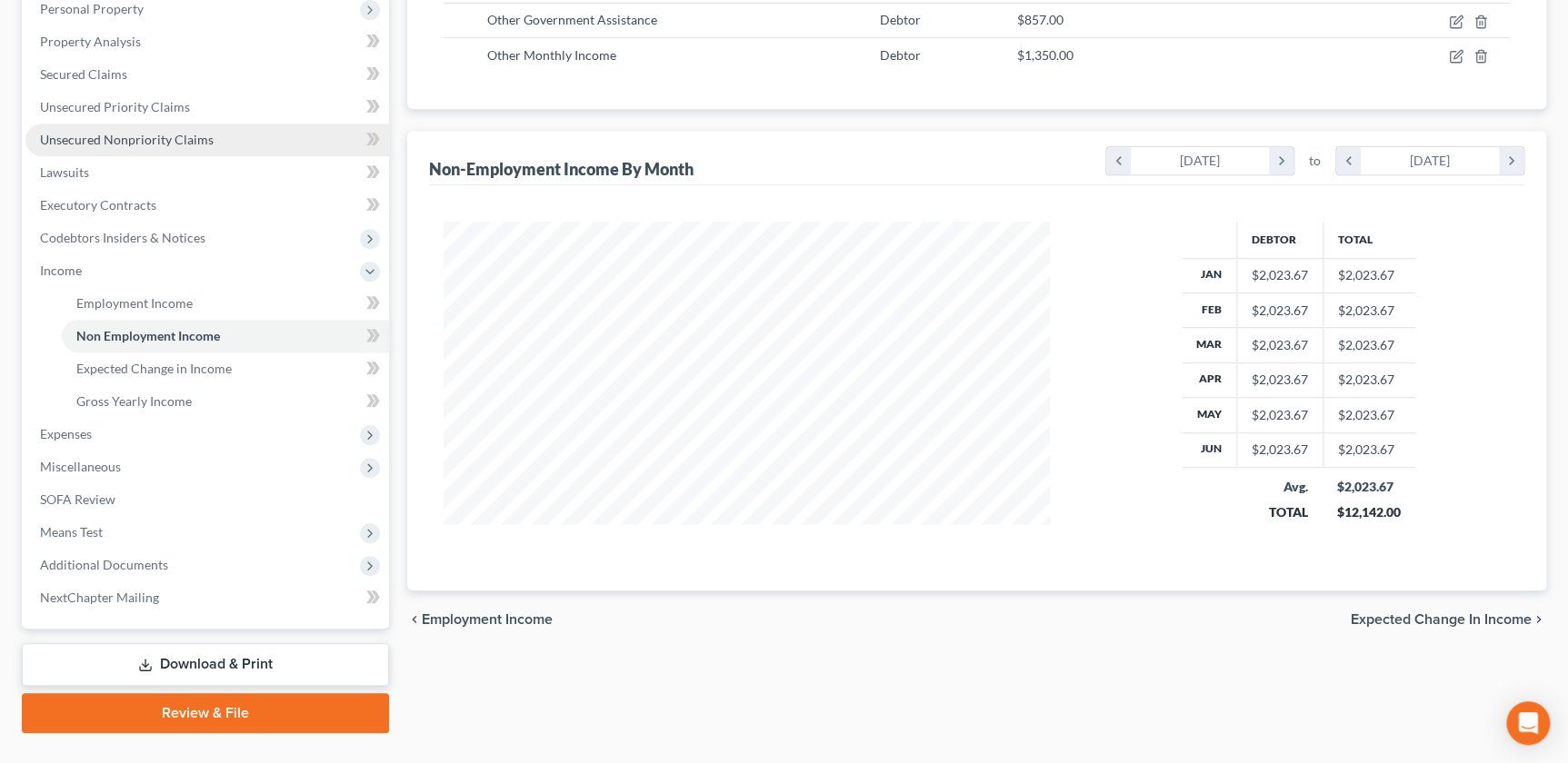
scroll to position [363, 0]
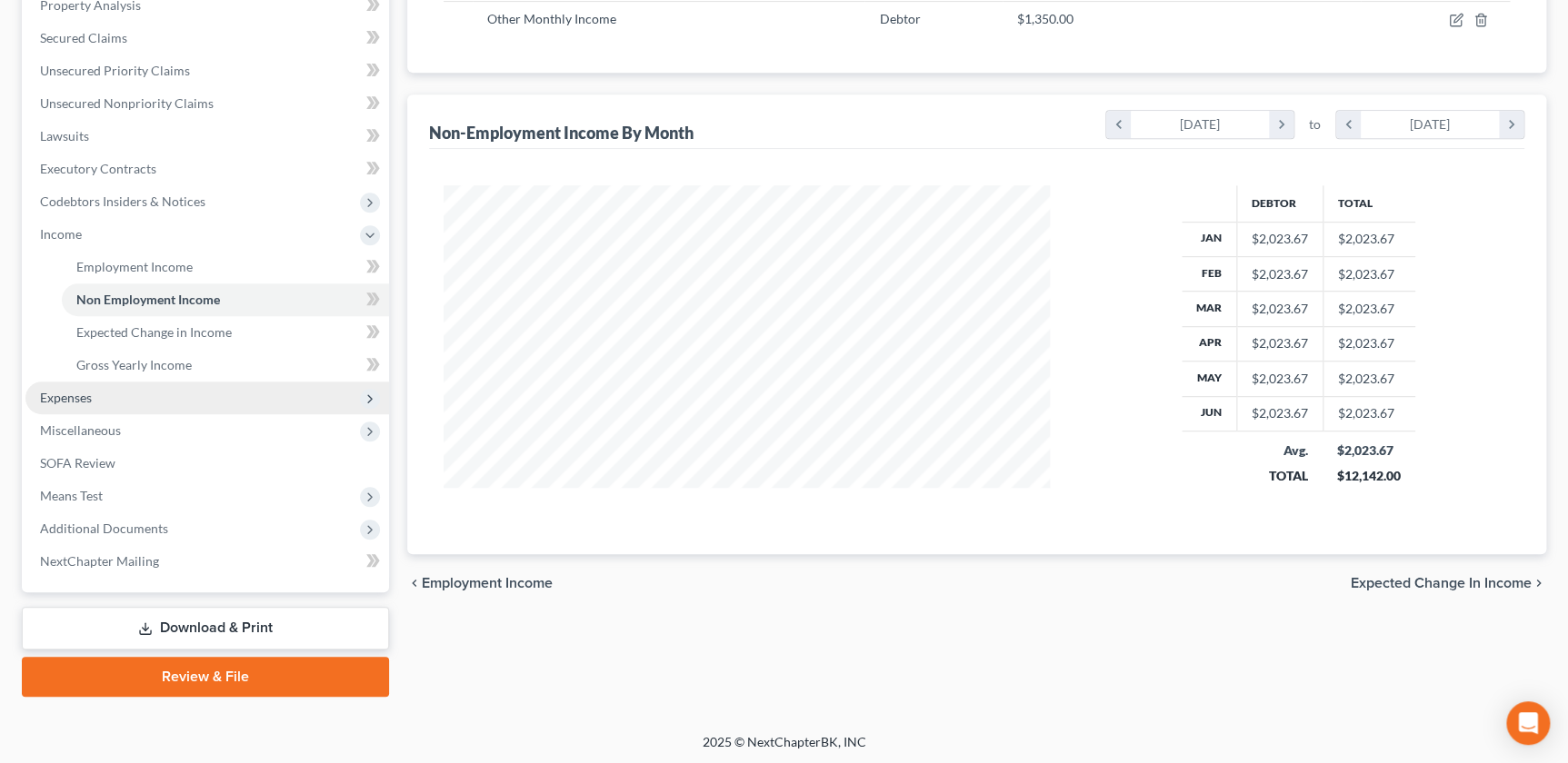
click at [103, 409] on span "Expenses" at bounding box center [206, 398] width 363 height 33
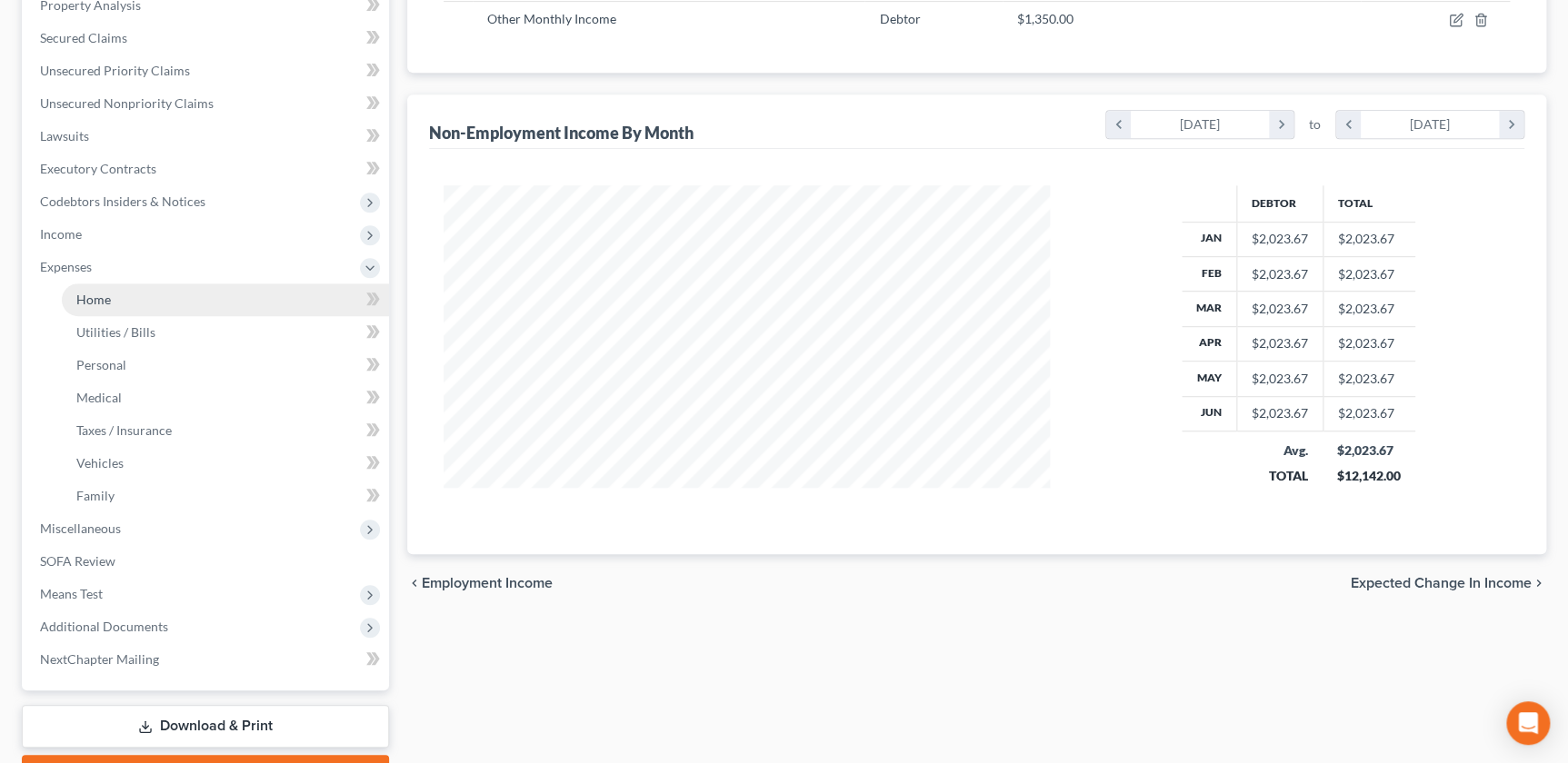
click at [127, 300] on link "Home" at bounding box center [225, 300] width 327 height 33
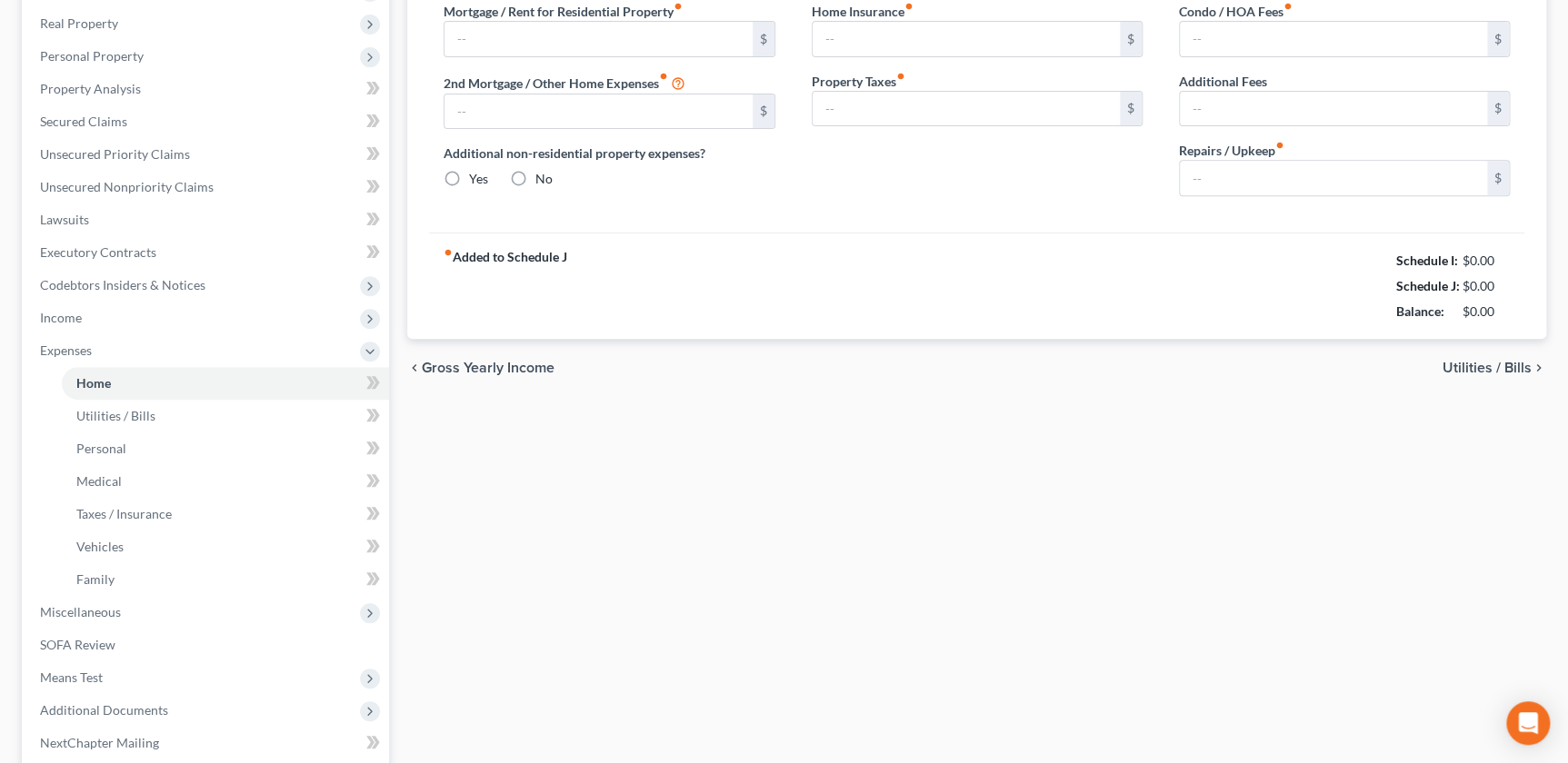
type input "950.00"
radio input "true"
type input "100.00"
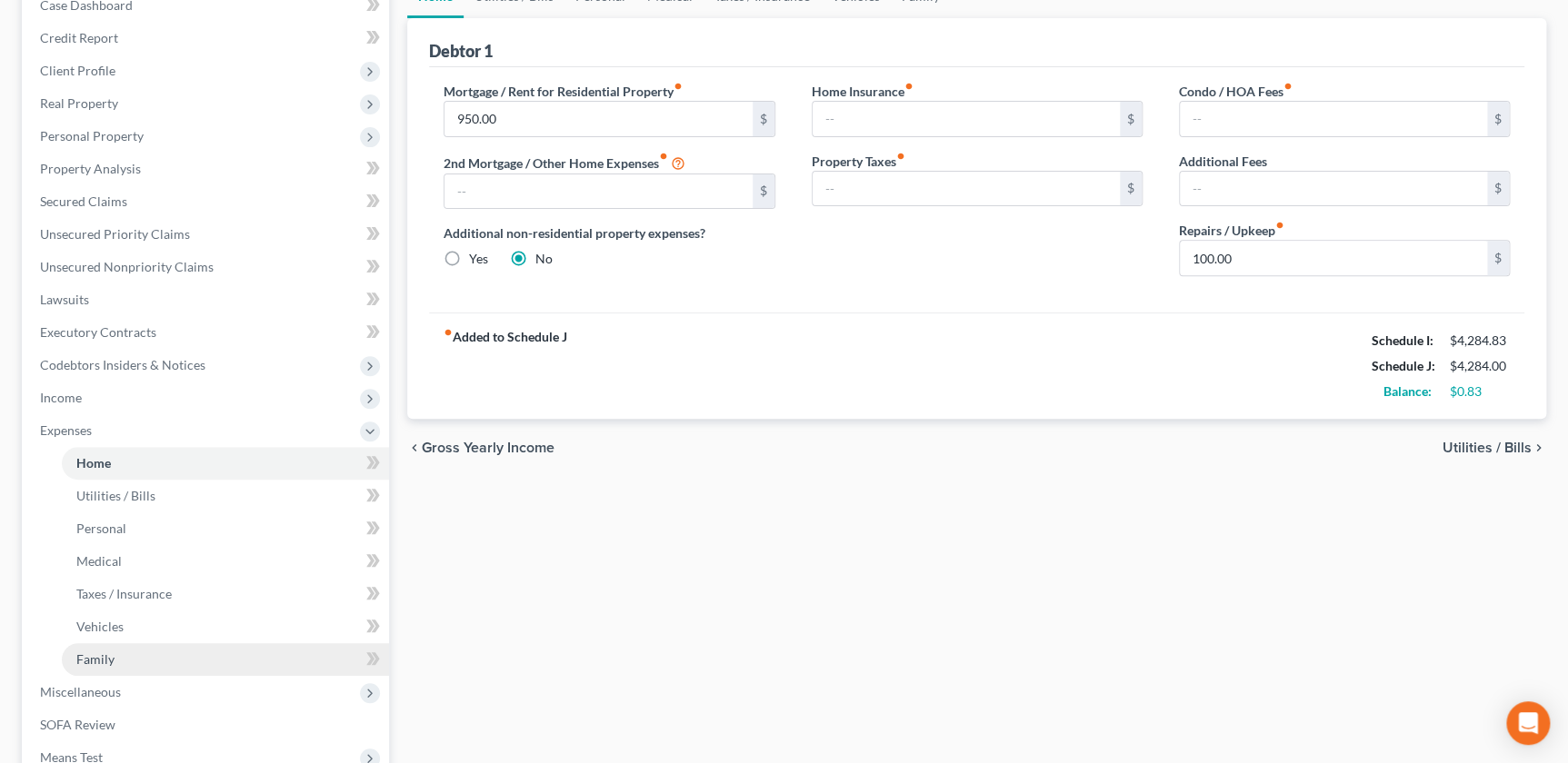
scroll to position [289, 0]
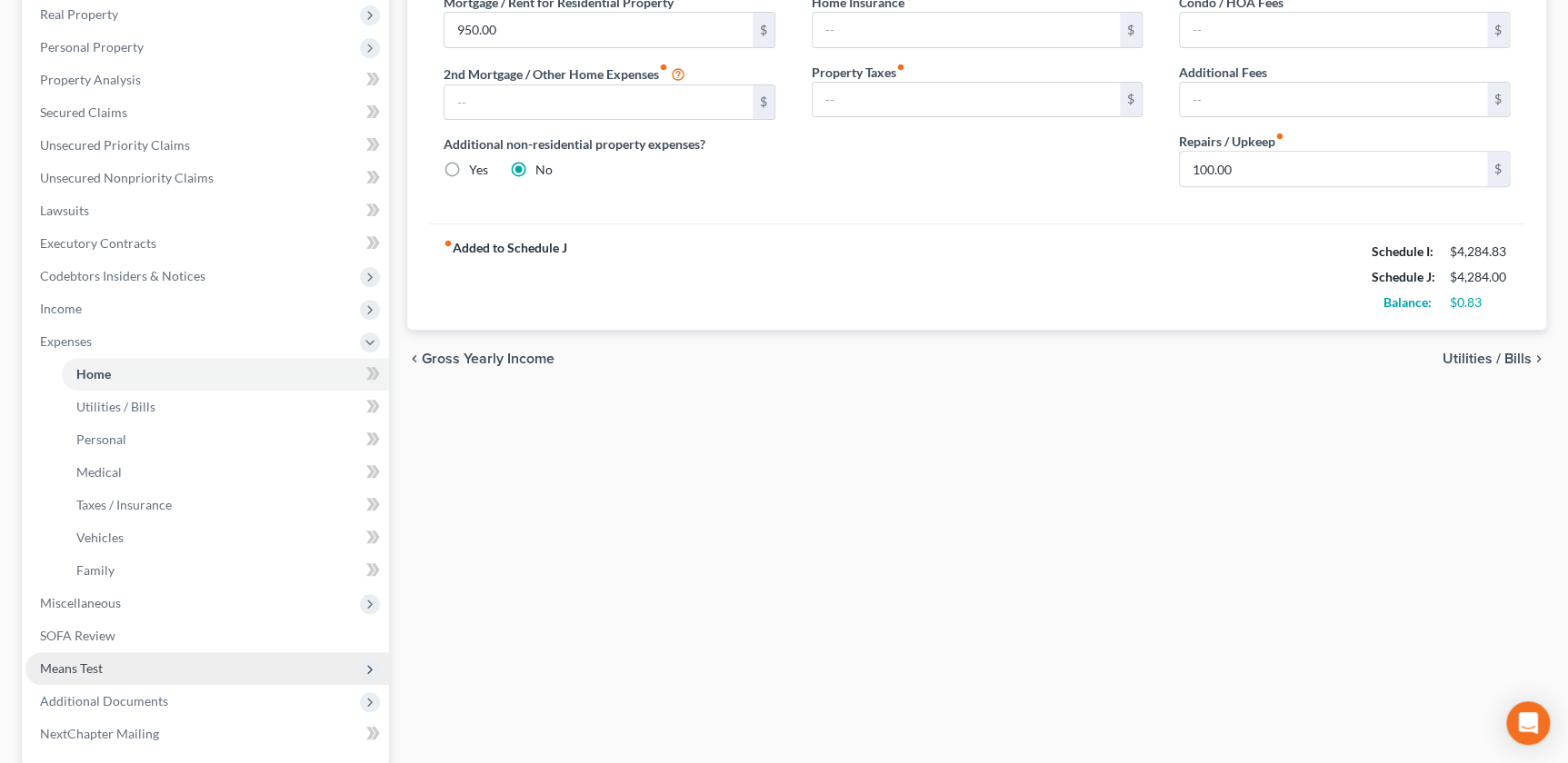
click at [93, 661] on span "Means Test" at bounding box center [71, 668] width 63 height 15
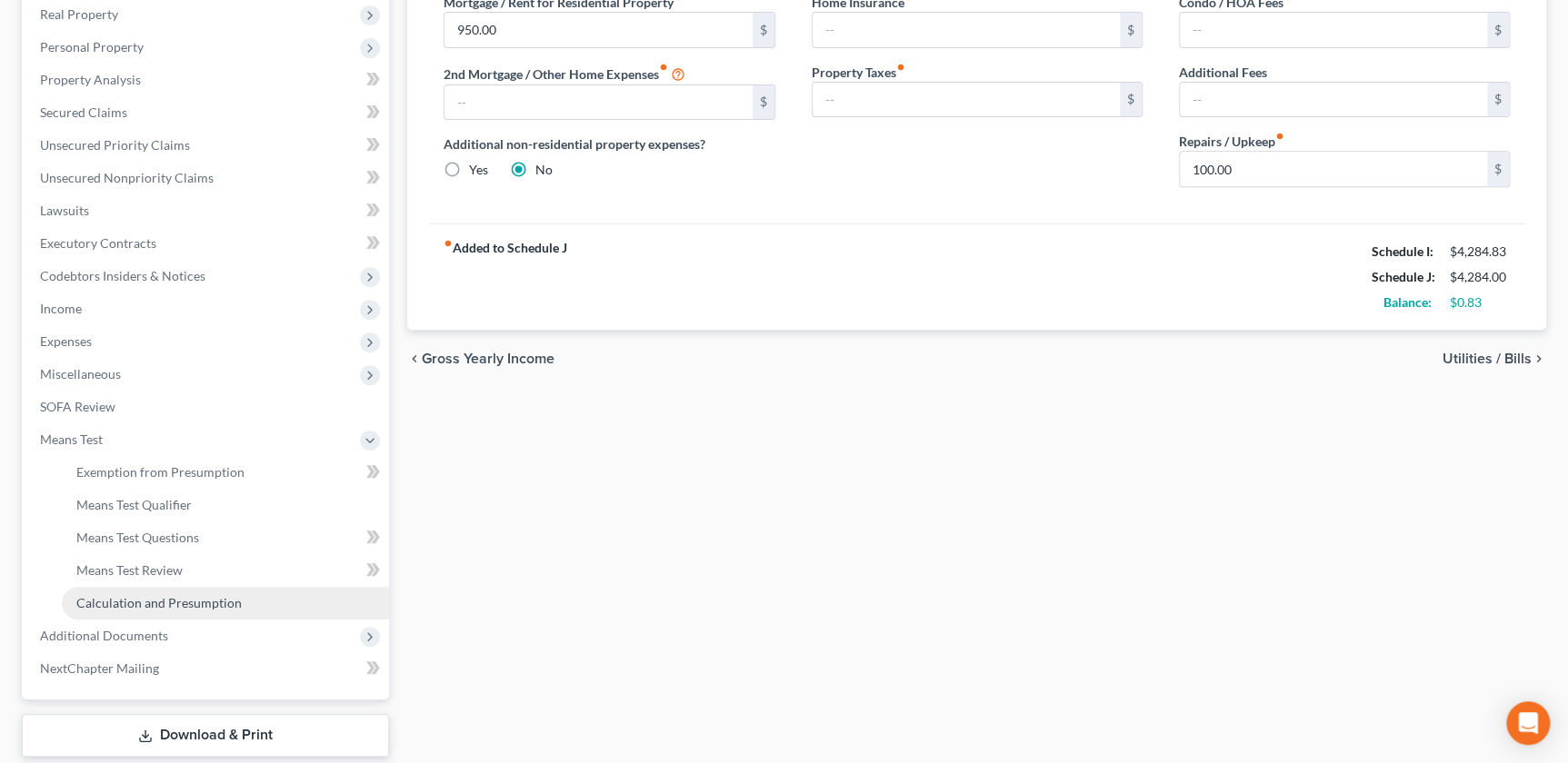
click at [223, 600] on span "Calculation and Presumption" at bounding box center [158, 602] width 165 height 15
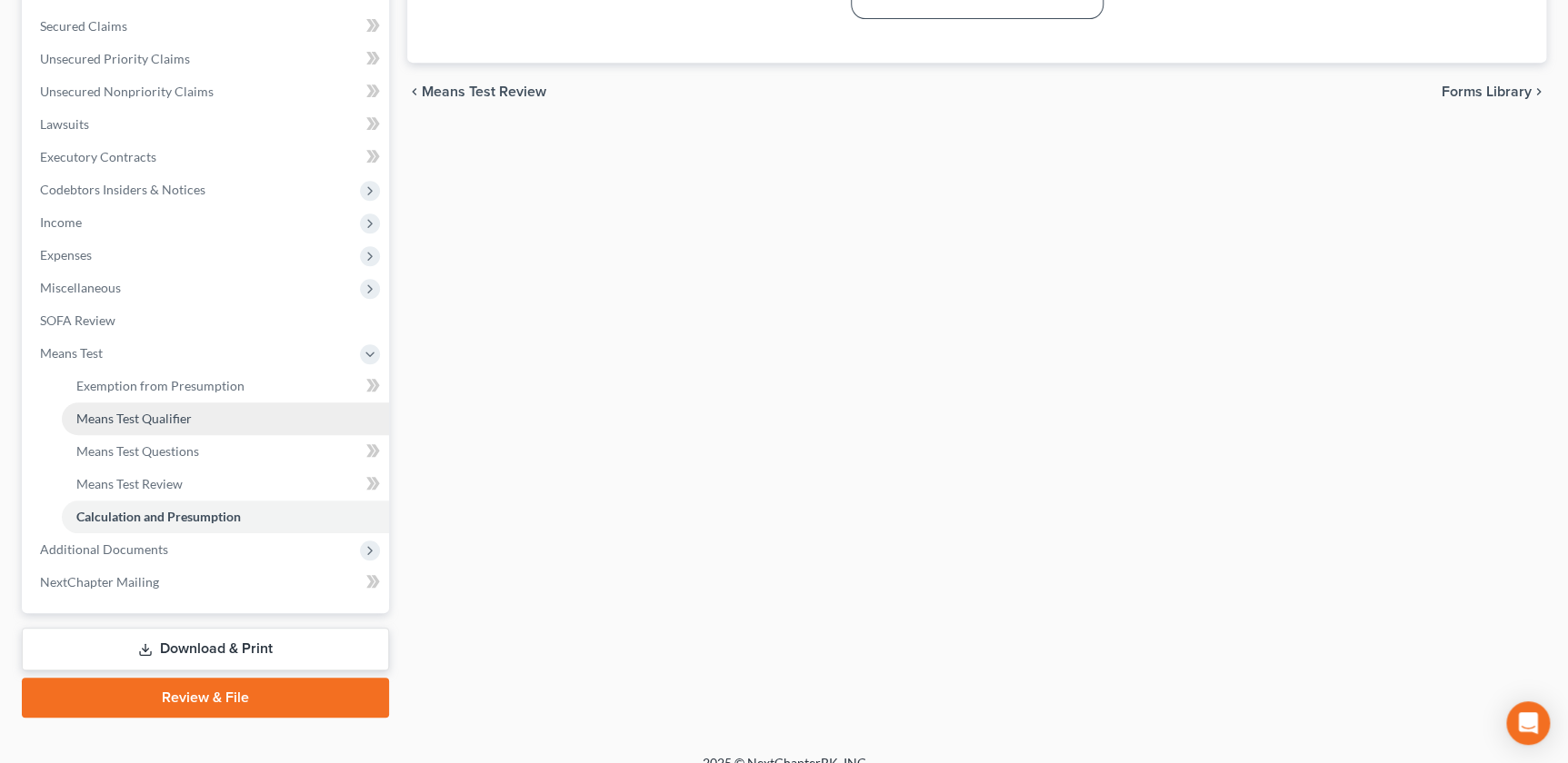
scroll to position [354, 0]
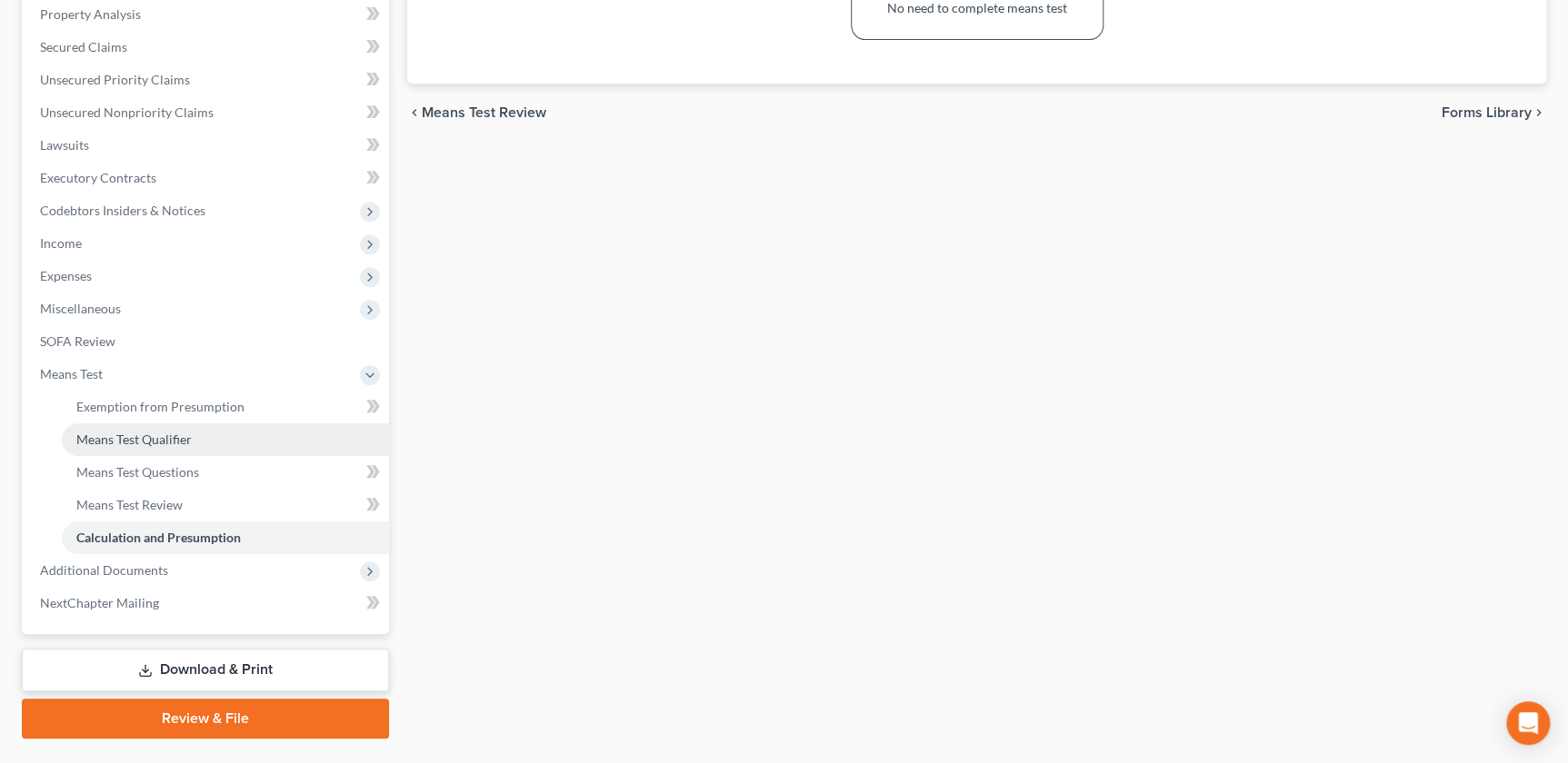
click at [179, 443] on span "Means Test Qualifier" at bounding box center [133, 439] width 115 height 15
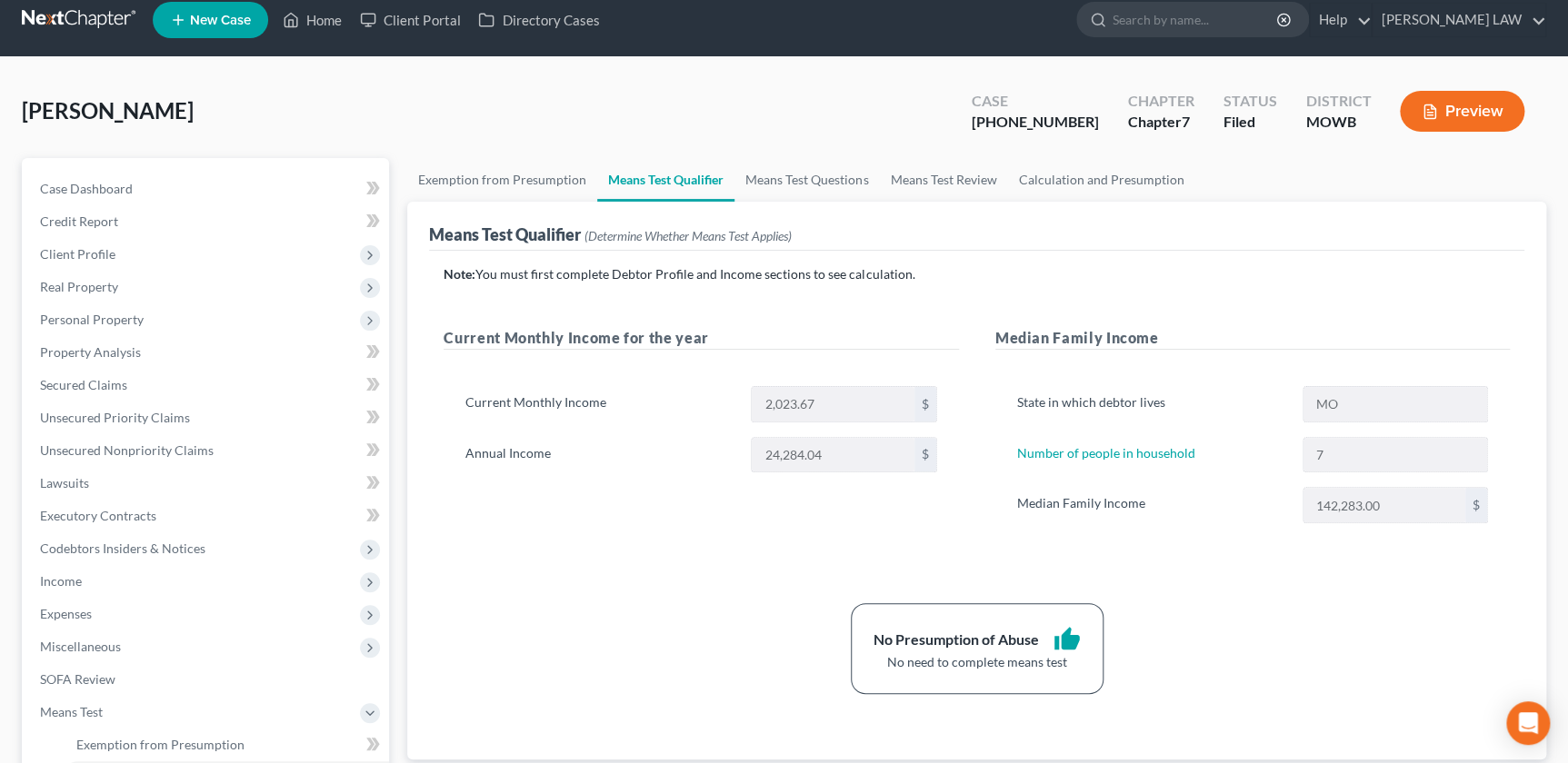
scroll to position [20, 0]
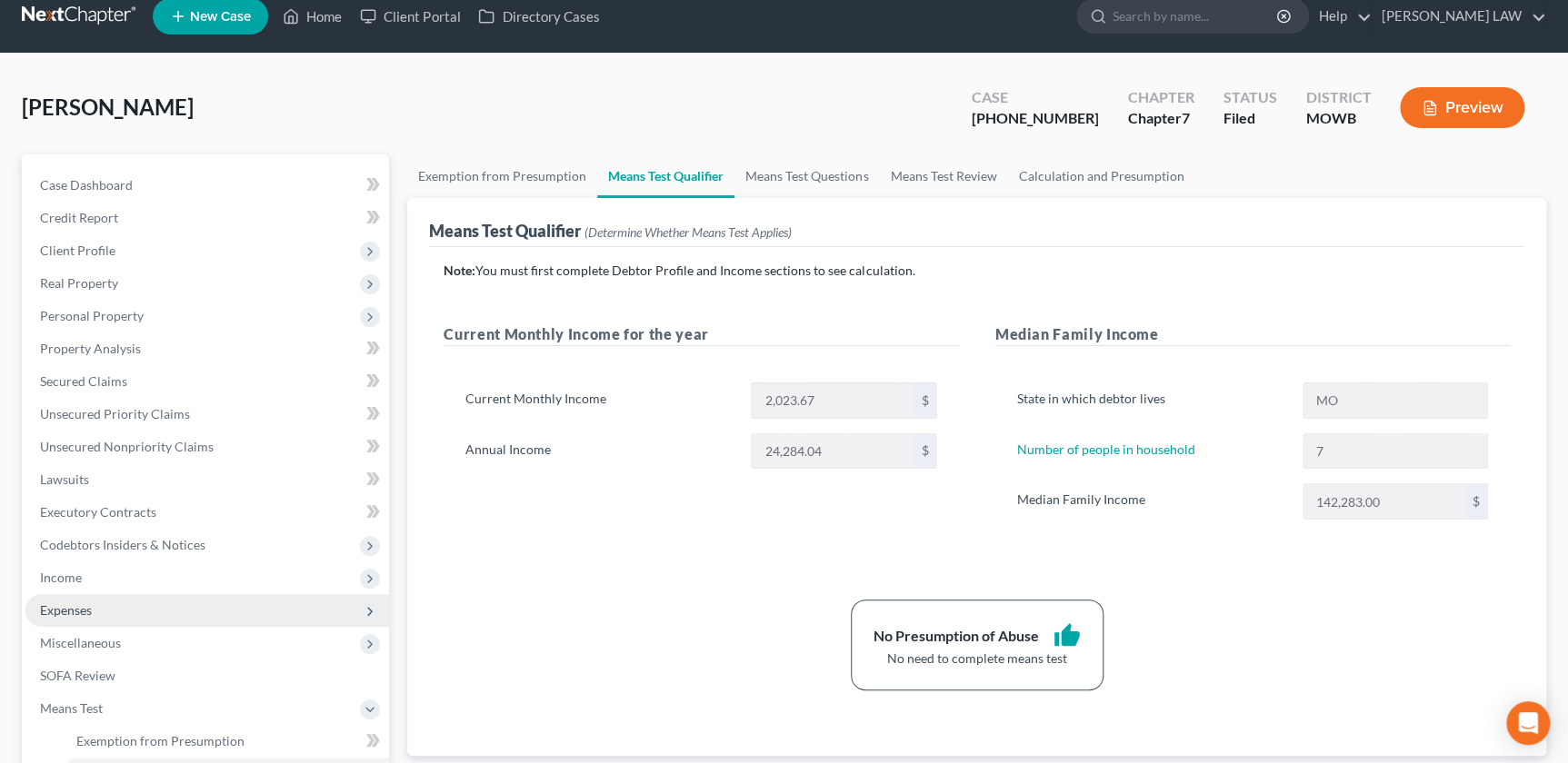
click at [86, 600] on span "Expenses" at bounding box center [206, 610] width 363 height 33
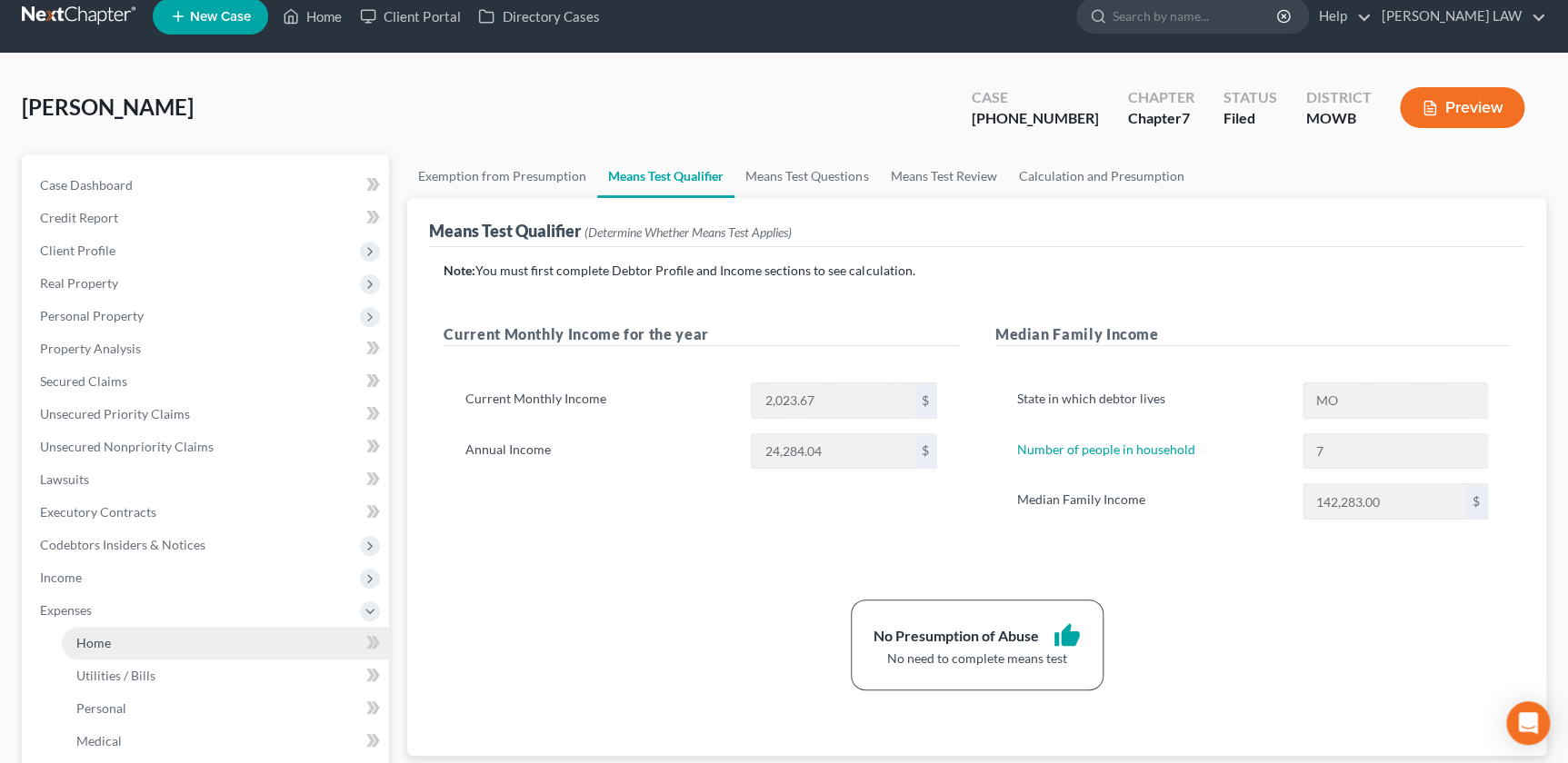
click at [107, 643] on span "Home" at bounding box center [93, 642] width 35 height 15
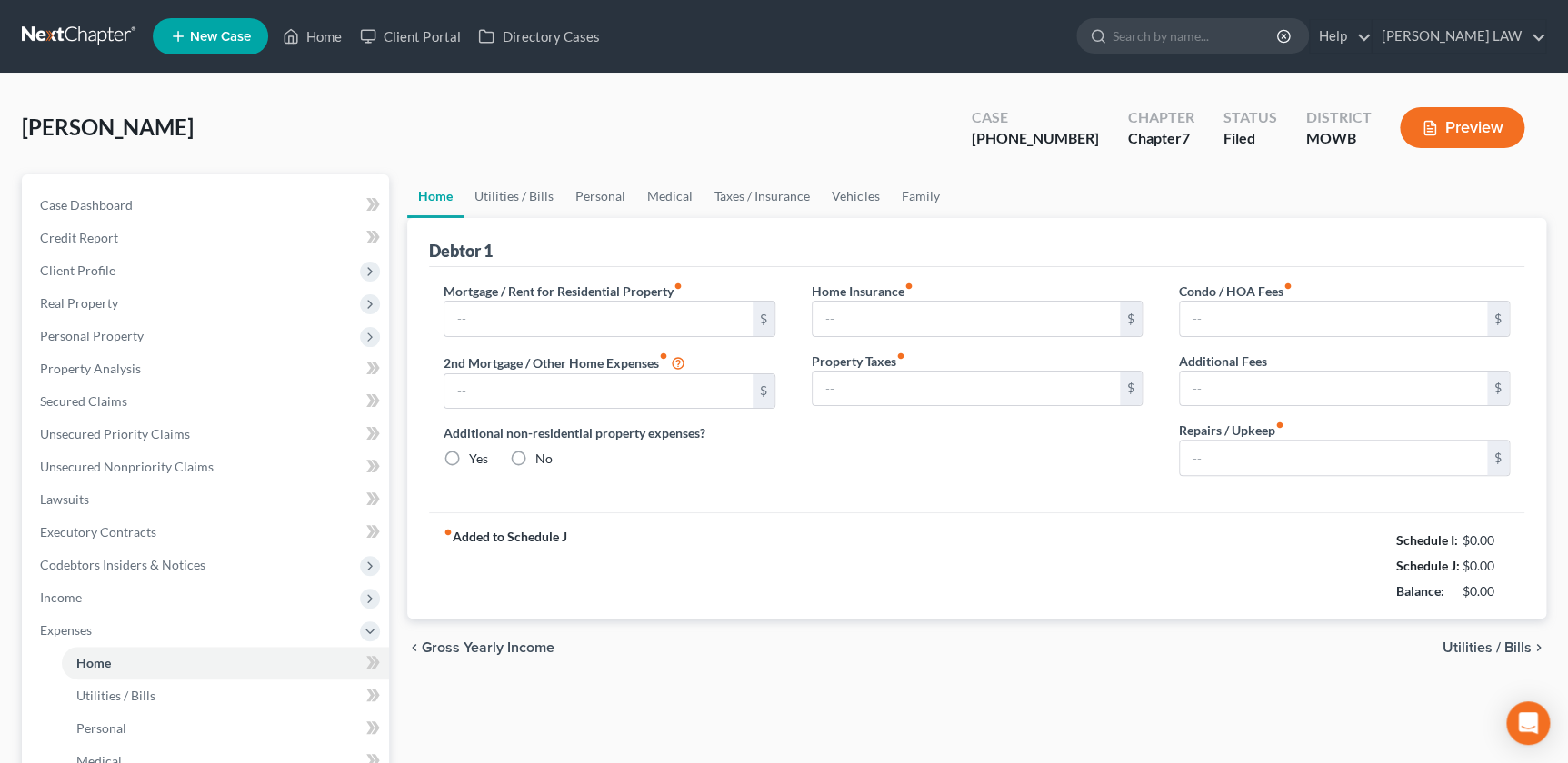
type input "950.00"
radio input "true"
type input "100.00"
click at [518, 197] on link "Utilities / Bills" at bounding box center [513, 196] width 101 height 44
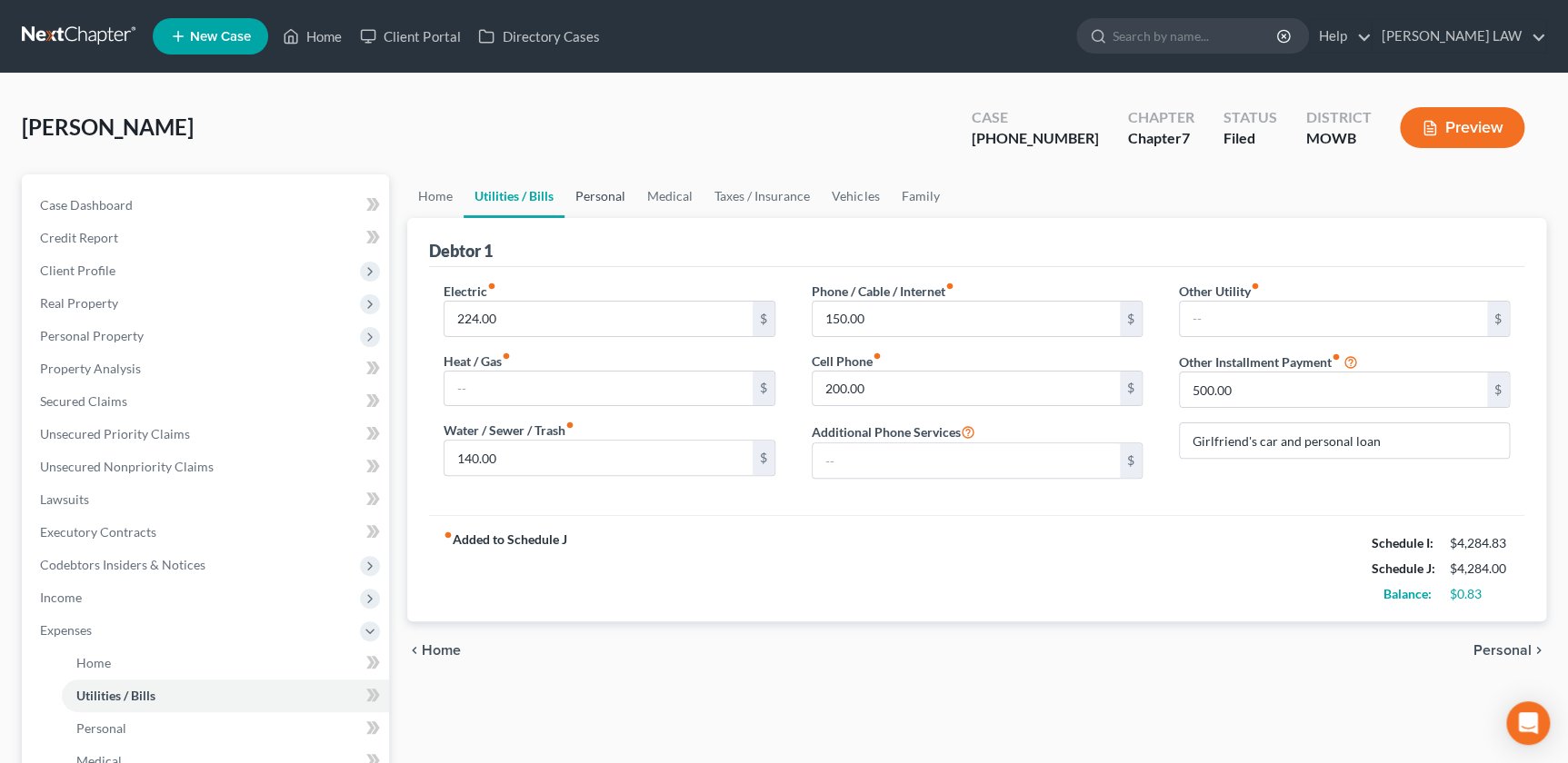
click at [613, 194] on link "Personal" at bounding box center [600, 196] width 72 height 44
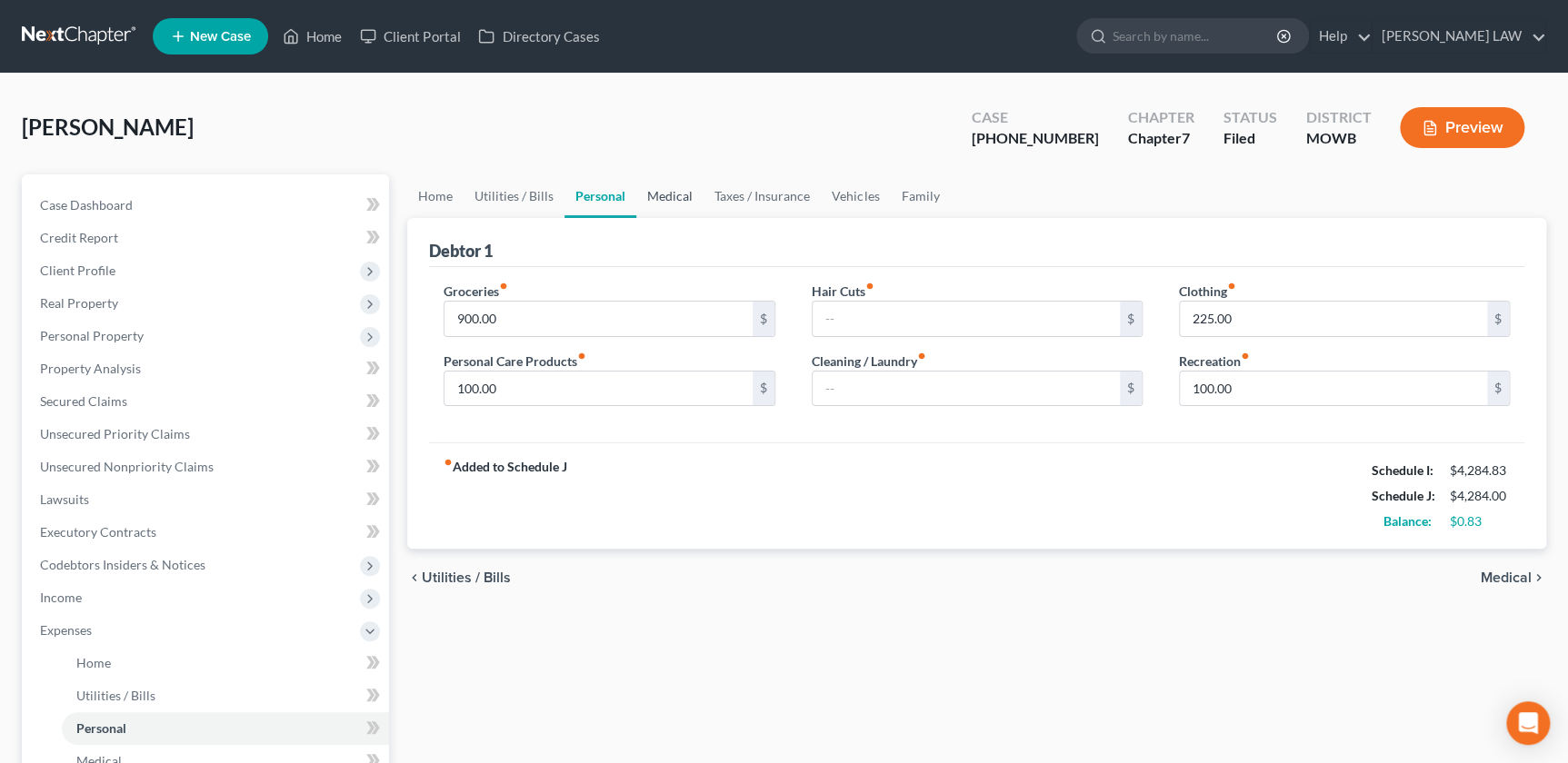
click at [672, 188] on link "Medical" at bounding box center [669, 196] width 67 height 44
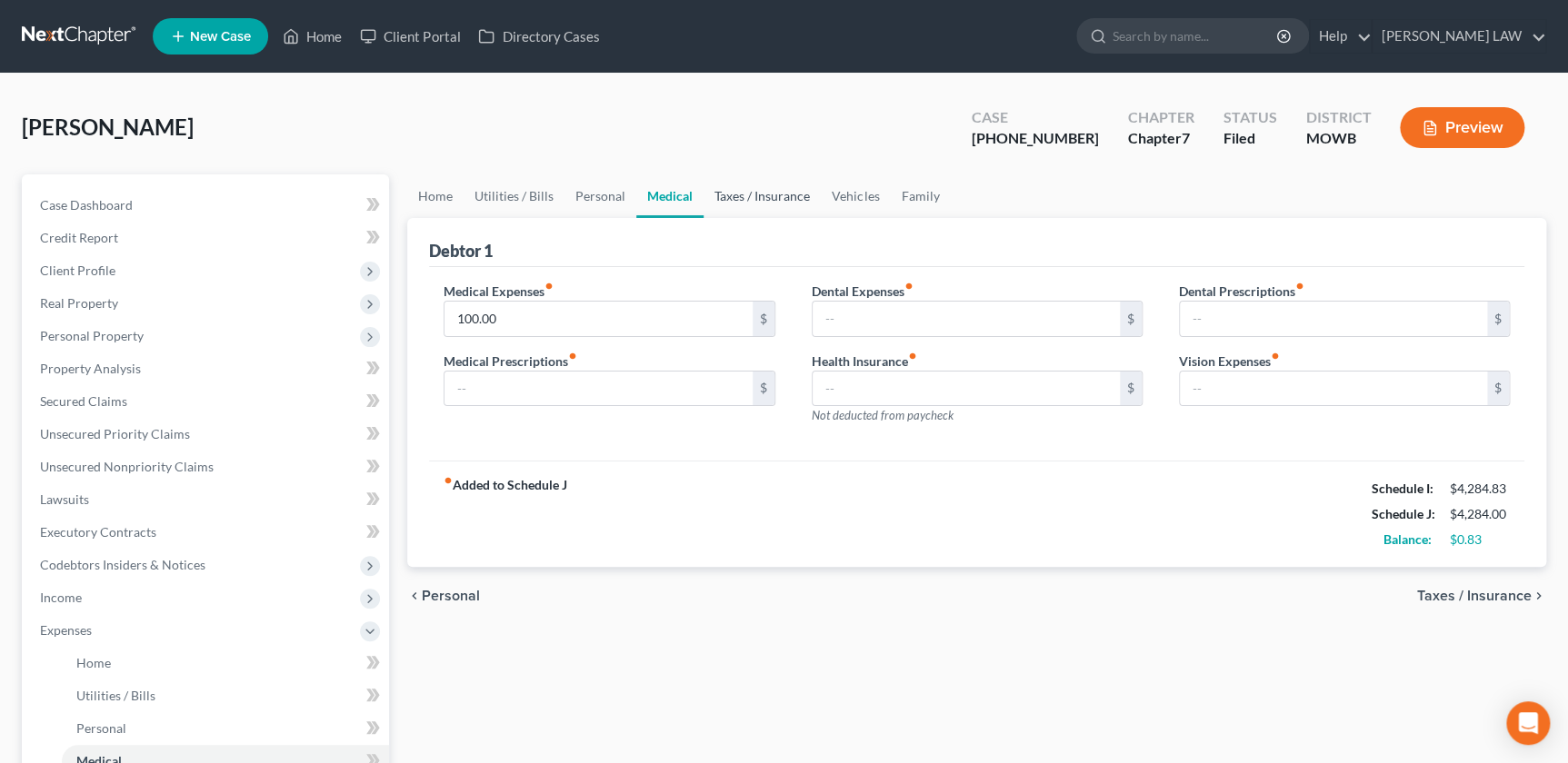
click at [720, 188] on link "Taxes / Insurance" at bounding box center [761, 196] width 117 height 44
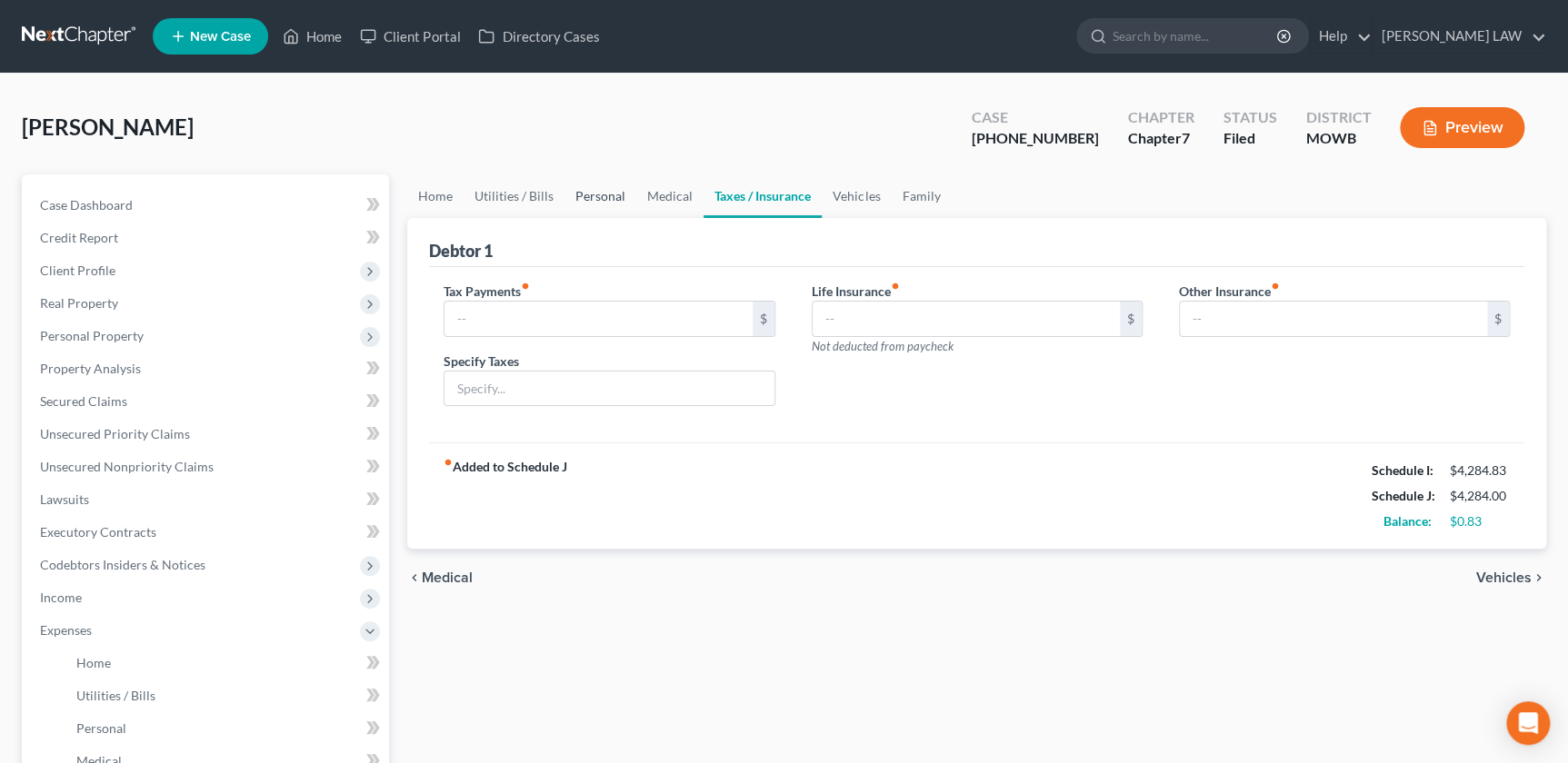
click at [591, 198] on link "Personal" at bounding box center [600, 196] width 72 height 44
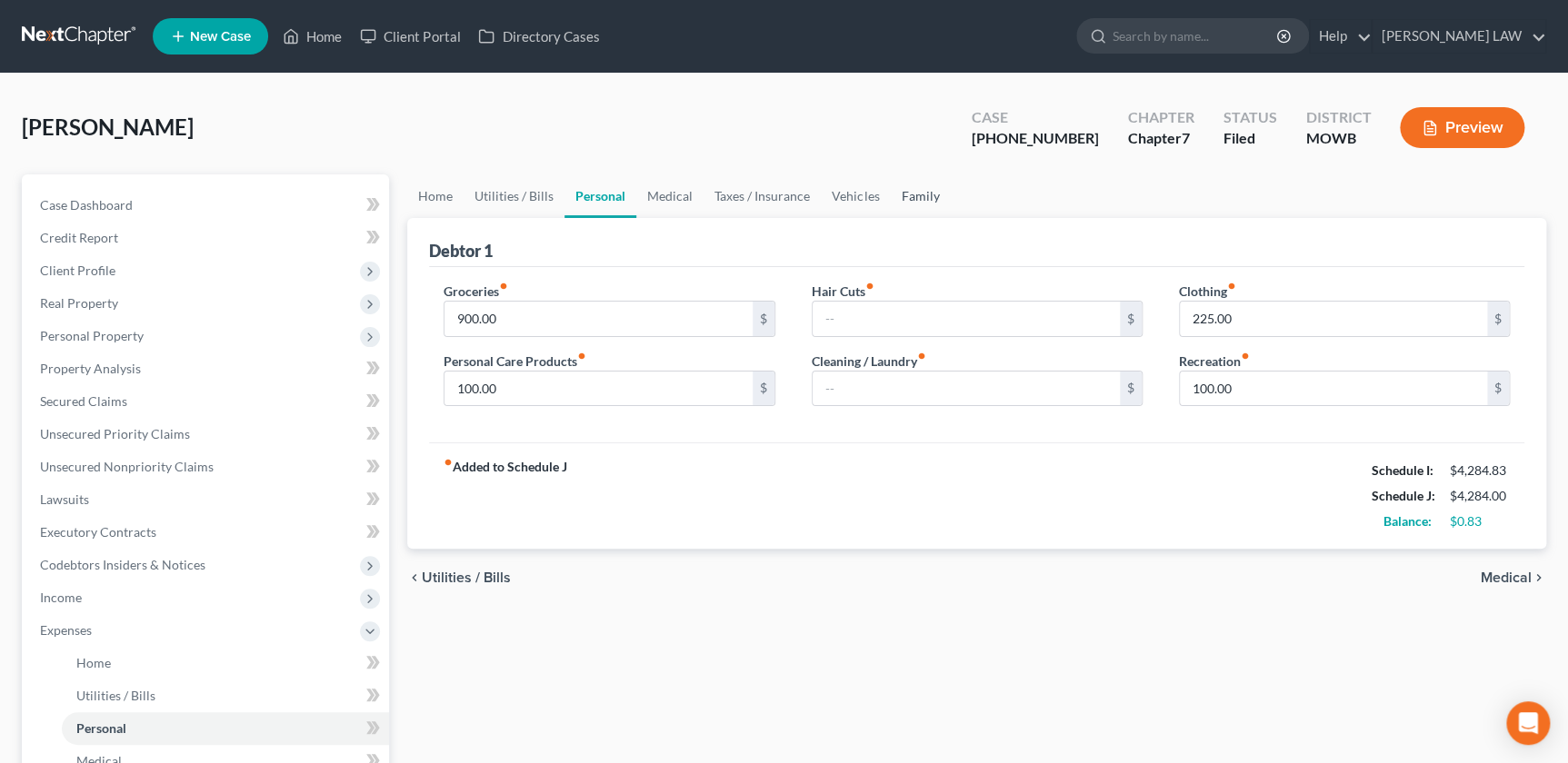
click at [901, 198] on link "Family" at bounding box center [920, 196] width 60 height 44
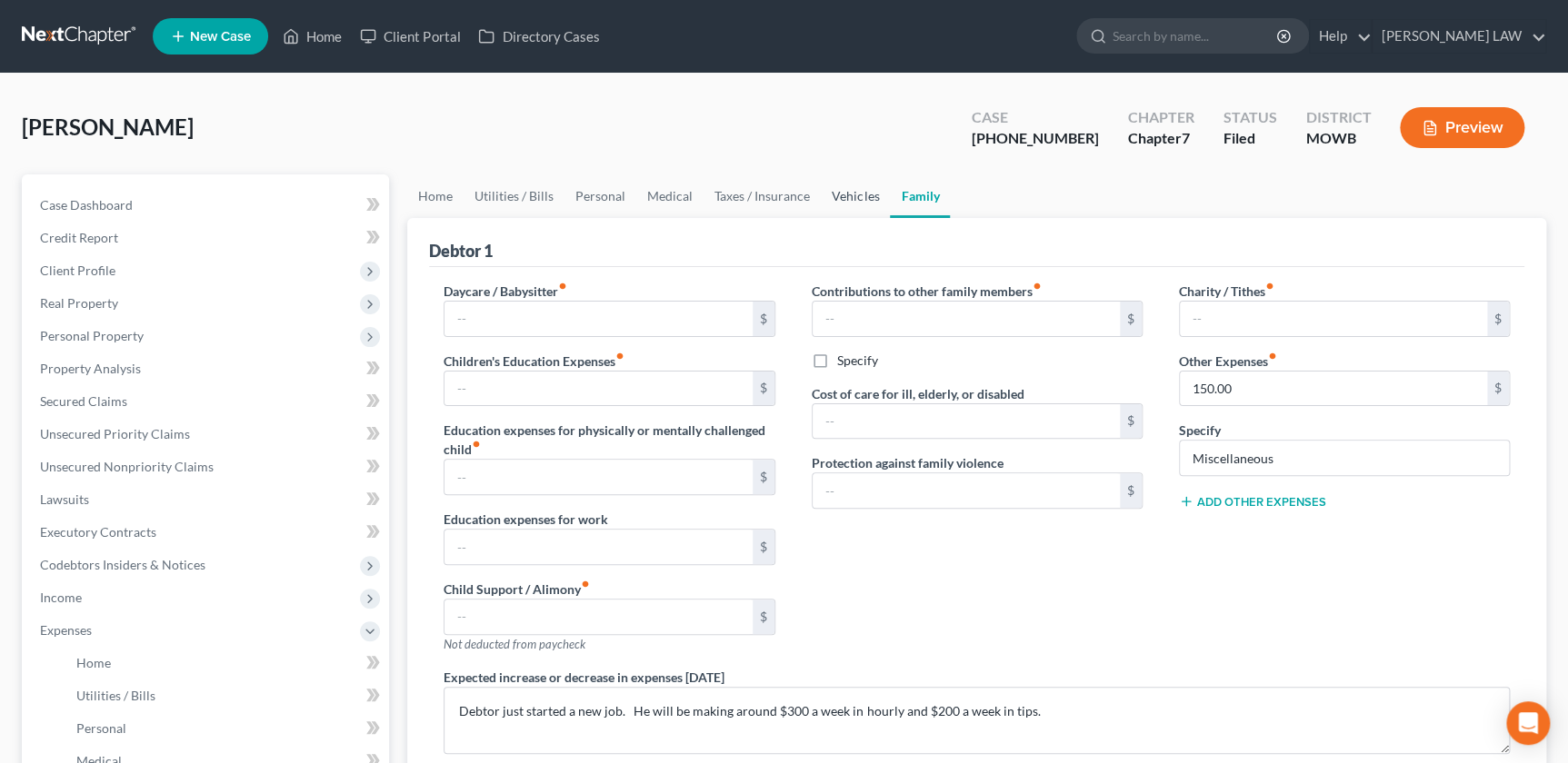
click at [841, 194] on link "Vehicles" at bounding box center [855, 196] width 69 height 44
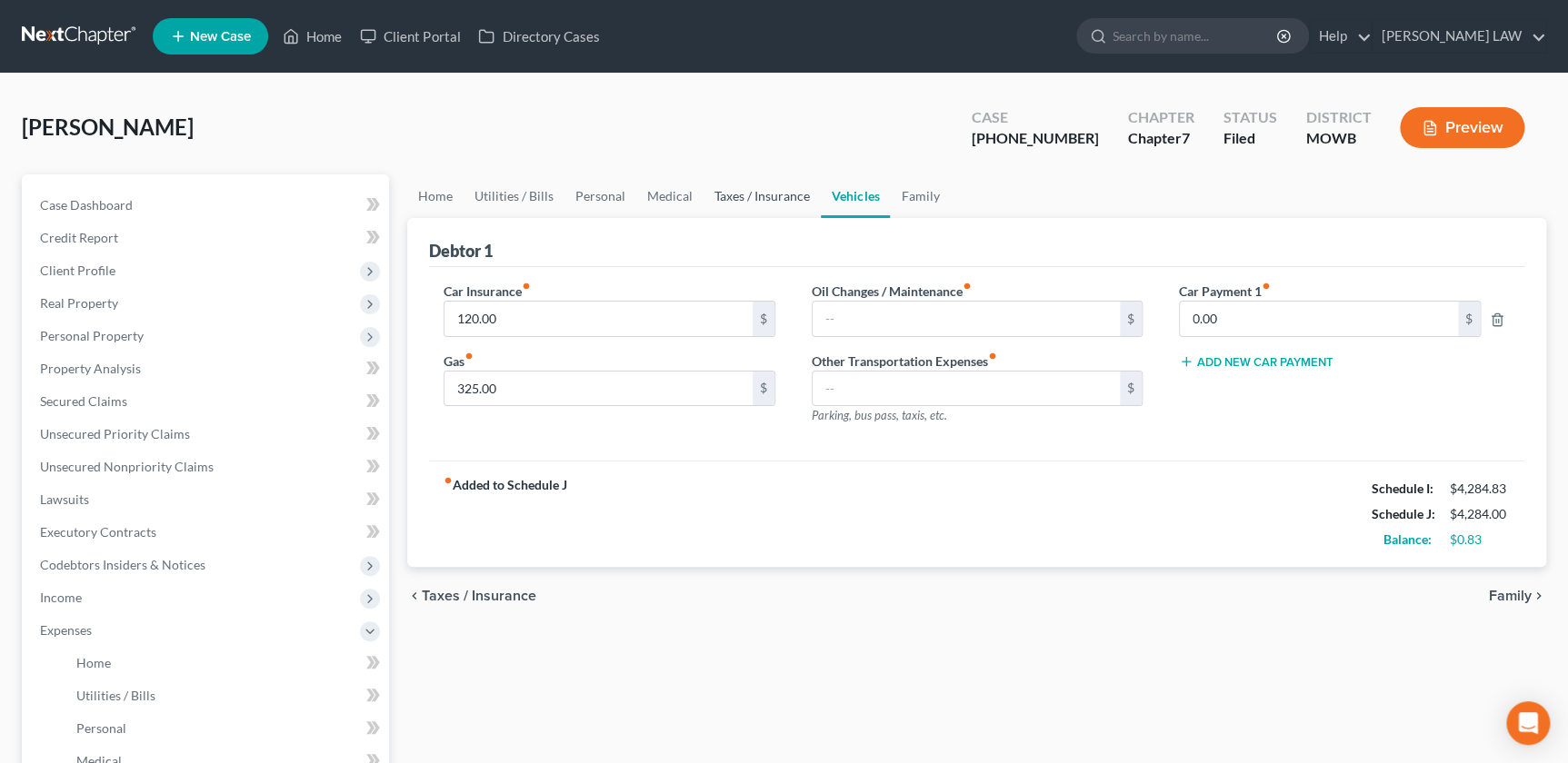
click at [750, 188] on link "Taxes / Insurance" at bounding box center [761, 196] width 117 height 44
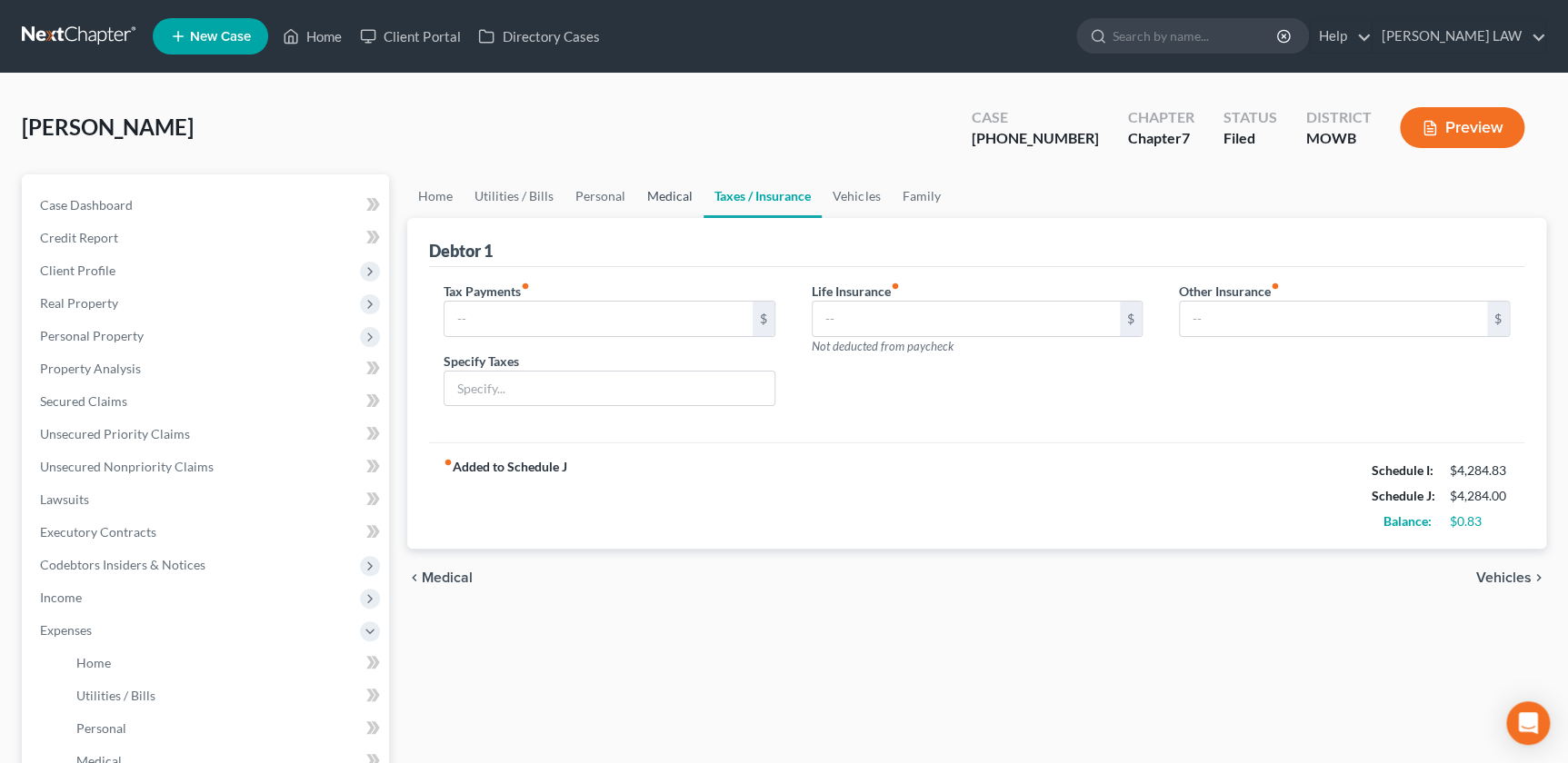
click at [643, 193] on link "Medical" at bounding box center [669, 196] width 67 height 44
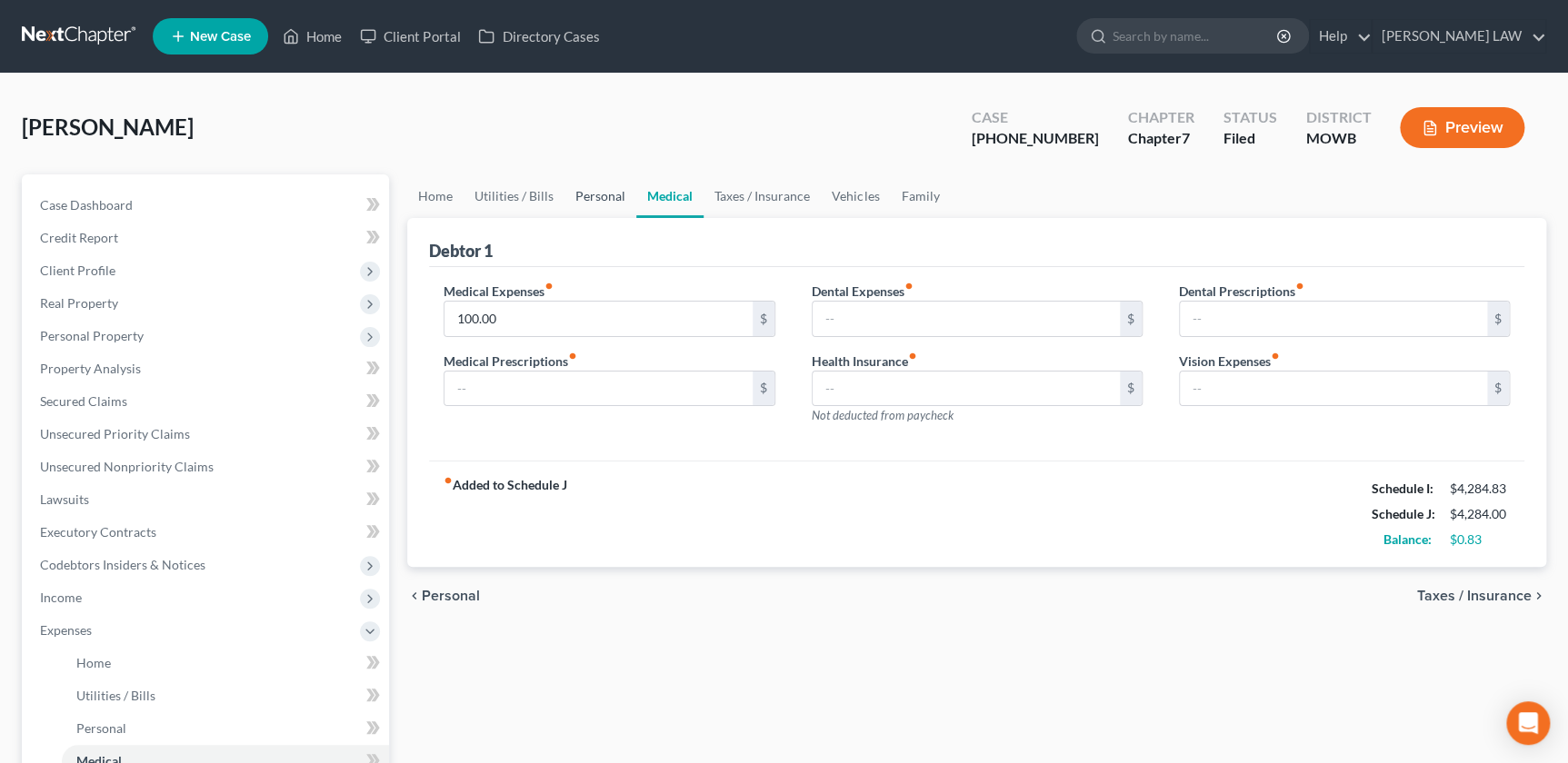
click at [600, 199] on link "Personal" at bounding box center [600, 196] width 72 height 44
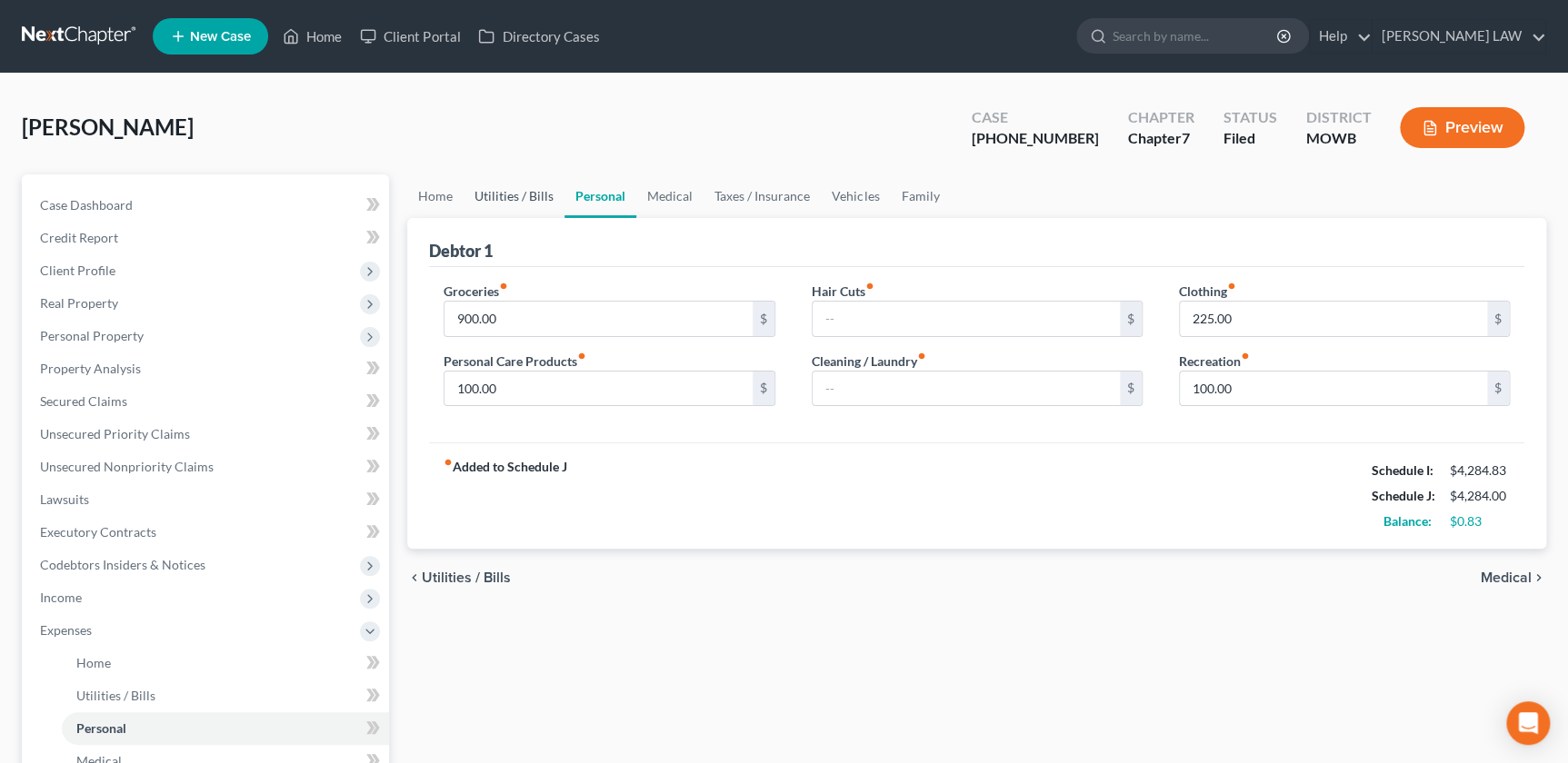
click at [529, 206] on link "Utilities / Bills" at bounding box center [513, 196] width 101 height 44
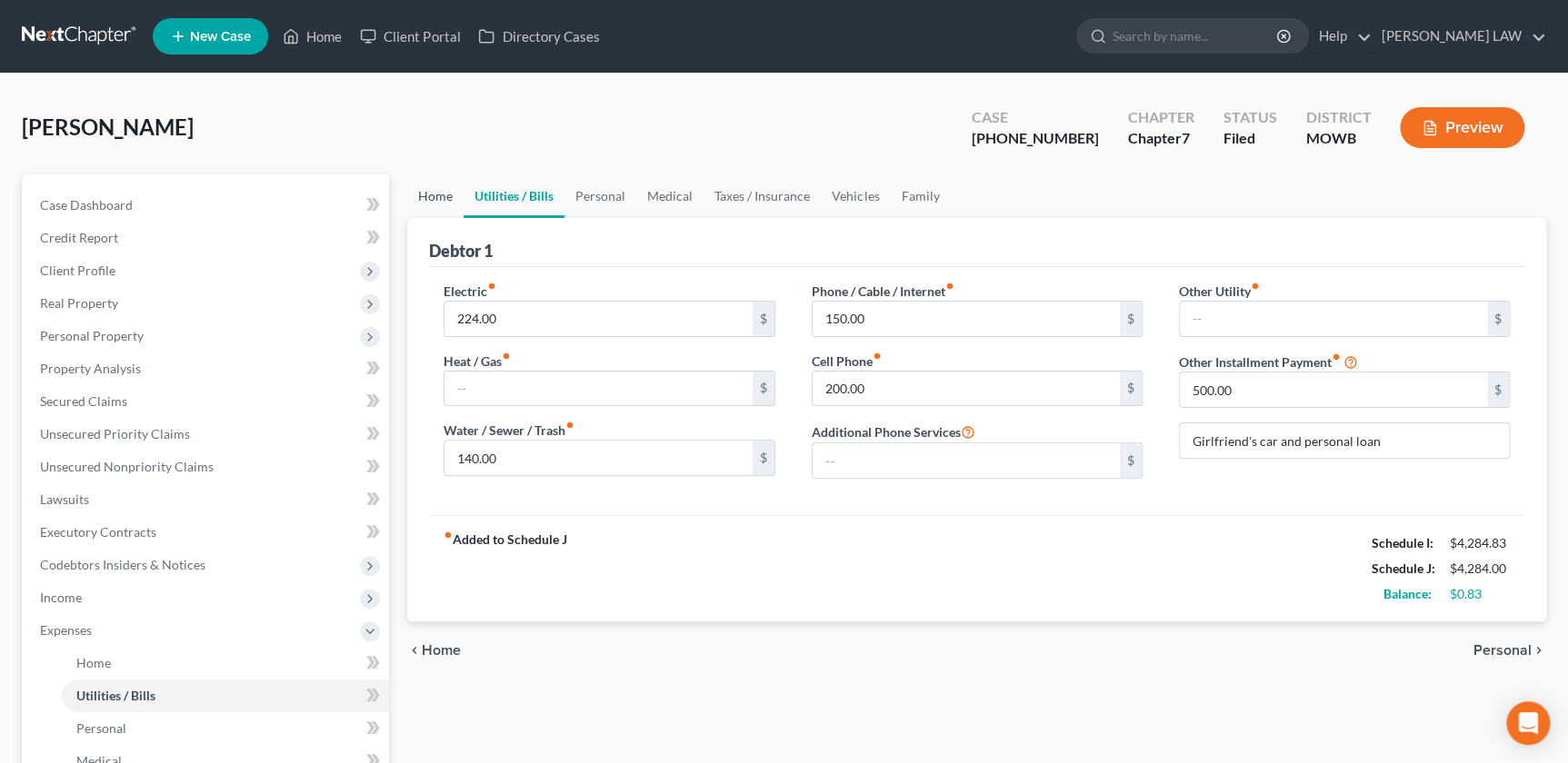
click at [449, 199] on link "Home" at bounding box center [435, 196] width 56 height 44
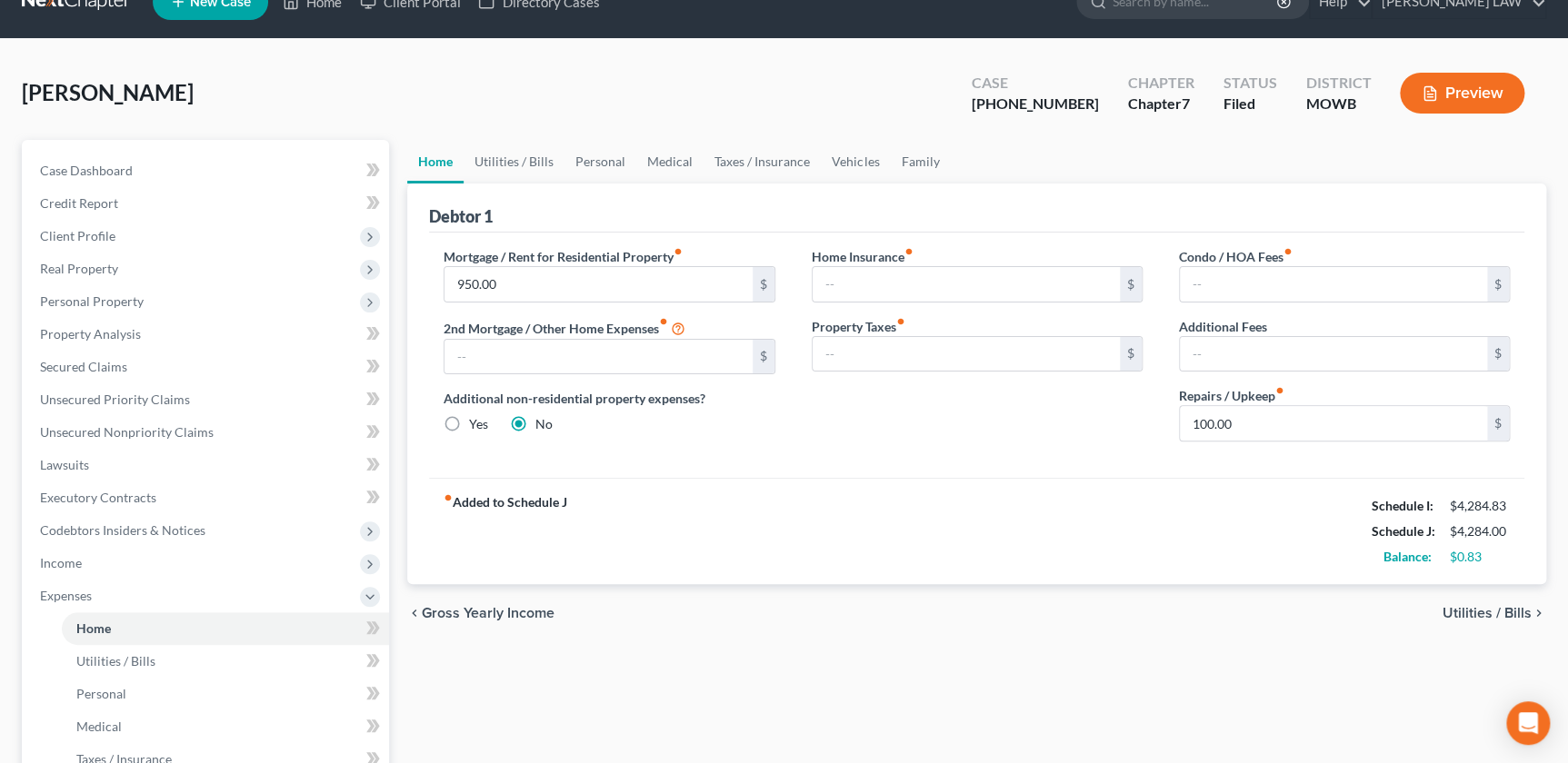
scroll to position [20, 0]
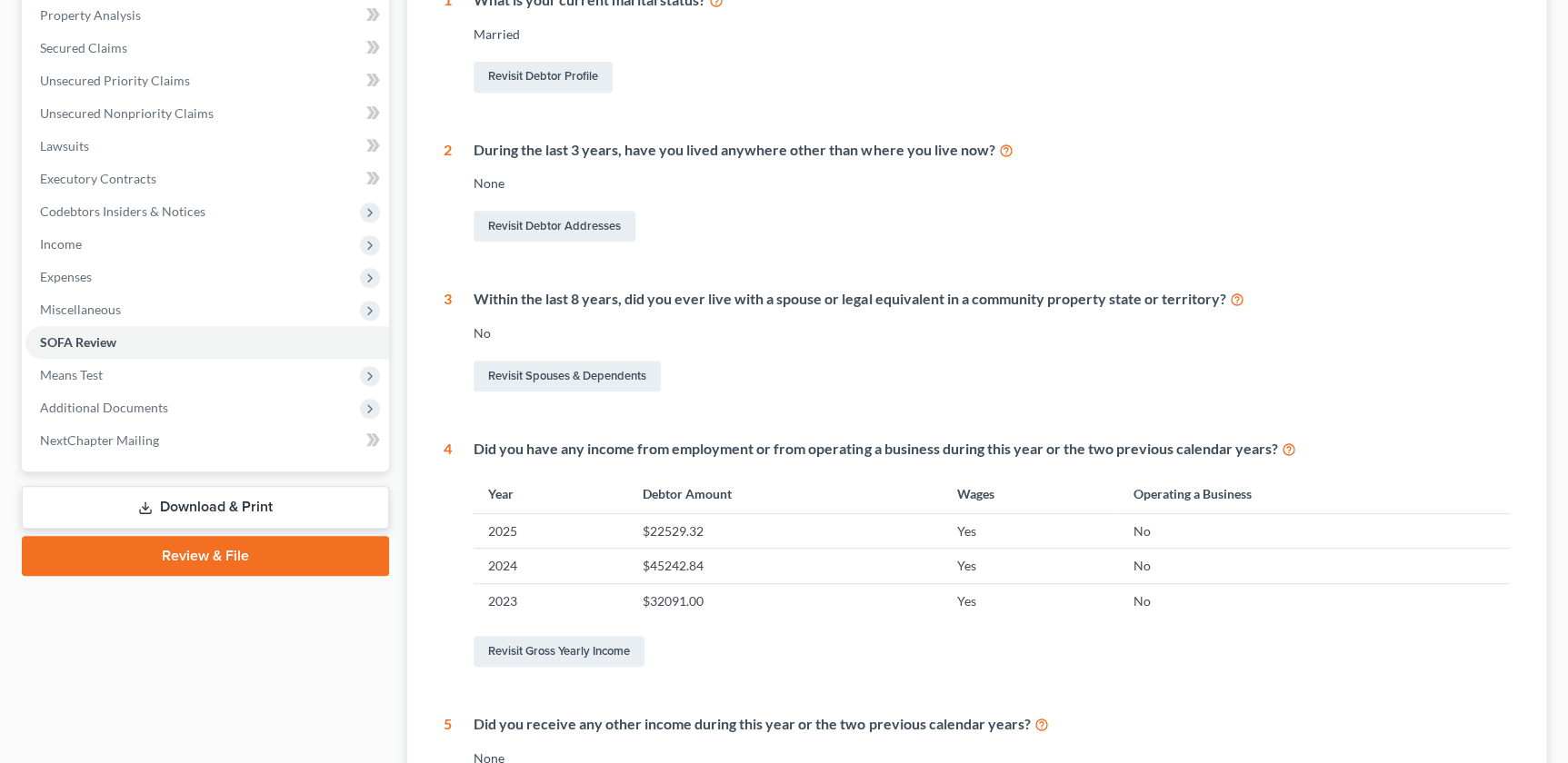
scroll to position [372, 0]
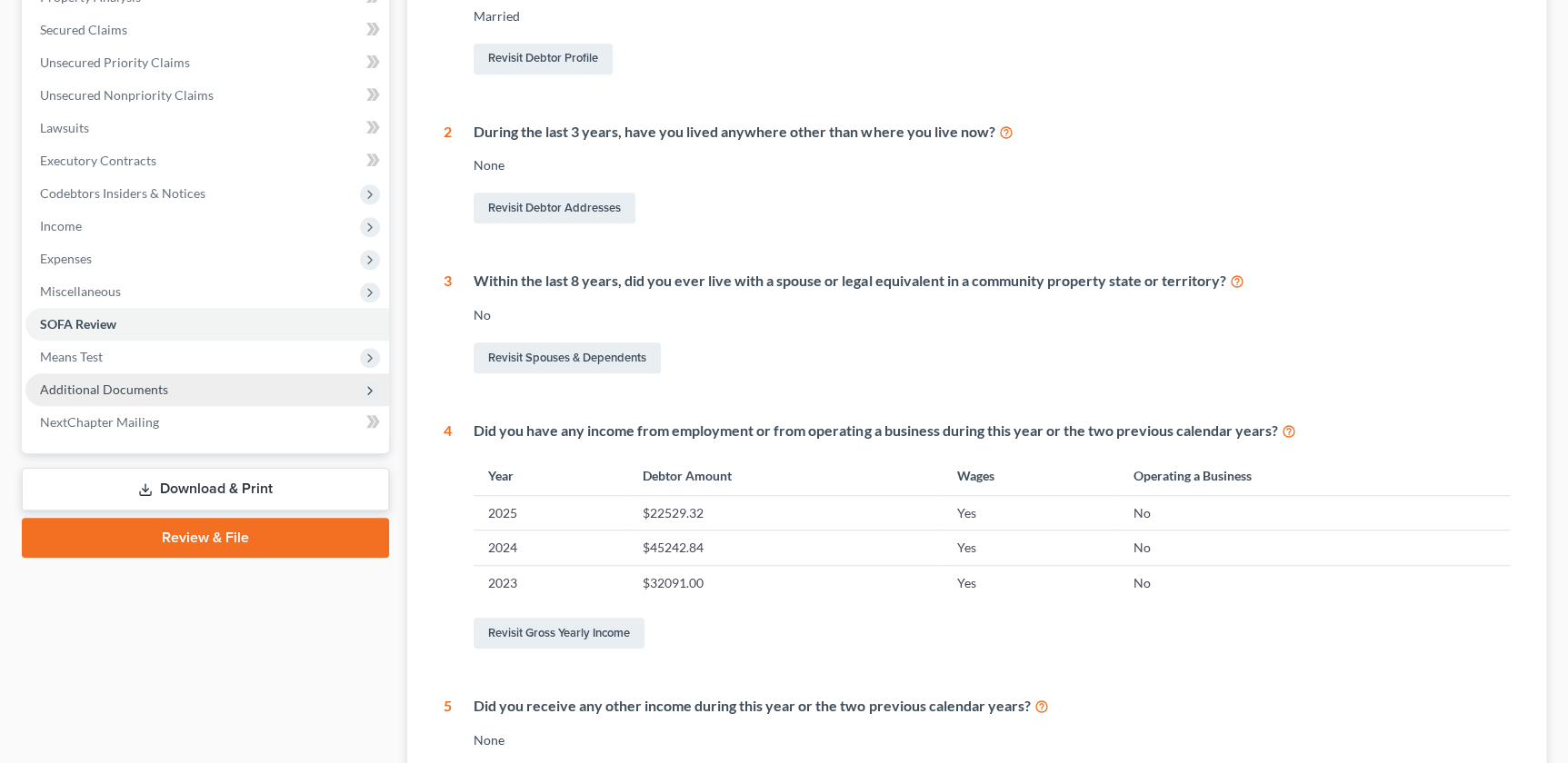
click at [126, 392] on span "Additional Documents" at bounding box center [104, 389] width 128 height 15
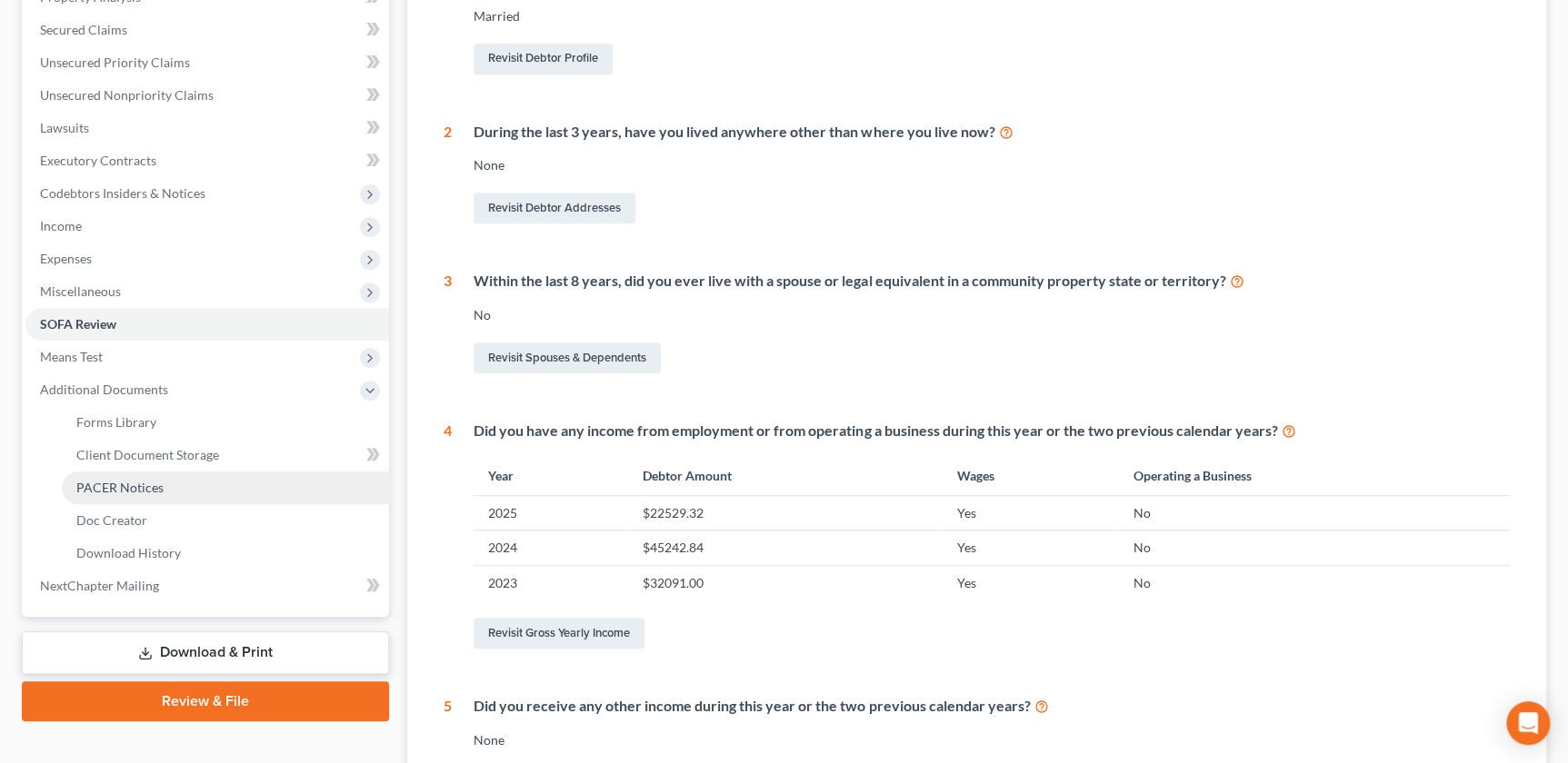
click at [121, 480] on span "PACER Notices" at bounding box center [119, 487] width 87 height 15
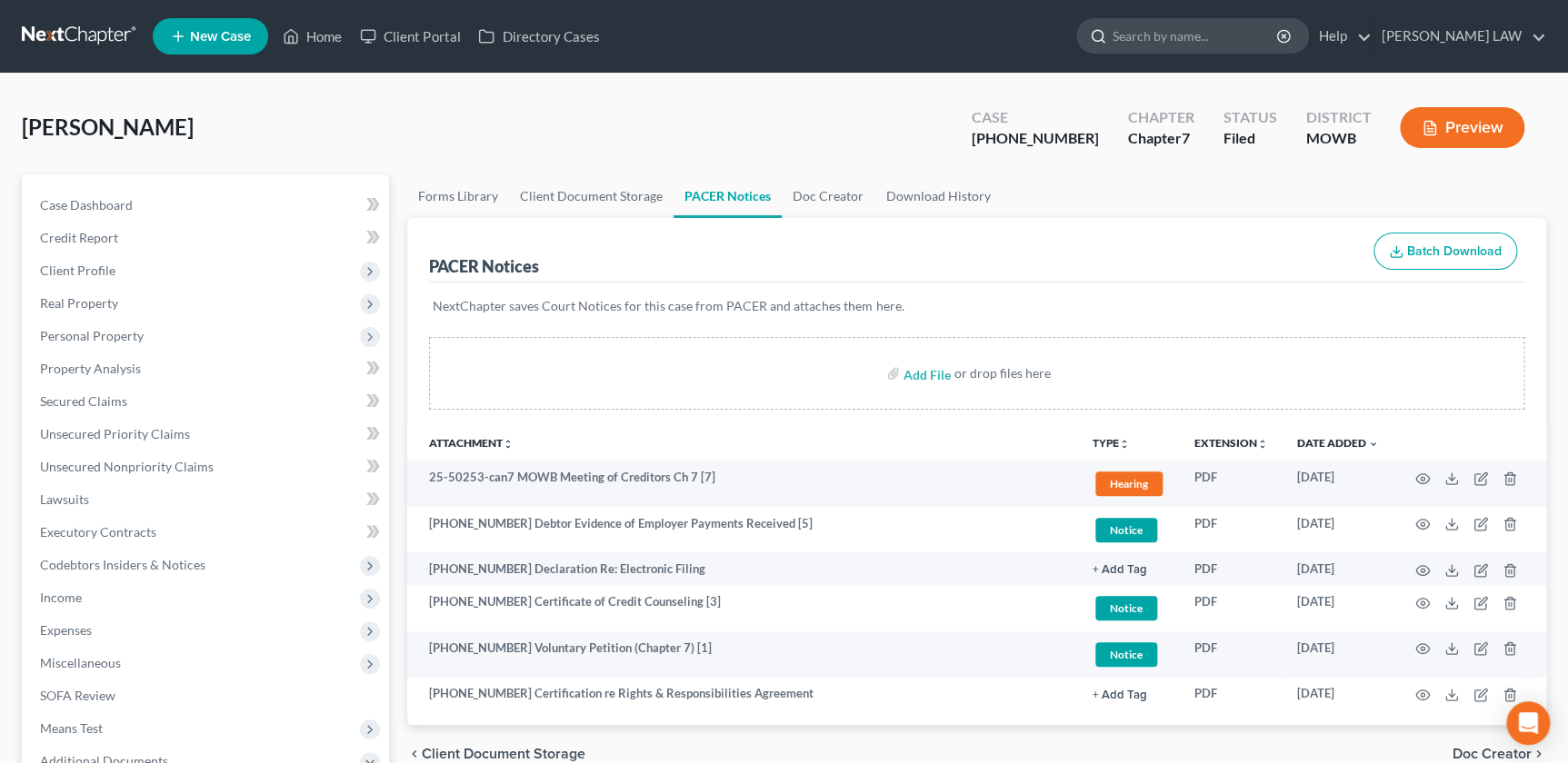
click at [1112, 27] on div at bounding box center [1094, 36] width 35 height 34
click at [1237, 40] on input "search" at bounding box center [1195, 36] width 166 height 34
type input "may"
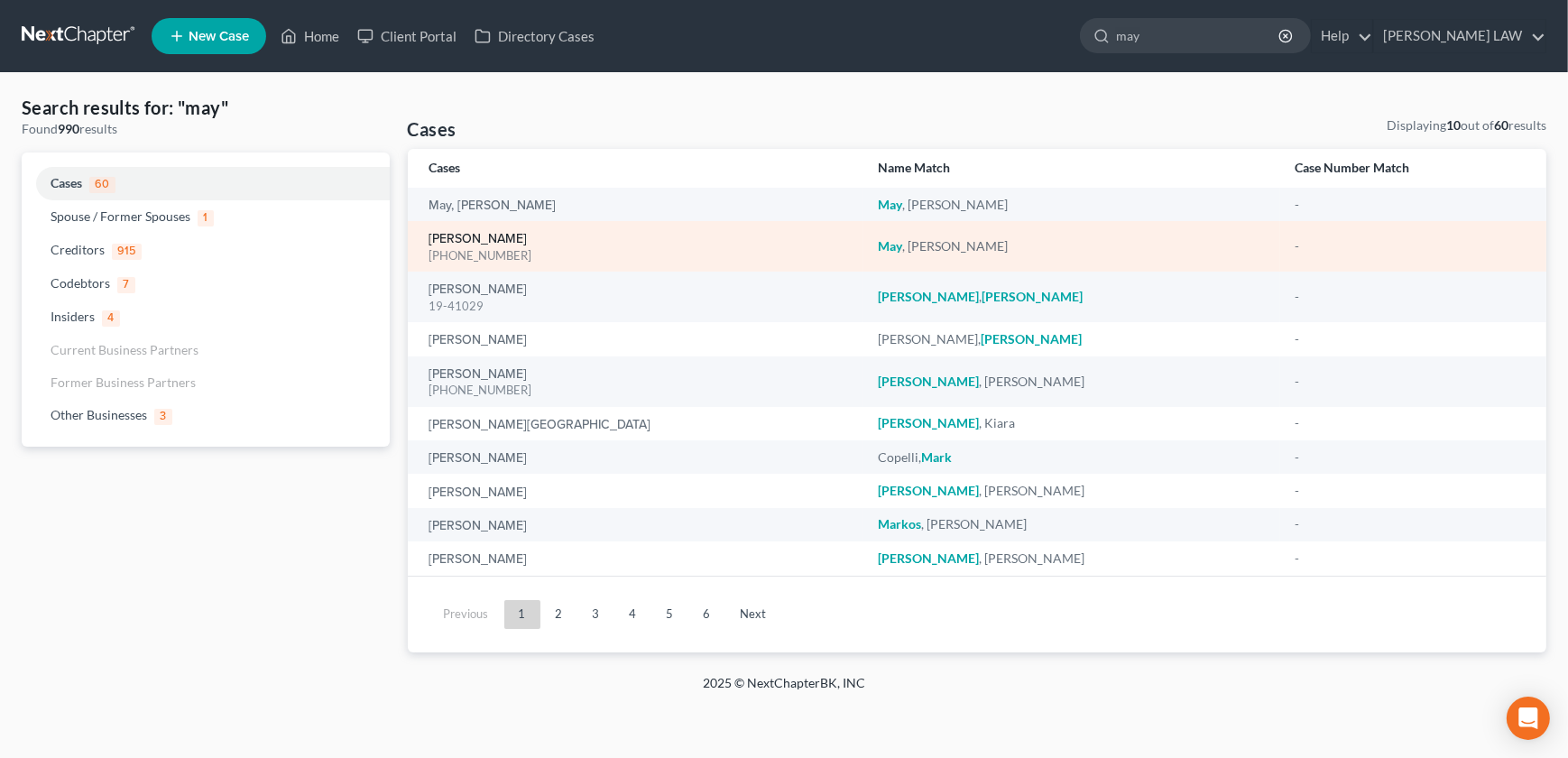
click at [482, 234] on link "[PERSON_NAME]" at bounding box center [479, 238] width 98 height 13
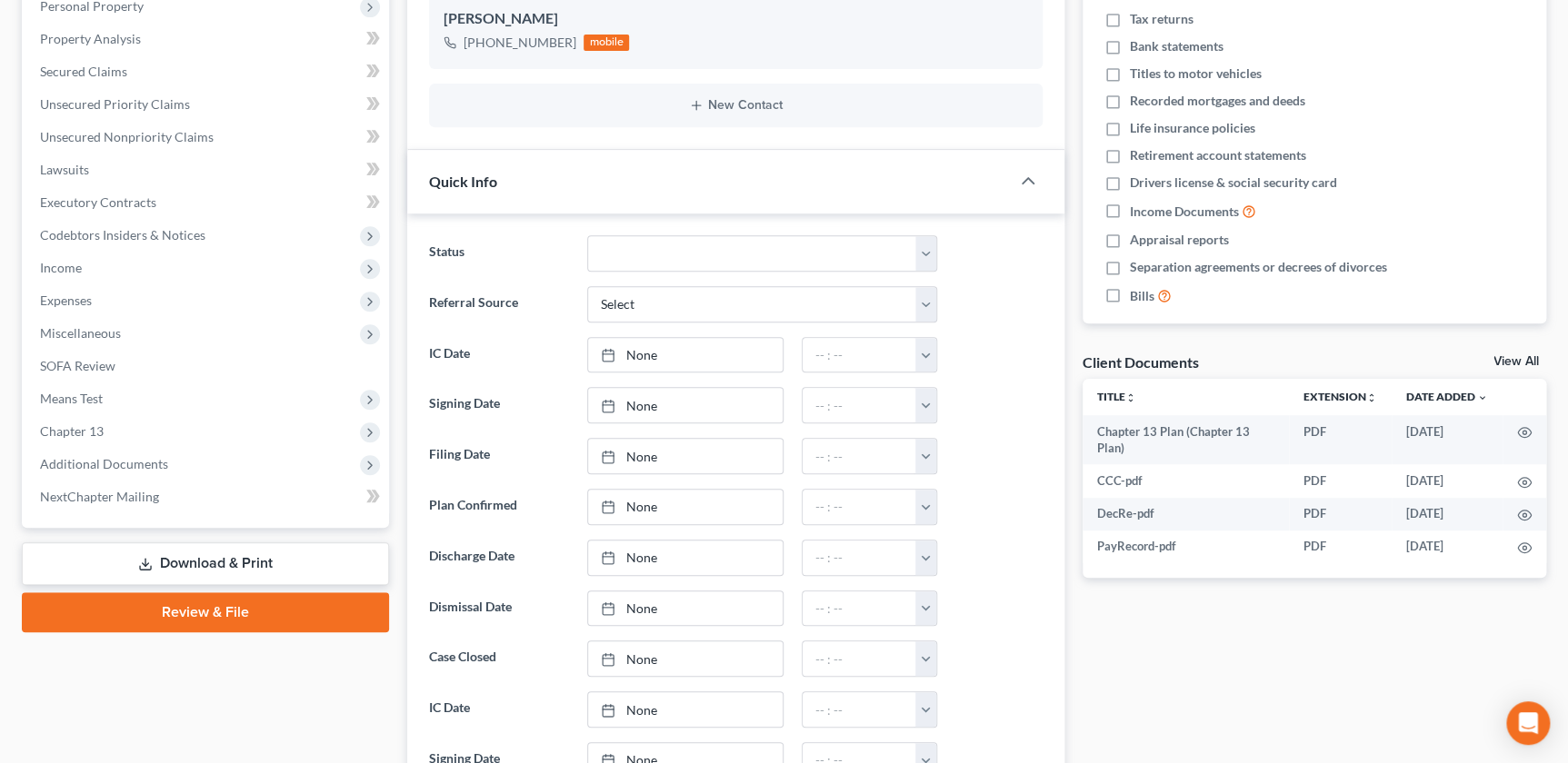
scroll to position [145, 0]
click at [172, 459] on span "Additional Documents" at bounding box center [206, 464] width 363 height 33
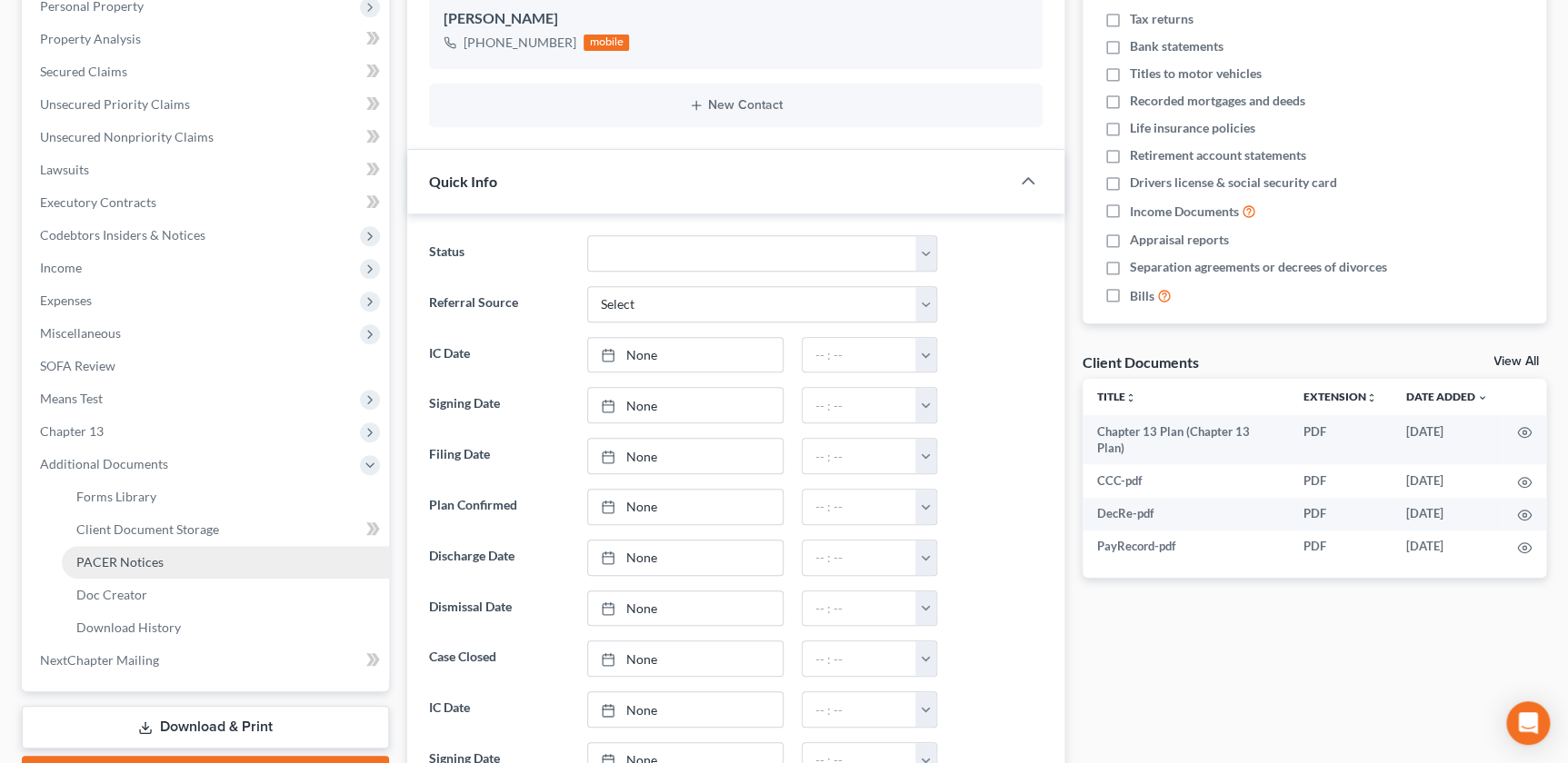
click at [153, 554] on span "PACER Notices" at bounding box center [119, 561] width 87 height 15
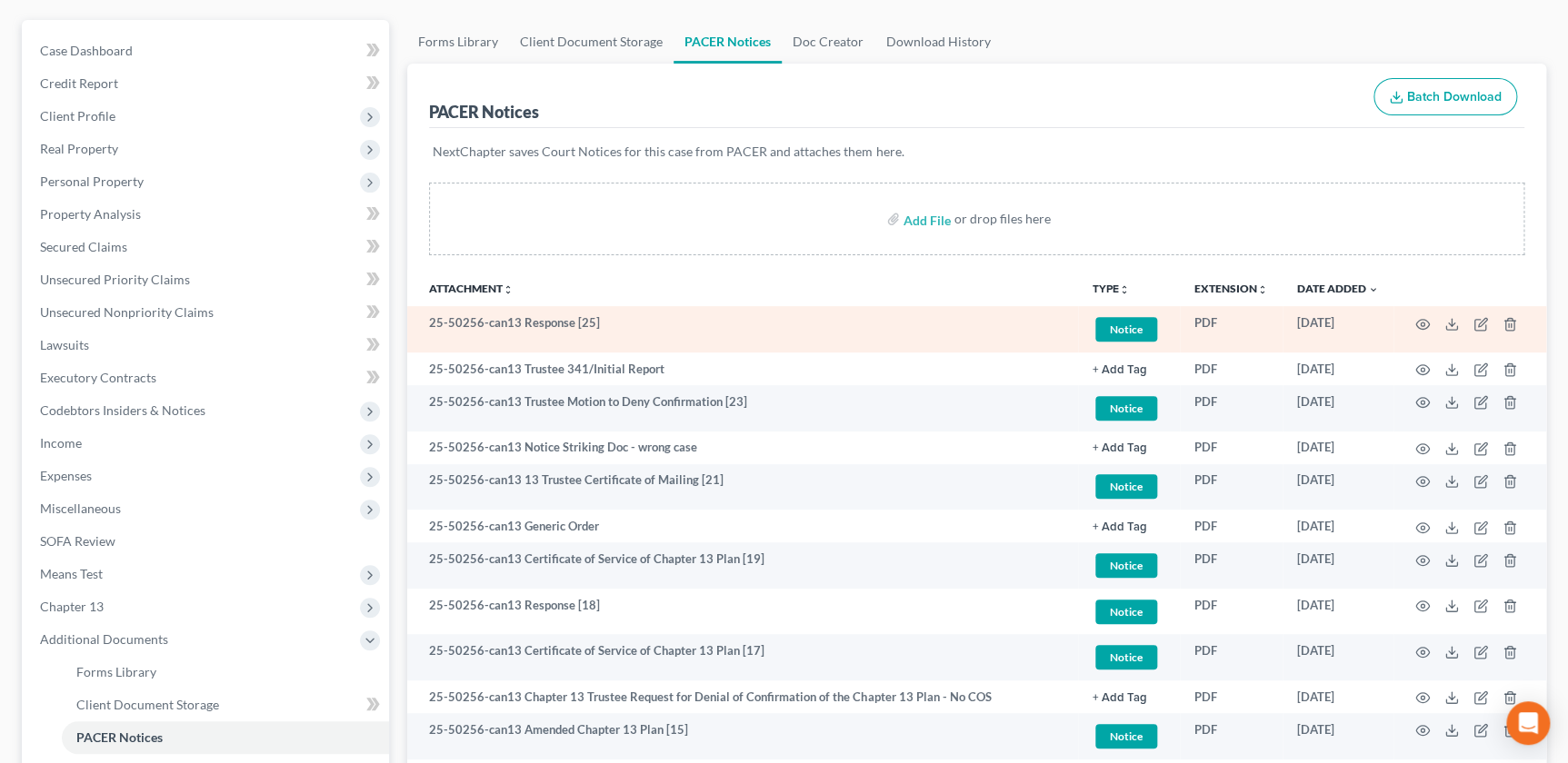
scroll to position [164, 0]
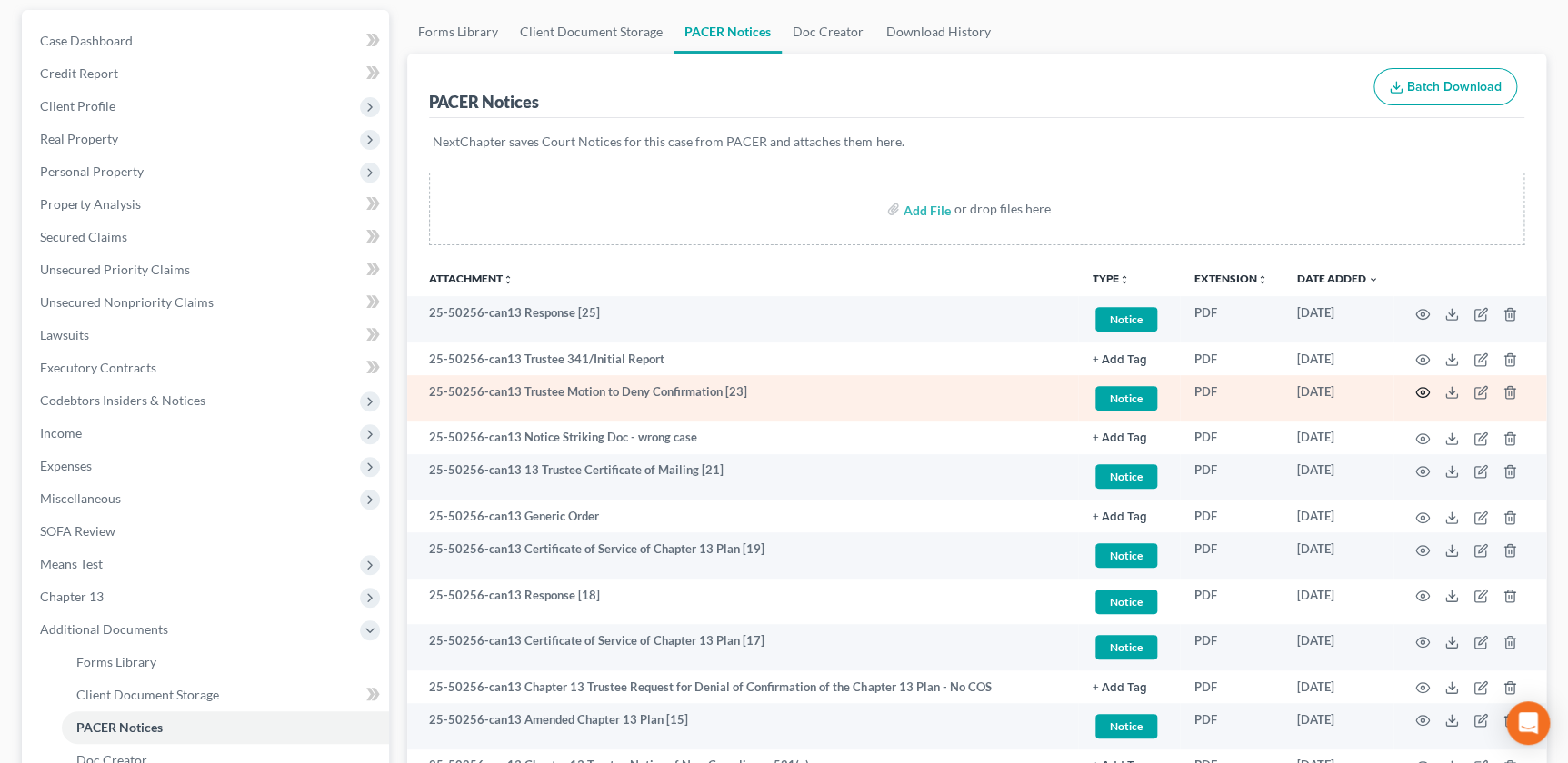
click at [1419, 387] on icon "button" at bounding box center [1422, 392] width 15 height 15
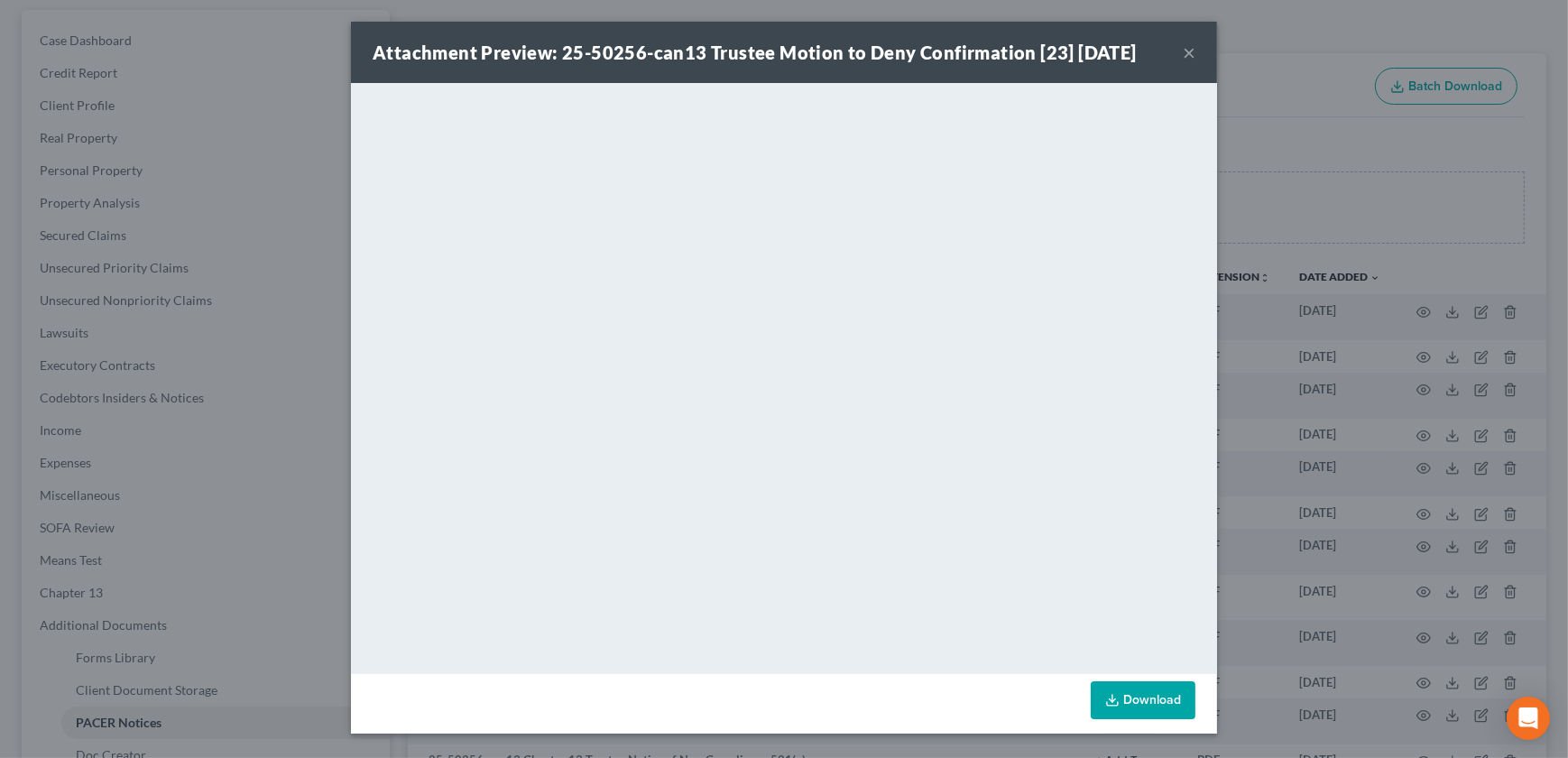
click at [1188, 57] on button "×" at bounding box center [1189, 53] width 13 height 22
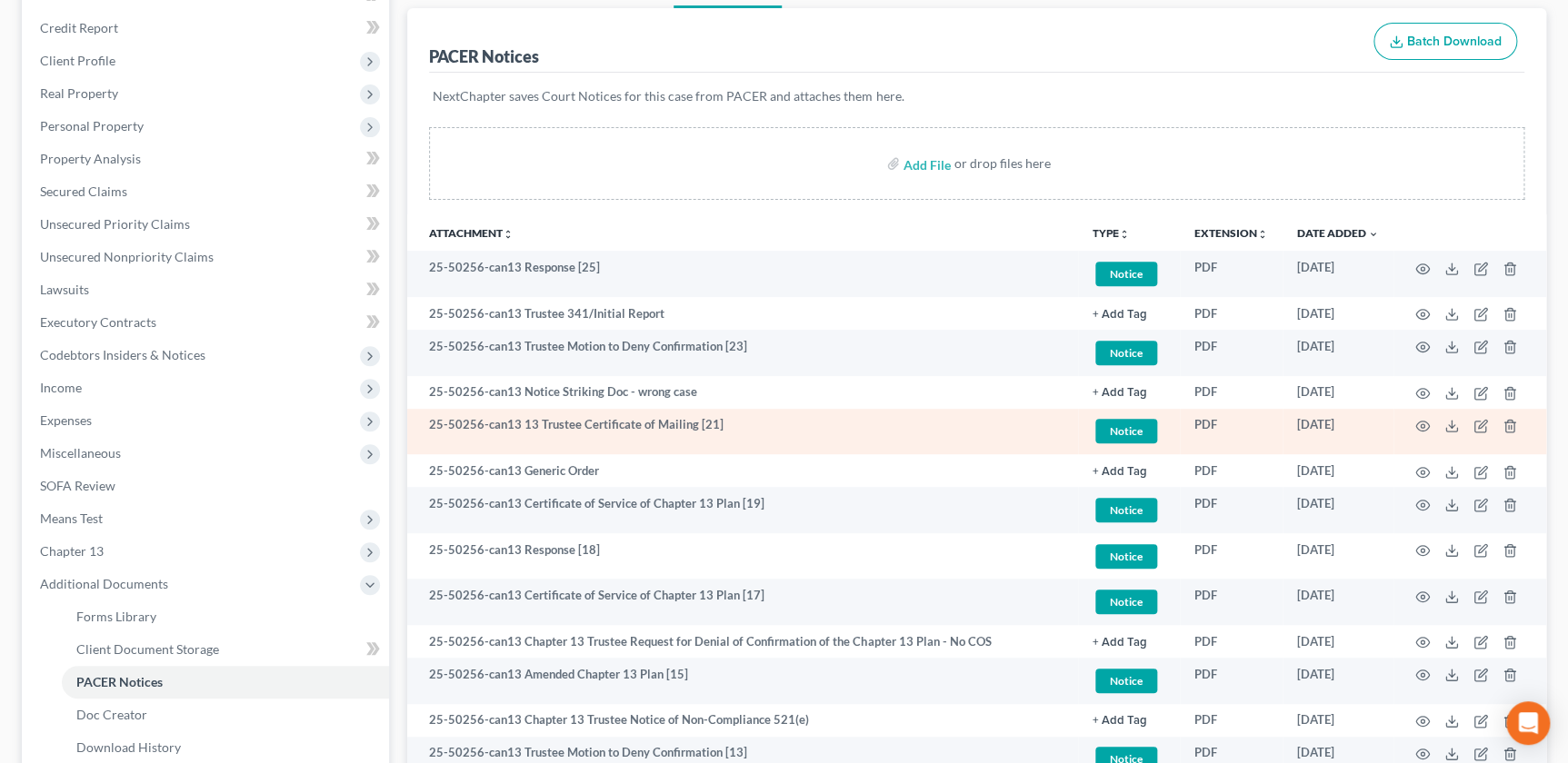
scroll to position [206, 0]
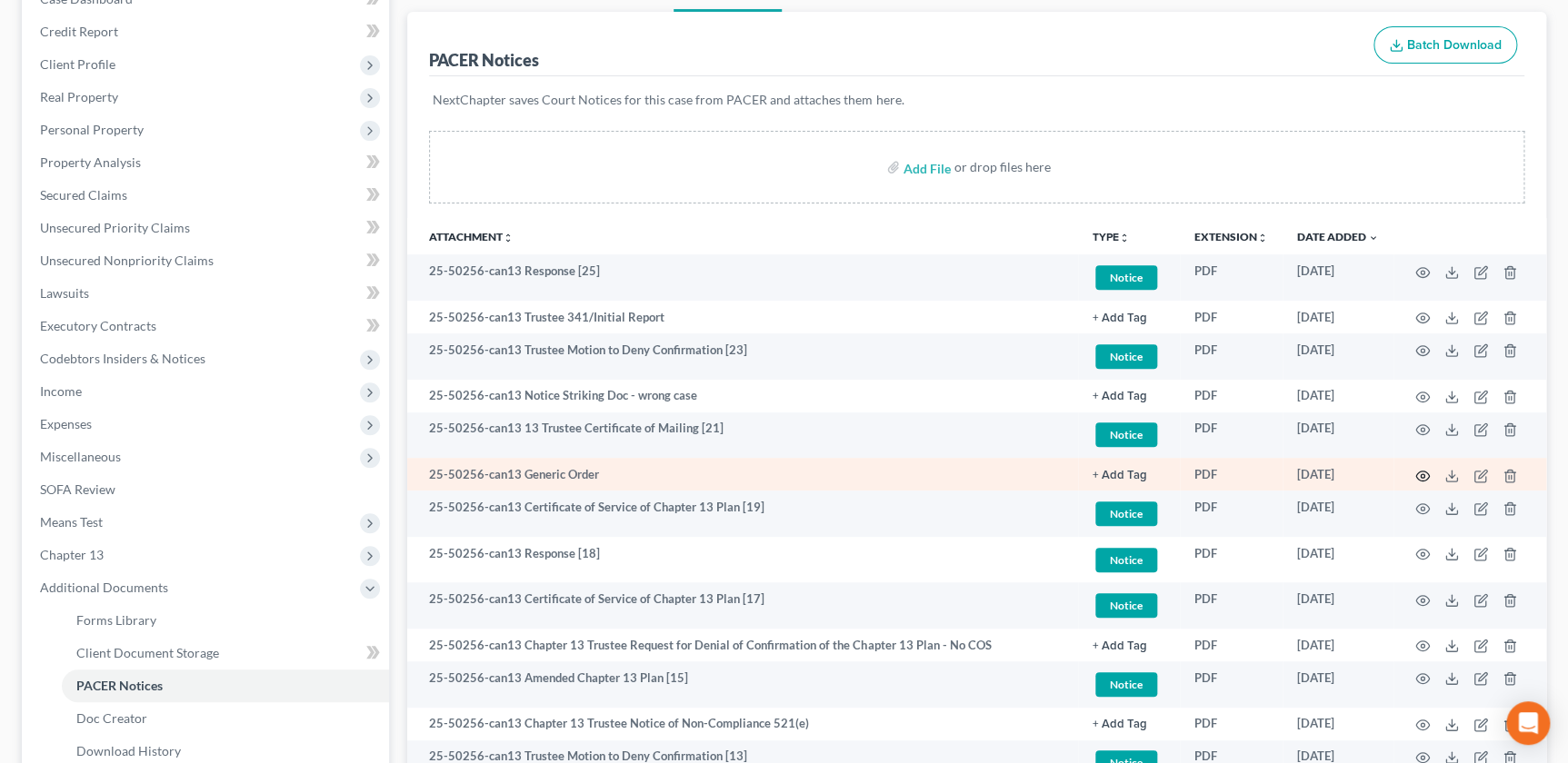
click at [1416, 469] on icon "button" at bounding box center [1422, 476] width 15 height 15
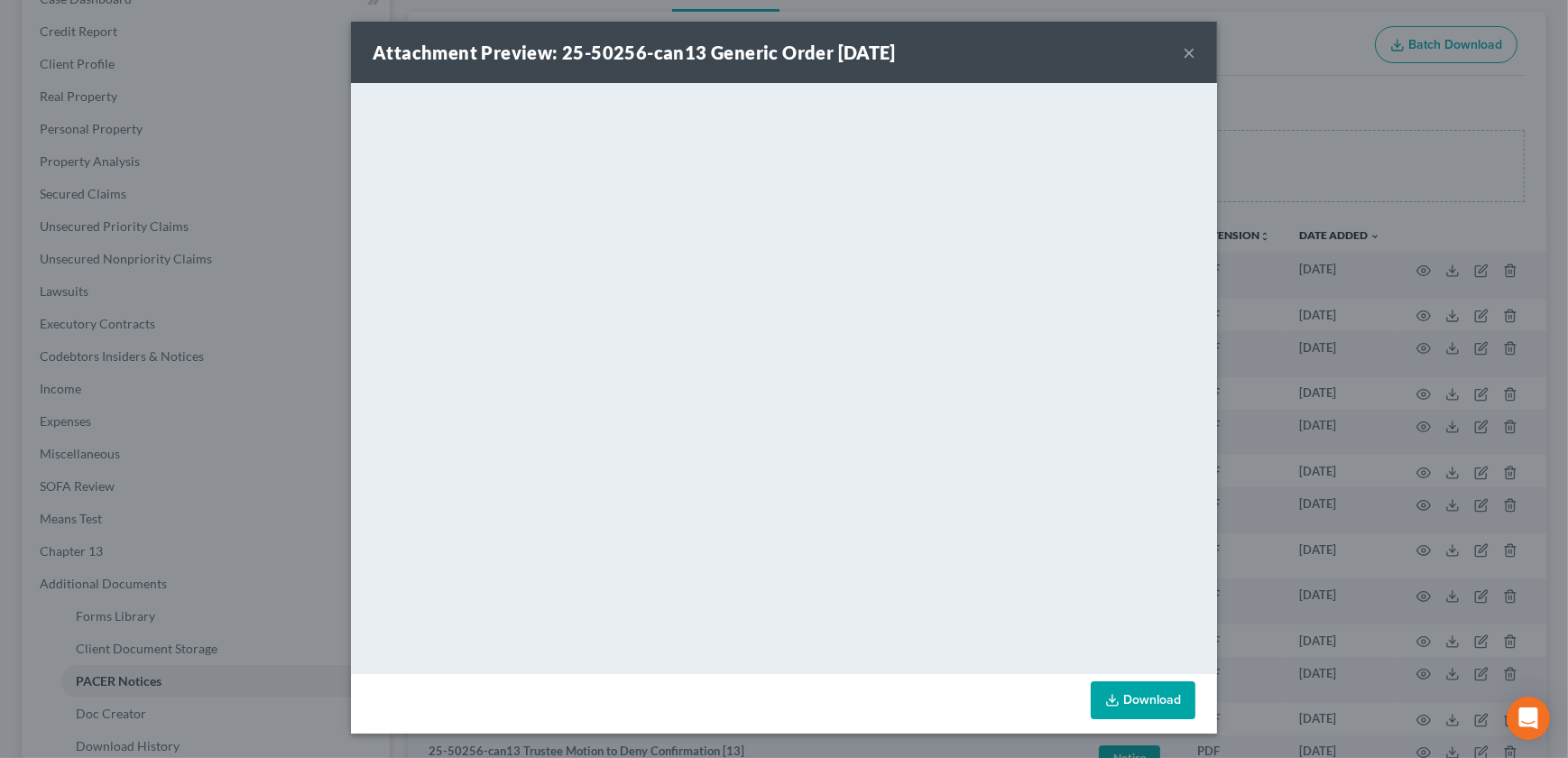
click at [1191, 56] on button "×" at bounding box center [1189, 53] width 13 height 22
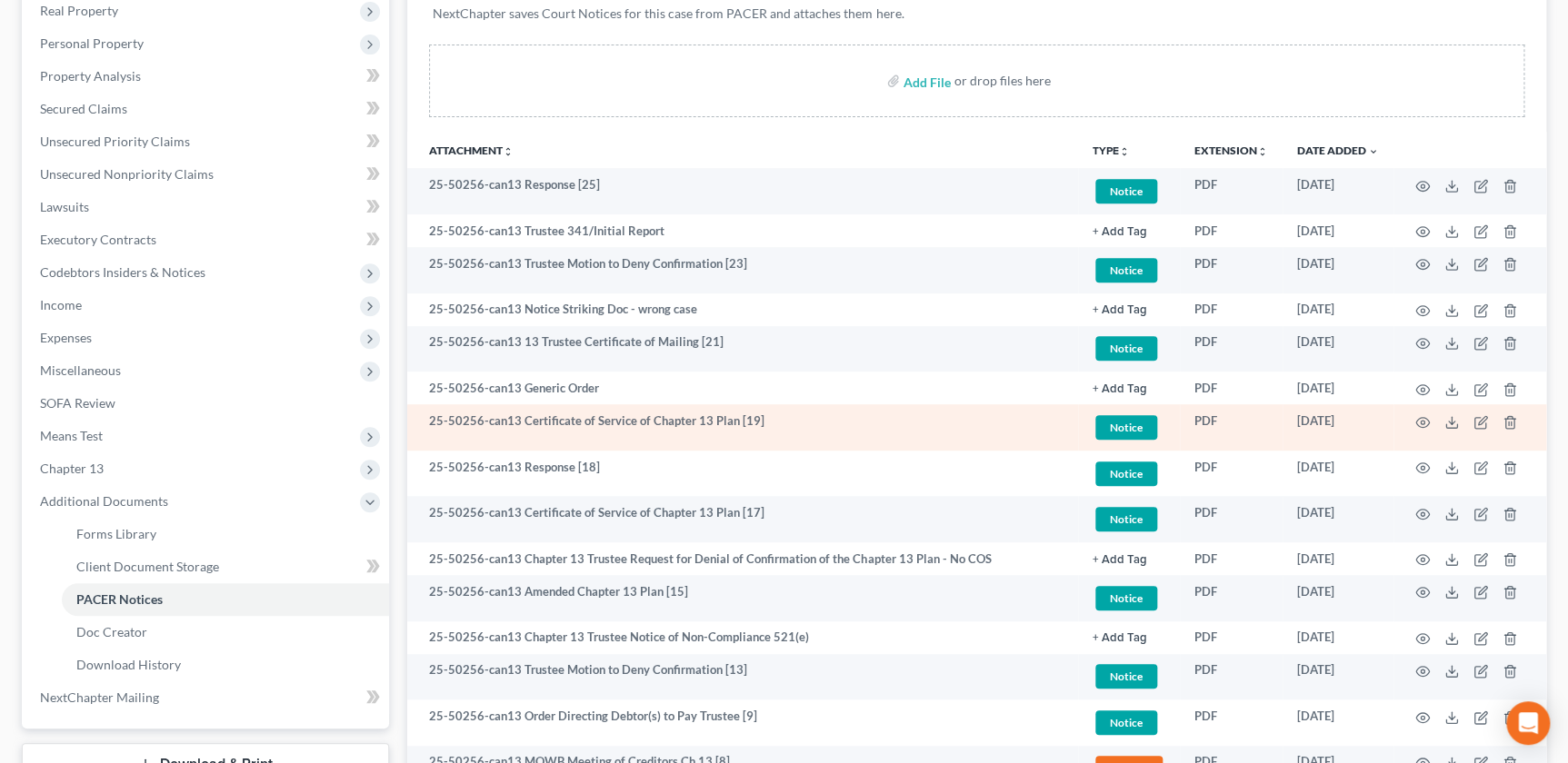
scroll to position [289, 0]
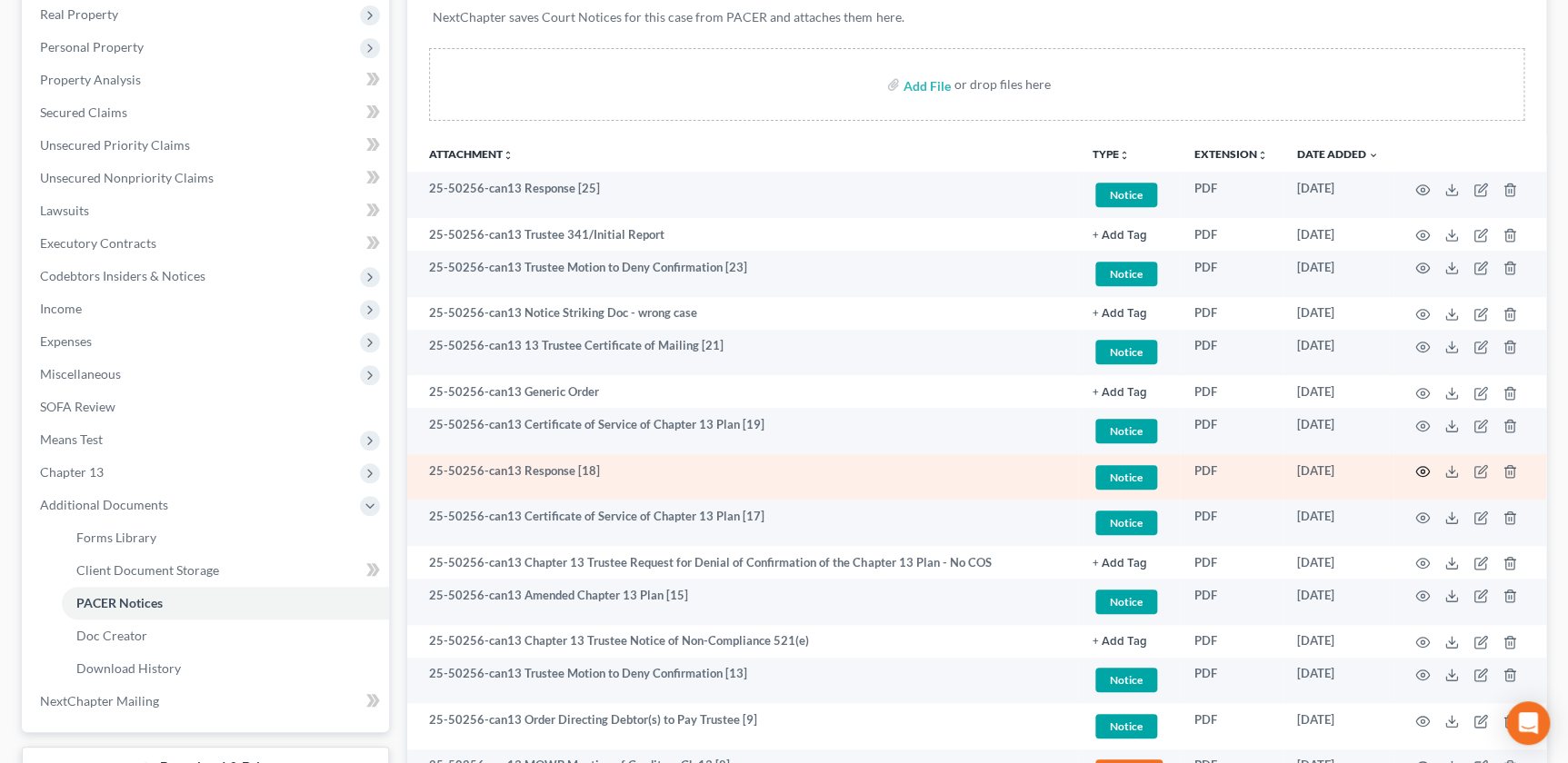
click at [1416, 472] on icon "button" at bounding box center [1423, 472] width 14 height 10
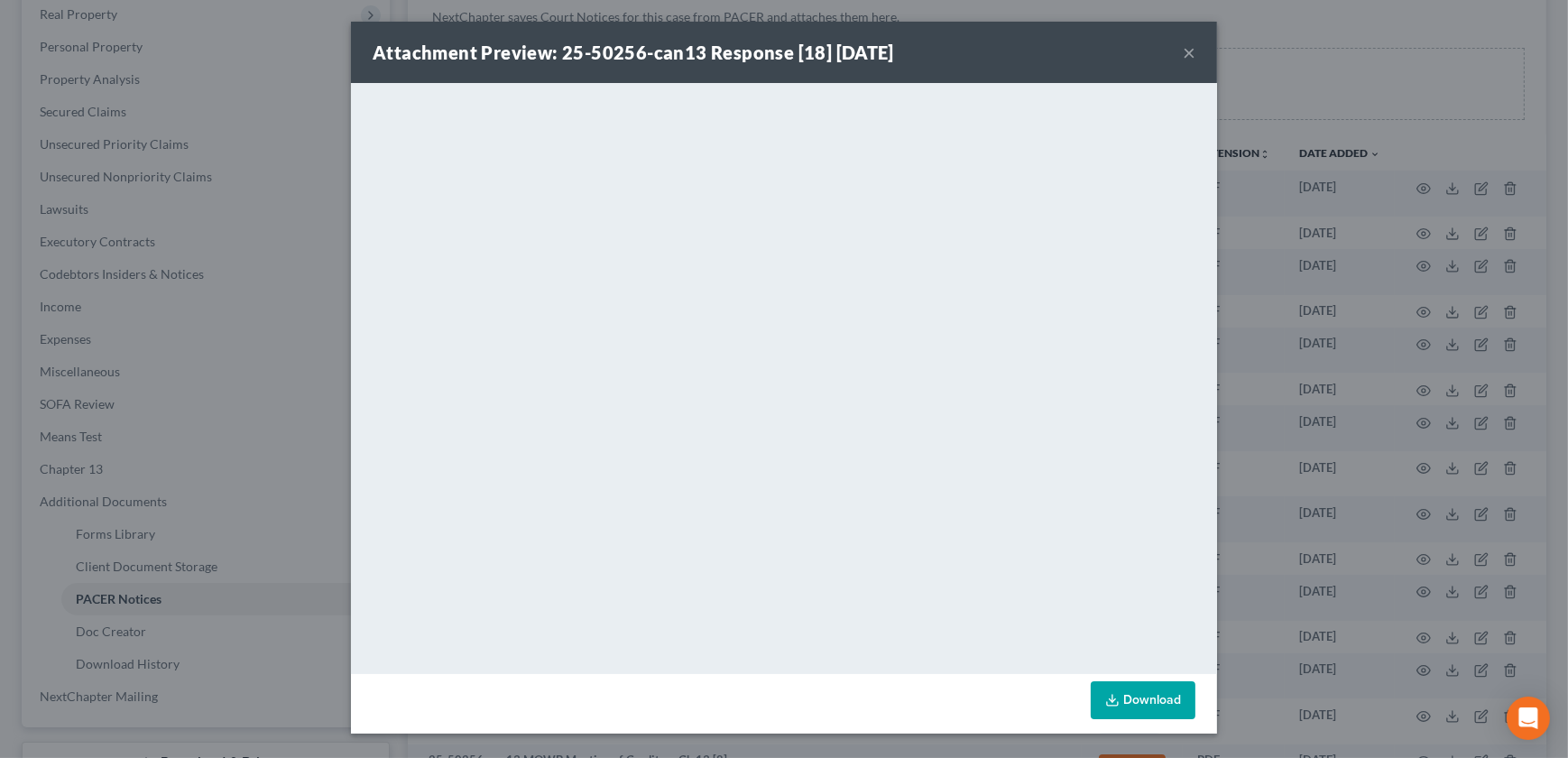
click at [1190, 51] on button "×" at bounding box center [1189, 53] width 13 height 22
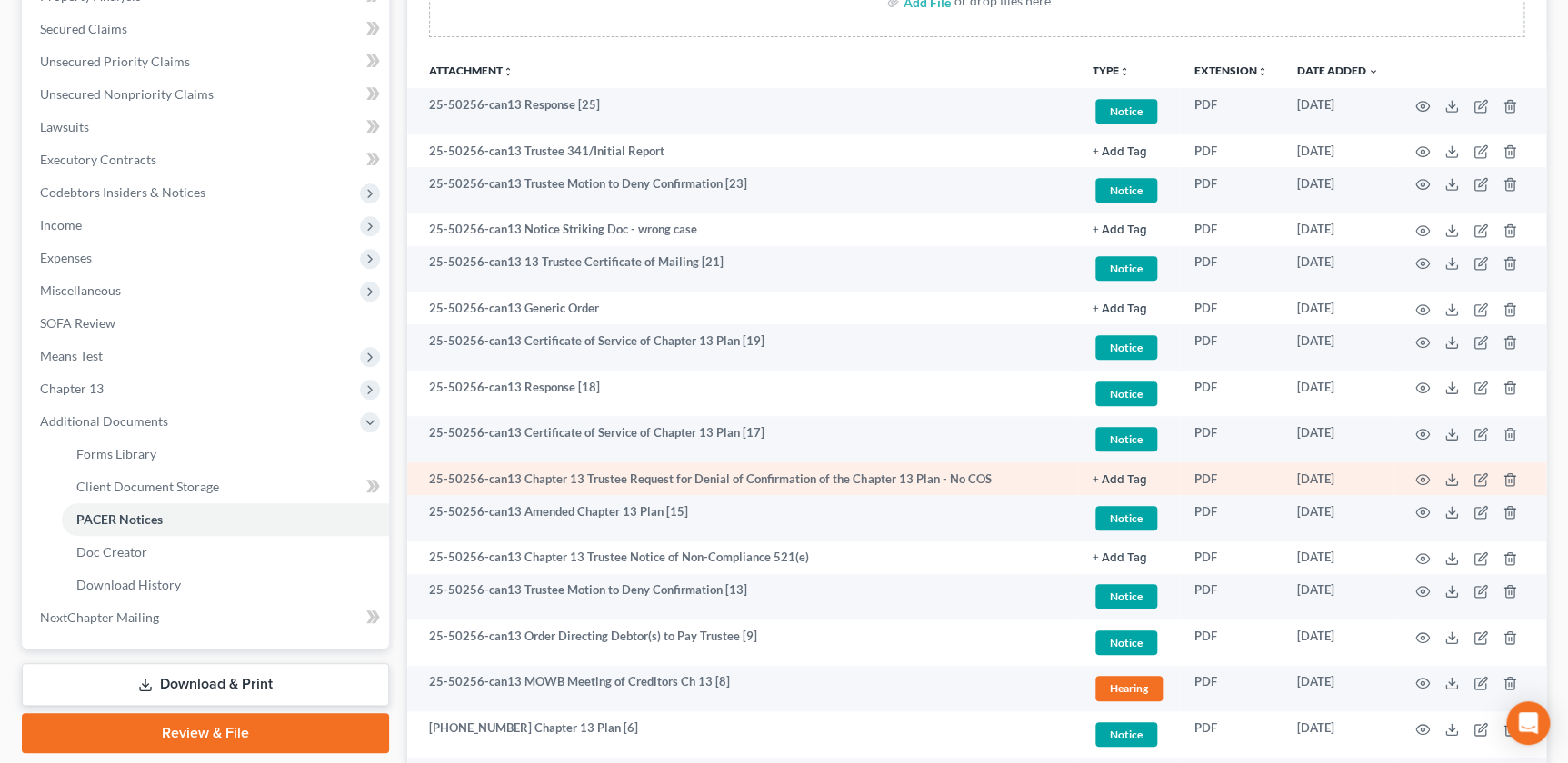
scroll to position [372, 0]
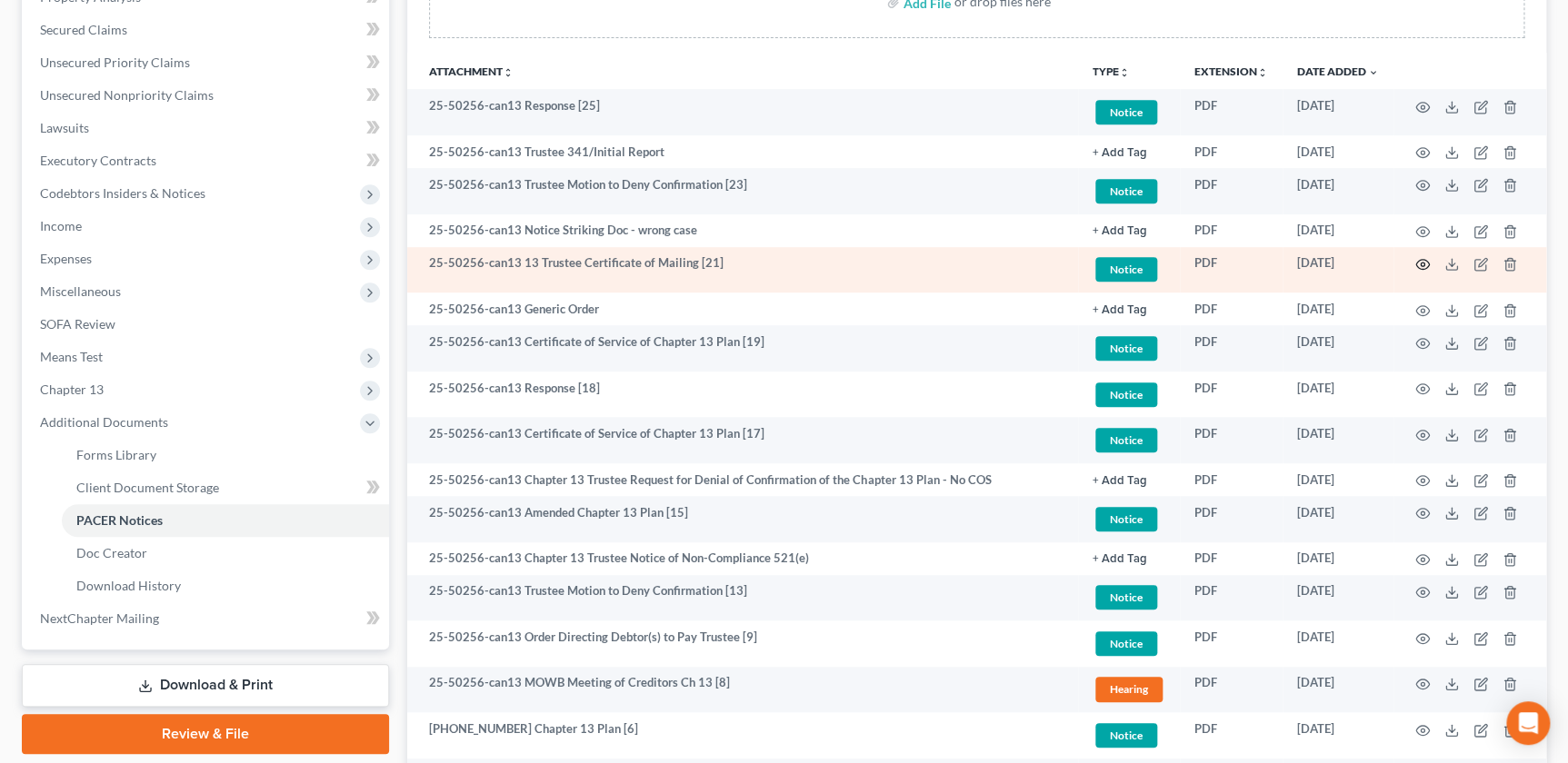
click at [1424, 264] on icon "button" at bounding box center [1422, 264] width 15 height 15
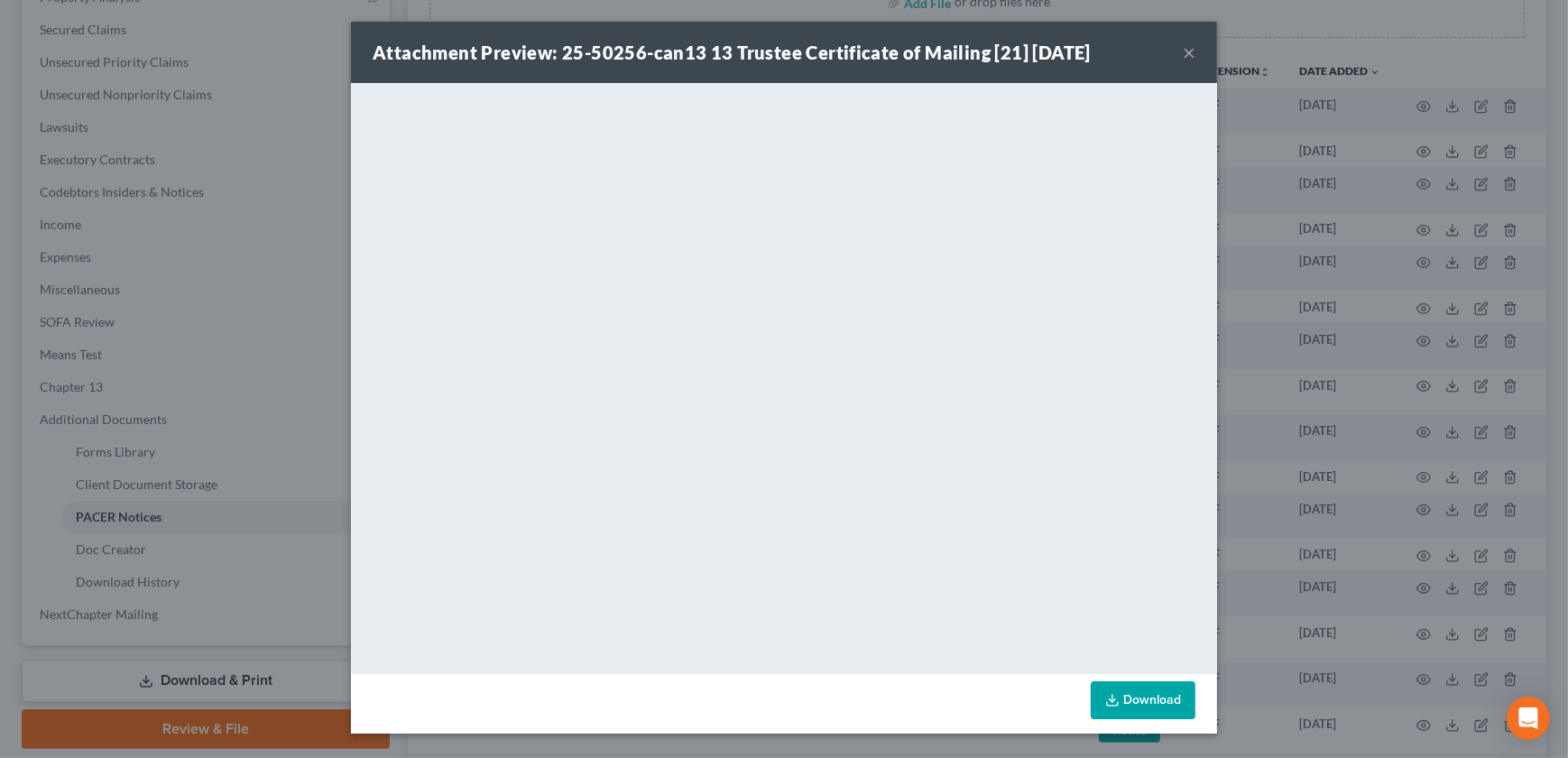
click at [1184, 51] on button "×" at bounding box center [1189, 53] width 13 height 22
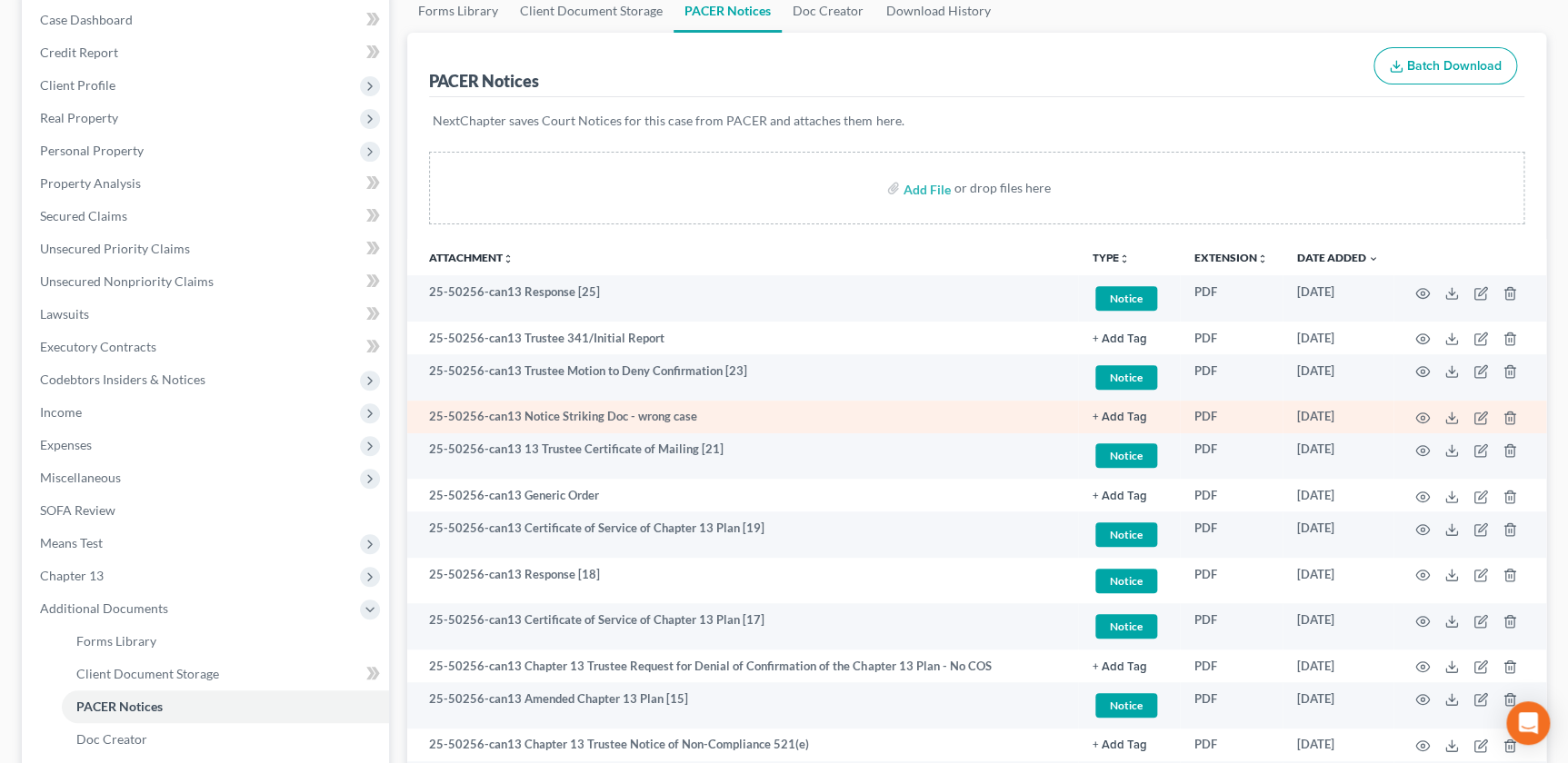
scroll to position [0, 0]
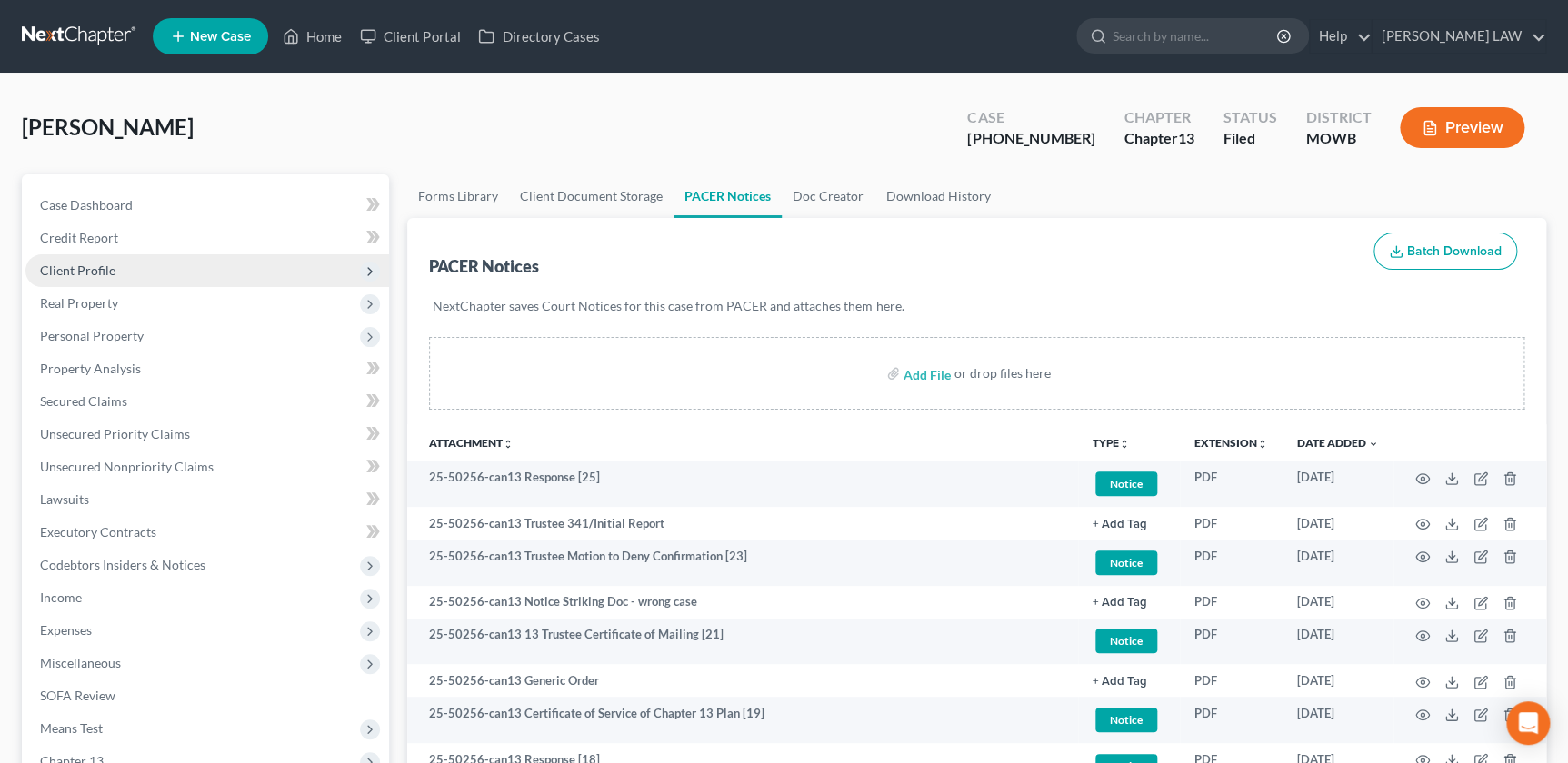
click at [130, 275] on span "Client Profile" at bounding box center [206, 270] width 363 height 33
